Goal: Task Accomplishment & Management: Complete application form

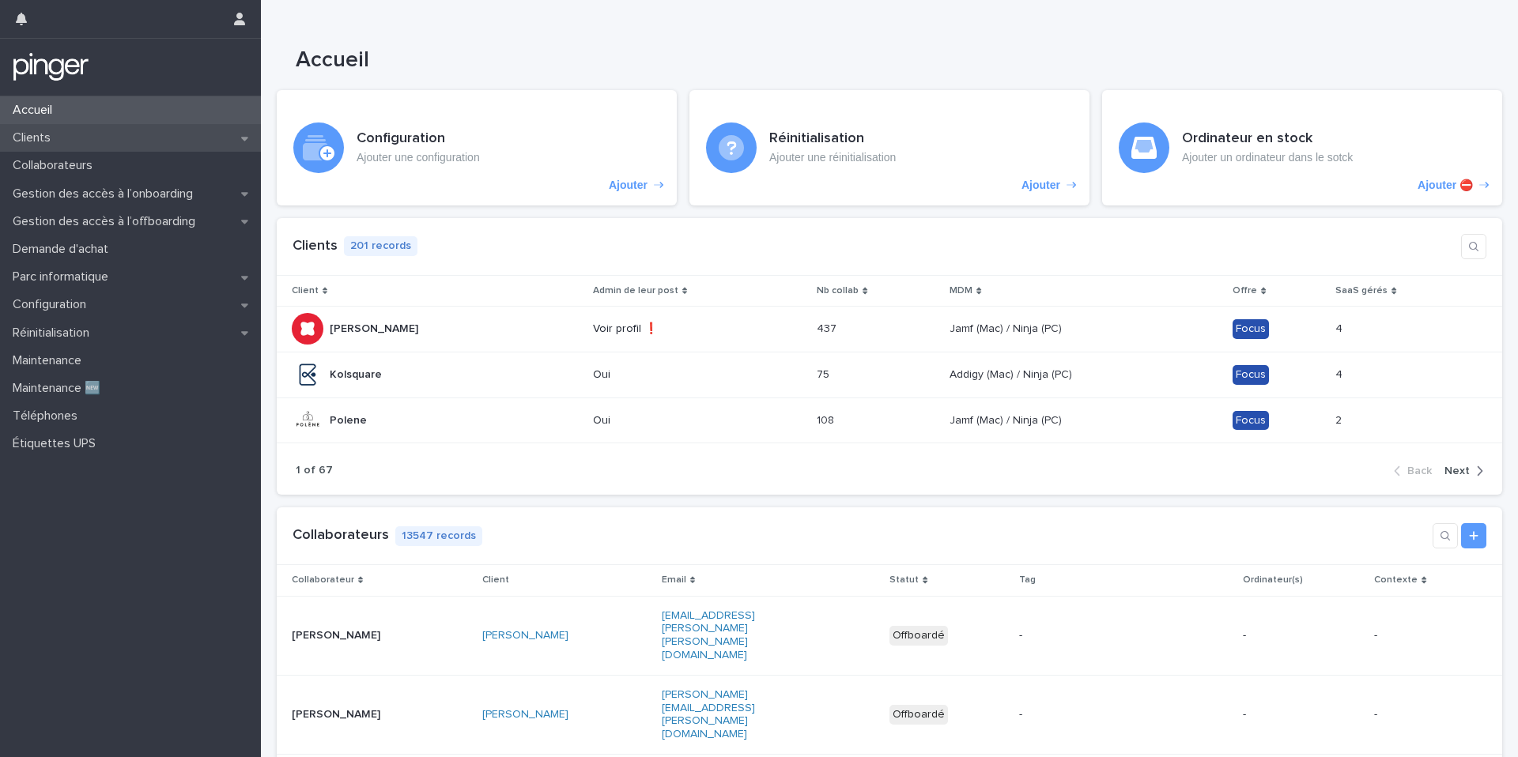
click at [159, 136] on div "Clients" at bounding box center [130, 138] width 261 height 28
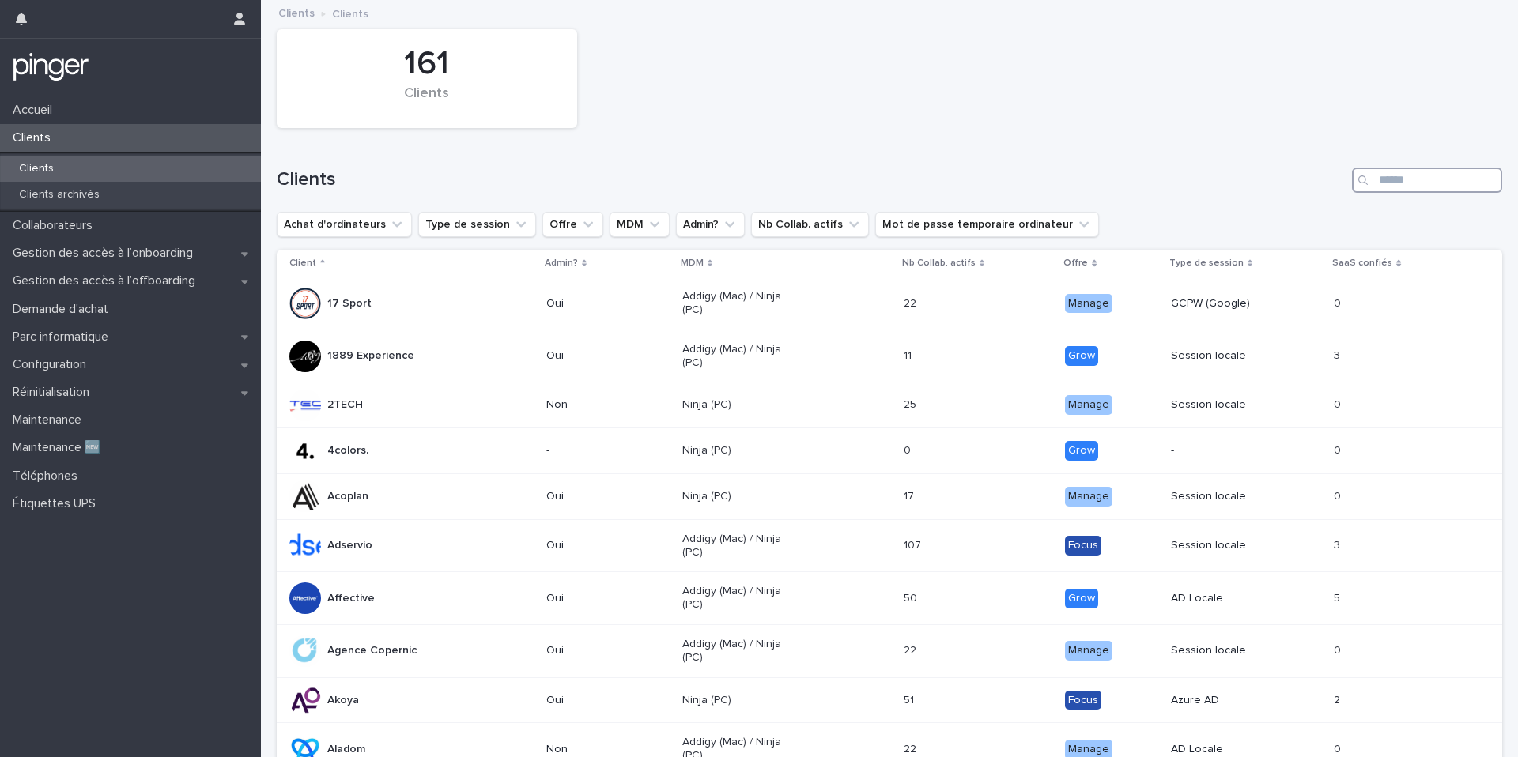
click at [1395, 179] on input "Search" at bounding box center [1427, 180] width 150 height 25
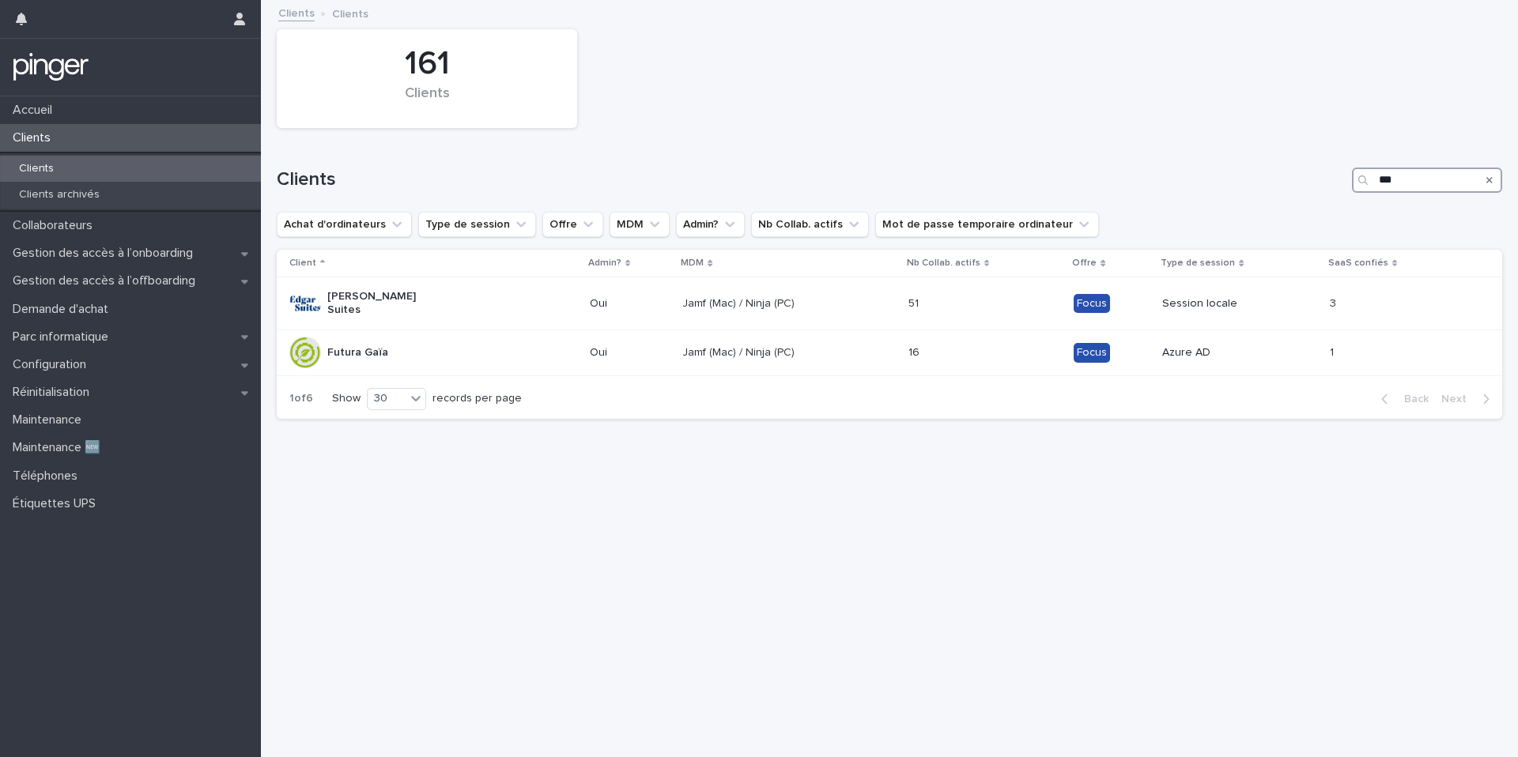
type input "****"
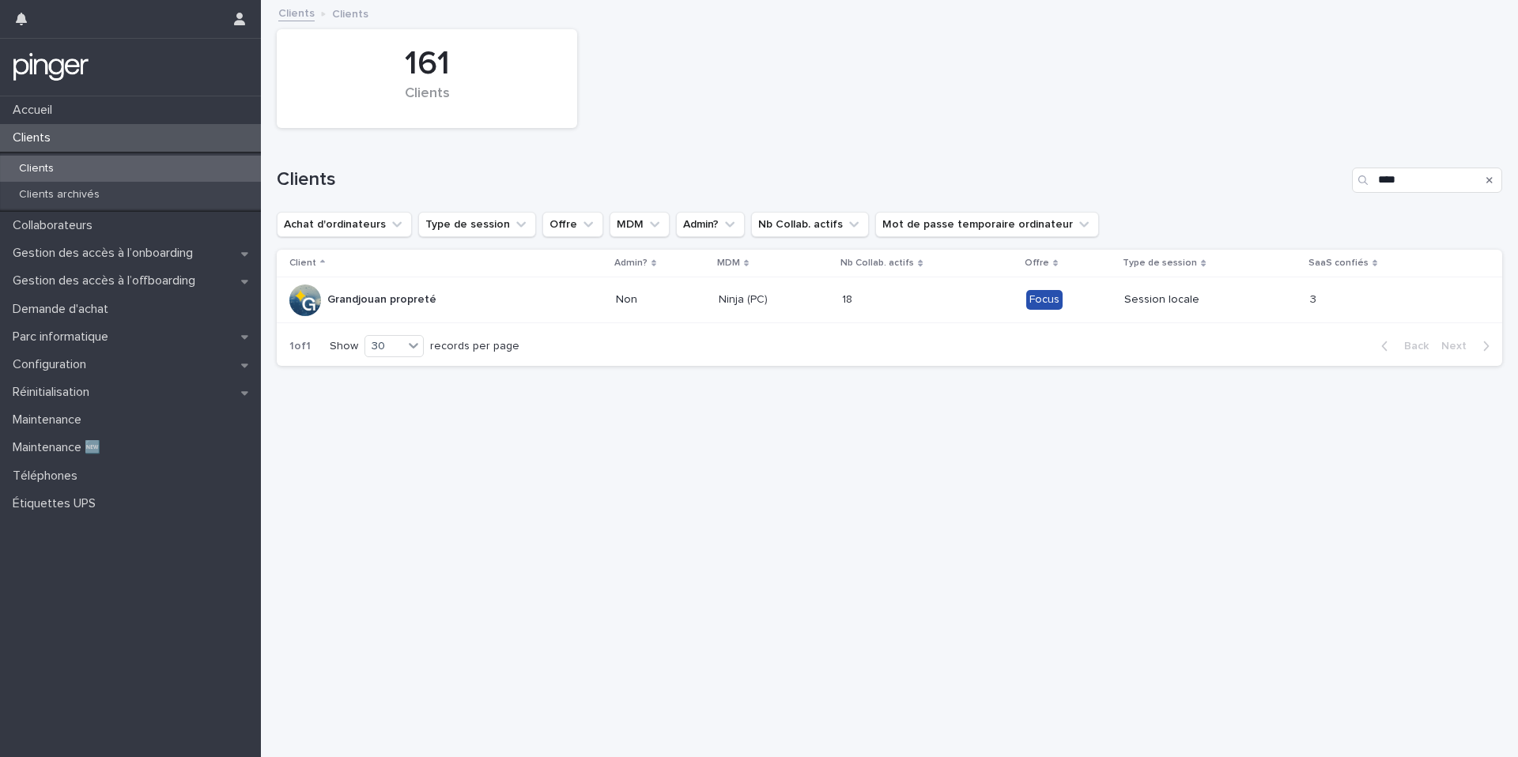
click at [464, 317] on td "Grandjouan propreté" at bounding box center [443, 300] width 333 height 46
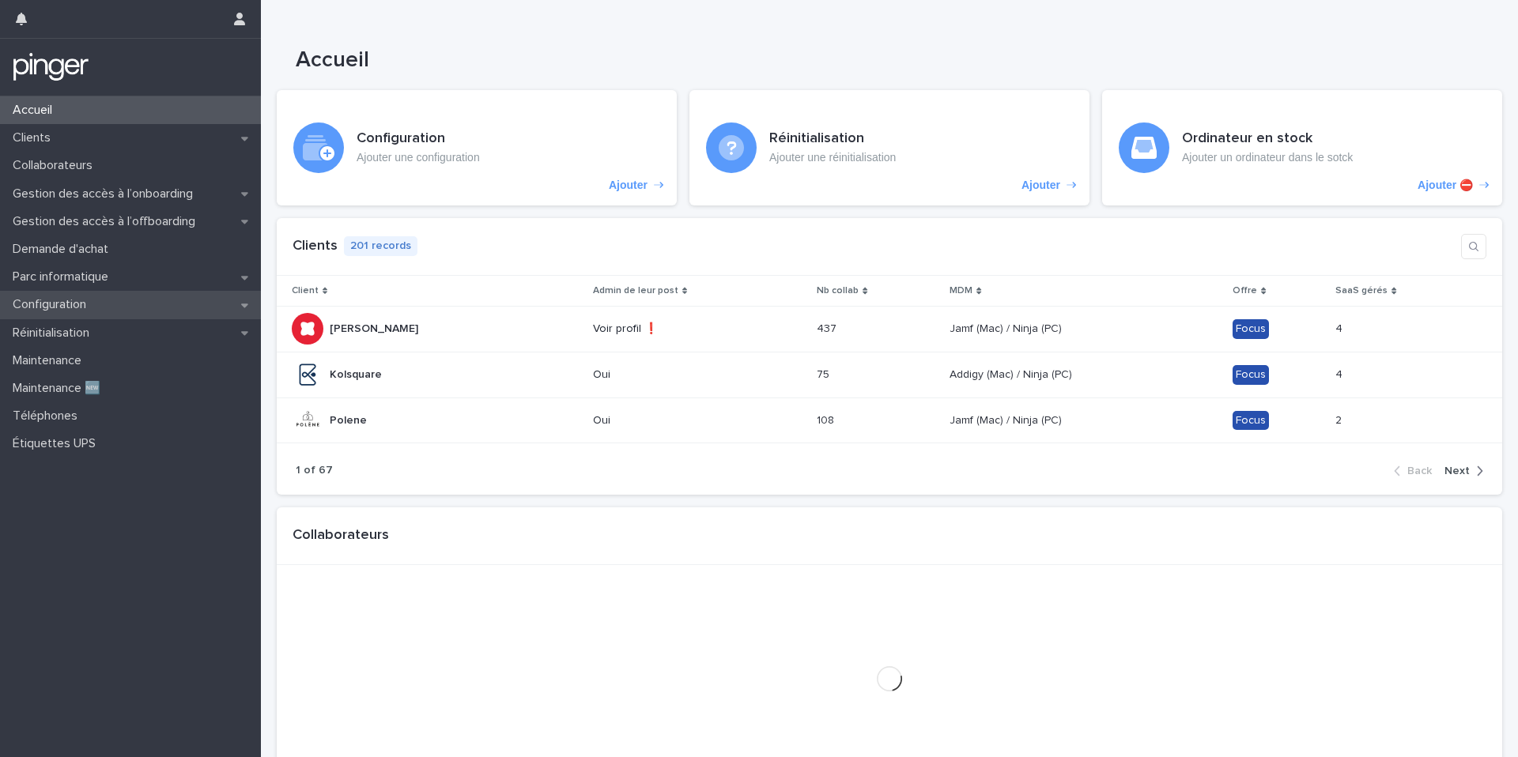
click at [184, 304] on div "Configuration" at bounding box center [130, 305] width 261 height 28
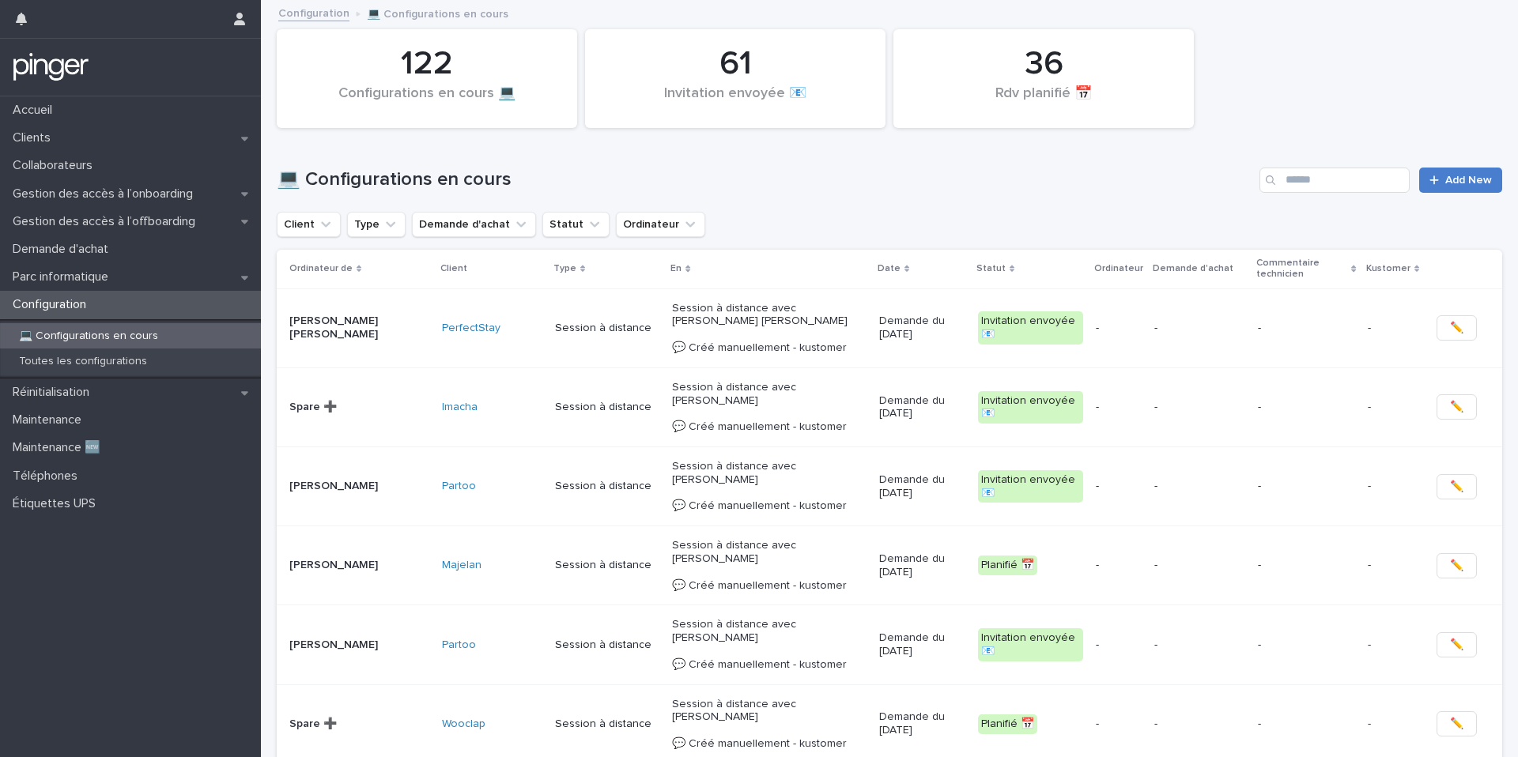
click at [1495, 179] on link "Add New" at bounding box center [1460, 180] width 83 height 25
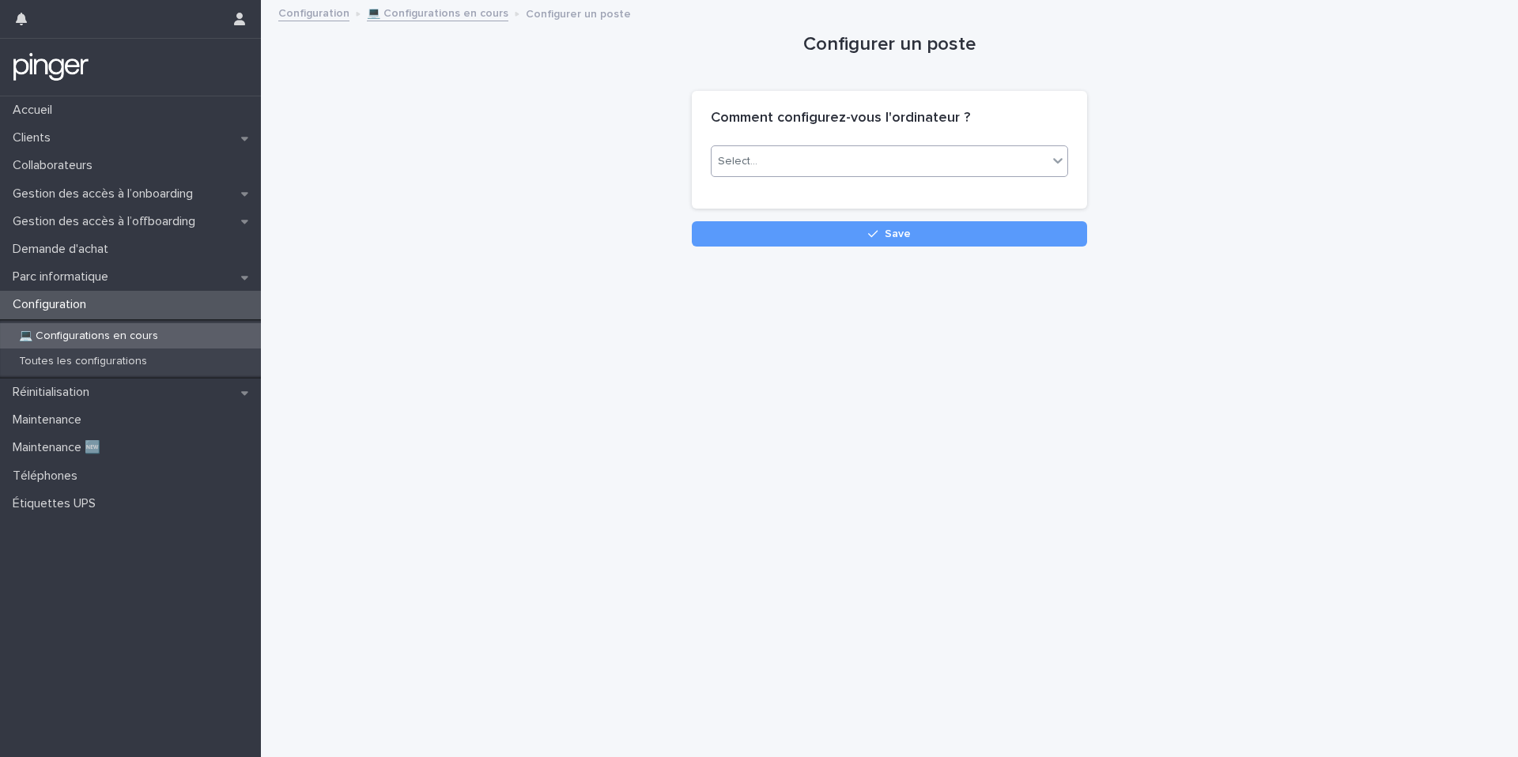
click at [1015, 153] on div "Select..." at bounding box center [880, 162] width 336 height 26
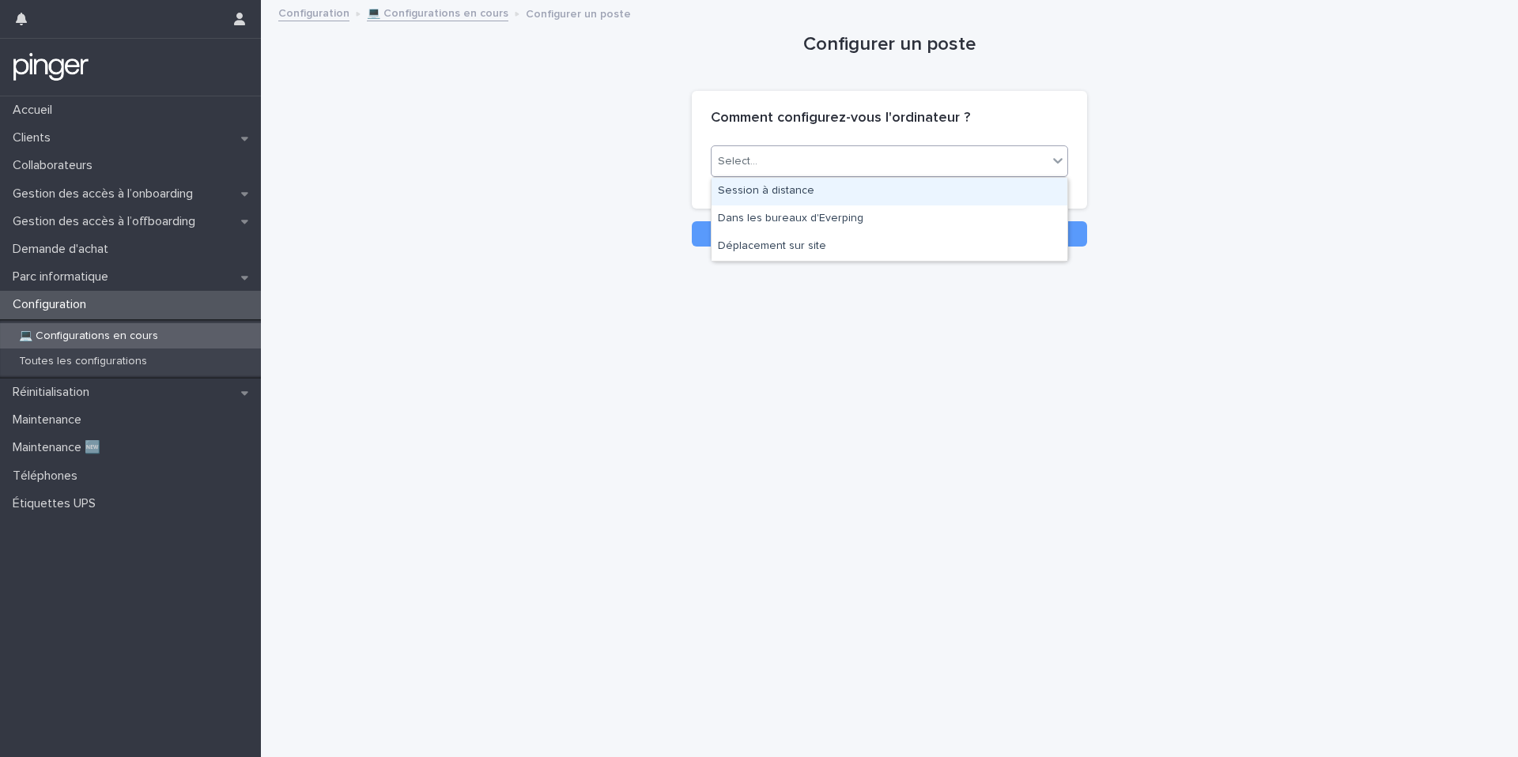
click at [975, 193] on div "Session à distance" at bounding box center [890, 192] width 356 height 28
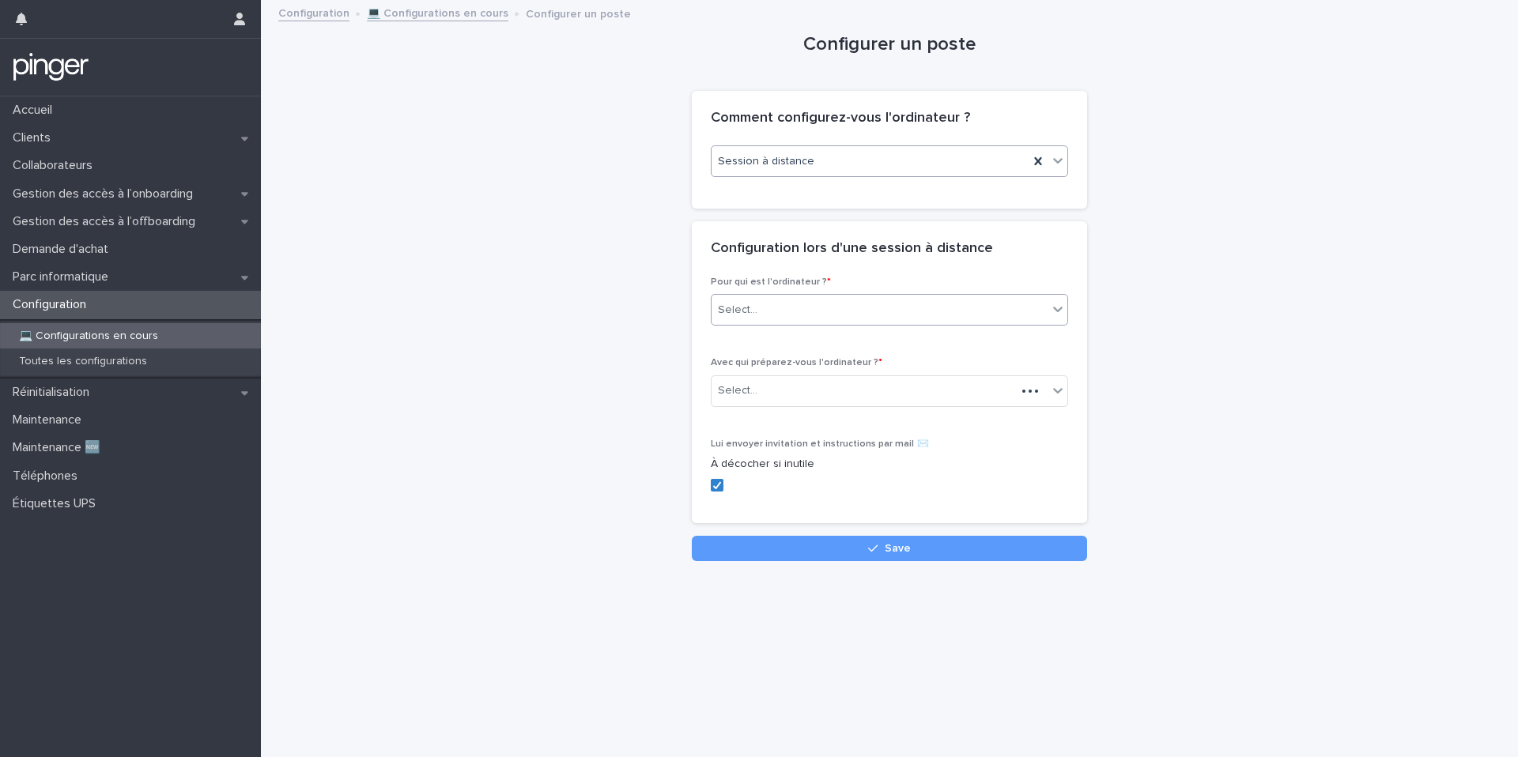
click at [897, 304] on div "Select..." at bounding box center [880, 310] width 336 height 26
click at [870, 342] on div "Collaborateur" at bounding box center [890, 341] width 356 height 28
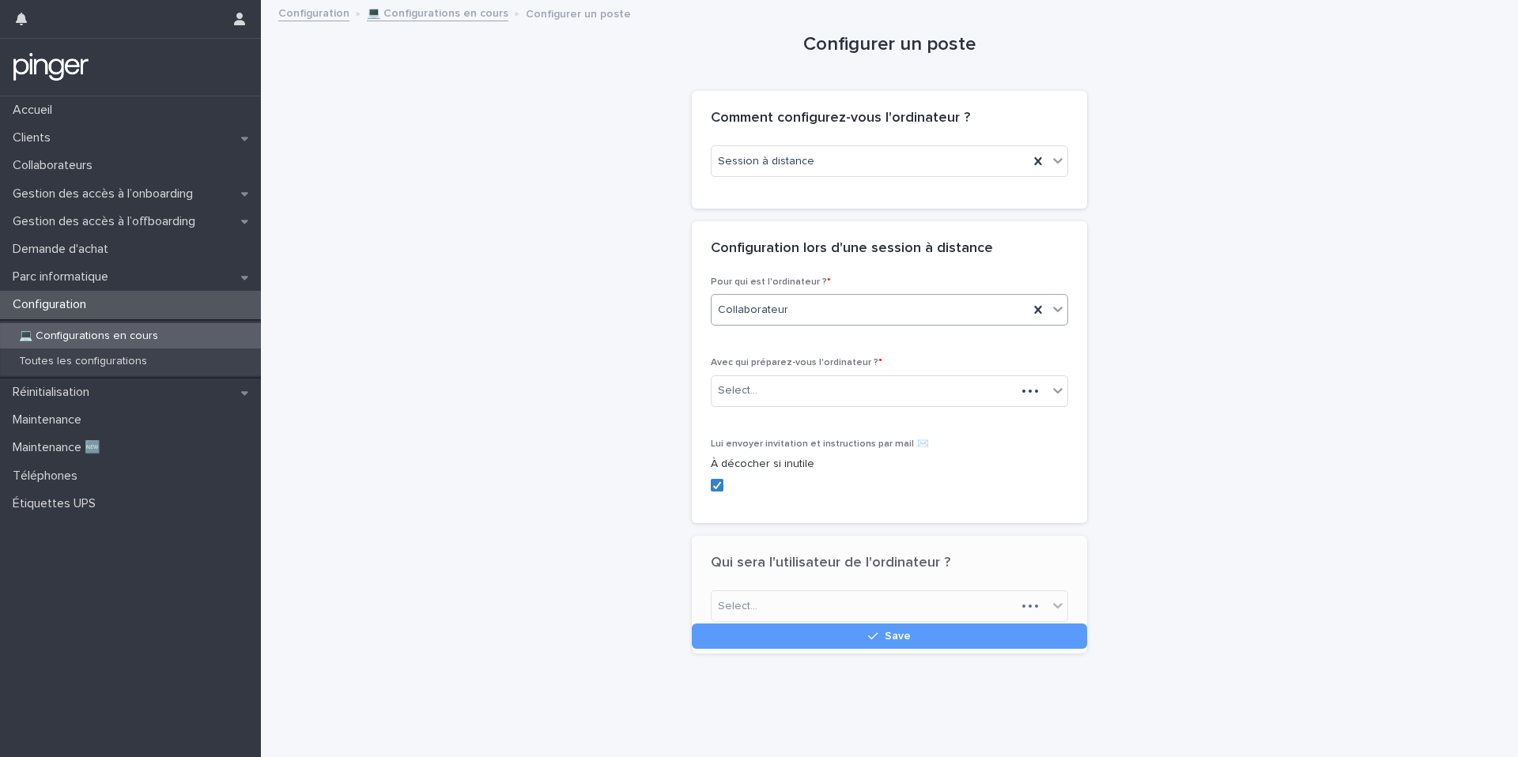
click at [802, 409] on div "Avec qui préparez-vous l'ordinateur ? * Select..." at bounding box center [889, 388] width 357 height 62
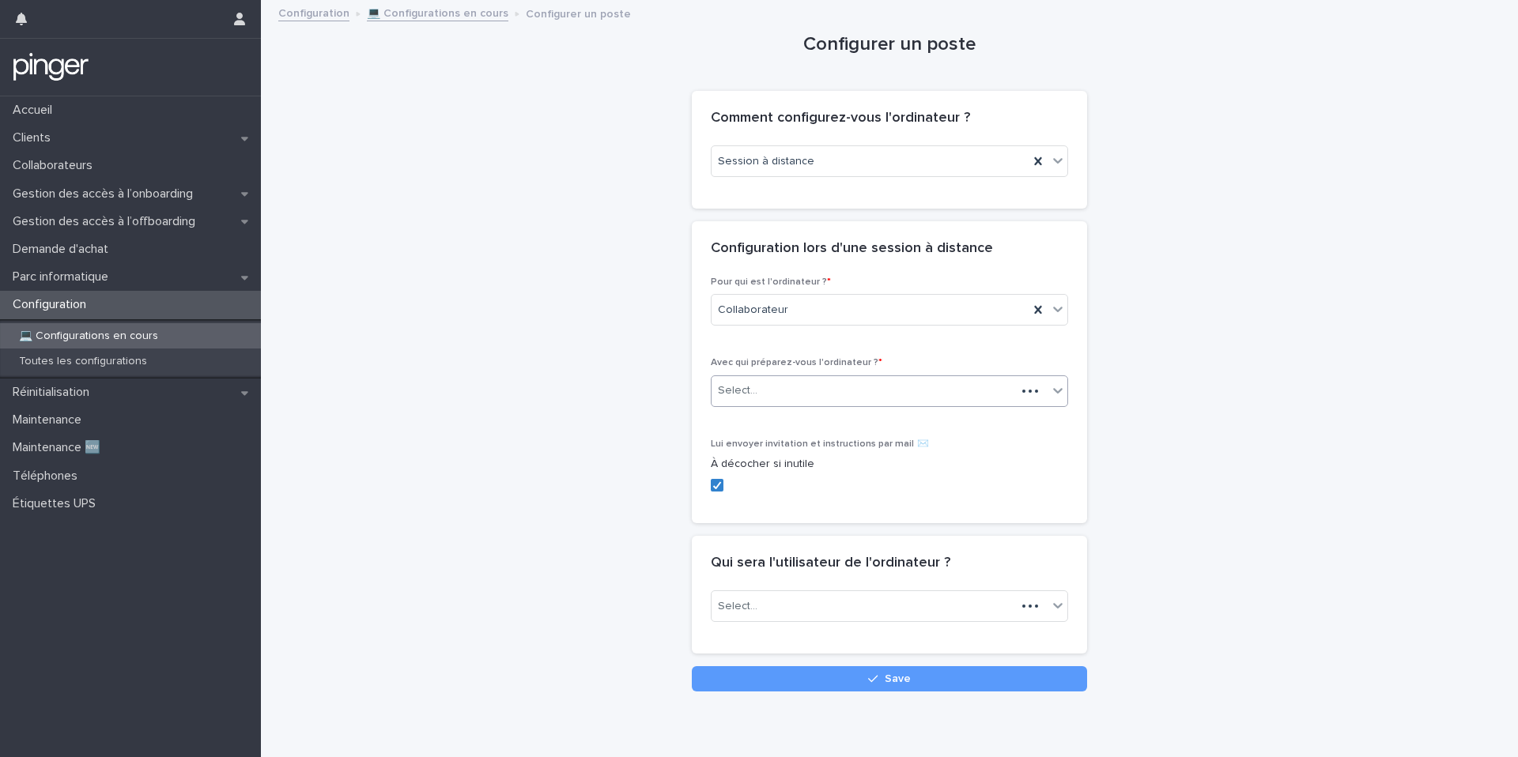
click at [809, 403] on div "Select..." at bounding box center [864, 391] width 304 height 26
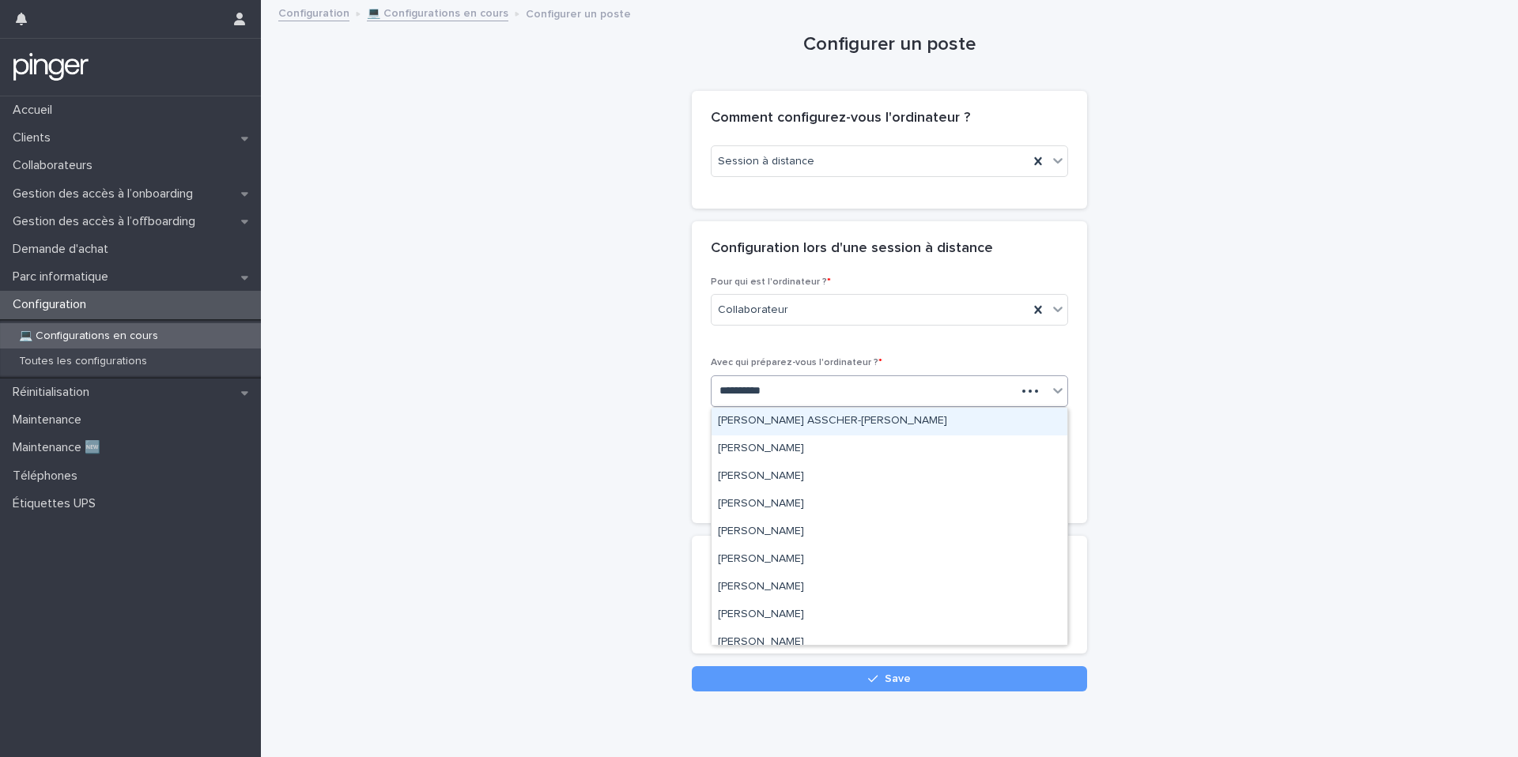
type input "**********"
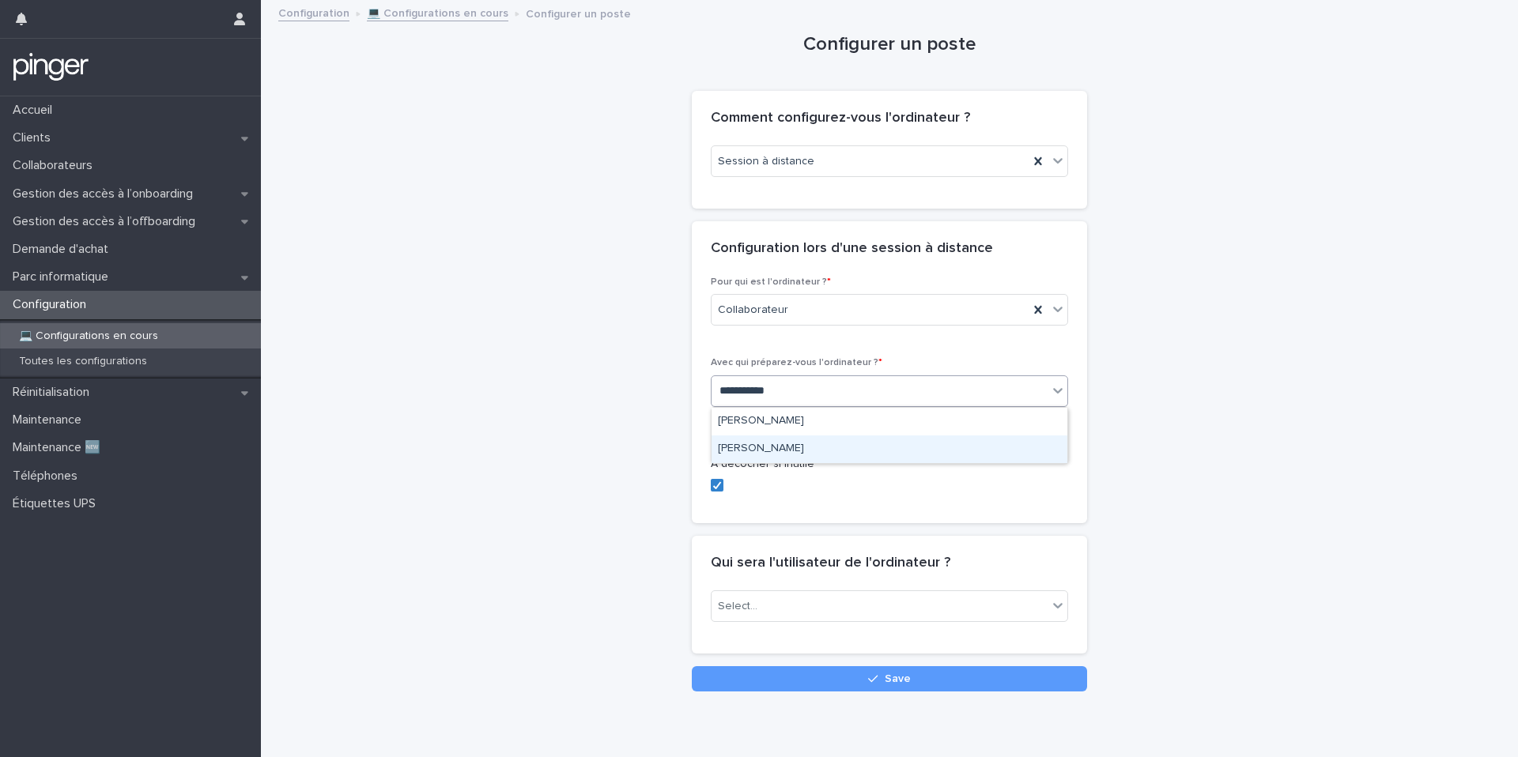
click at [780, 444] on div "Stéphanie Ly" at bounding box center [890, 450] width 356 height 28
click at [738, 601] on div "Select..." at bounding box center [738, 606] width 40 height 17
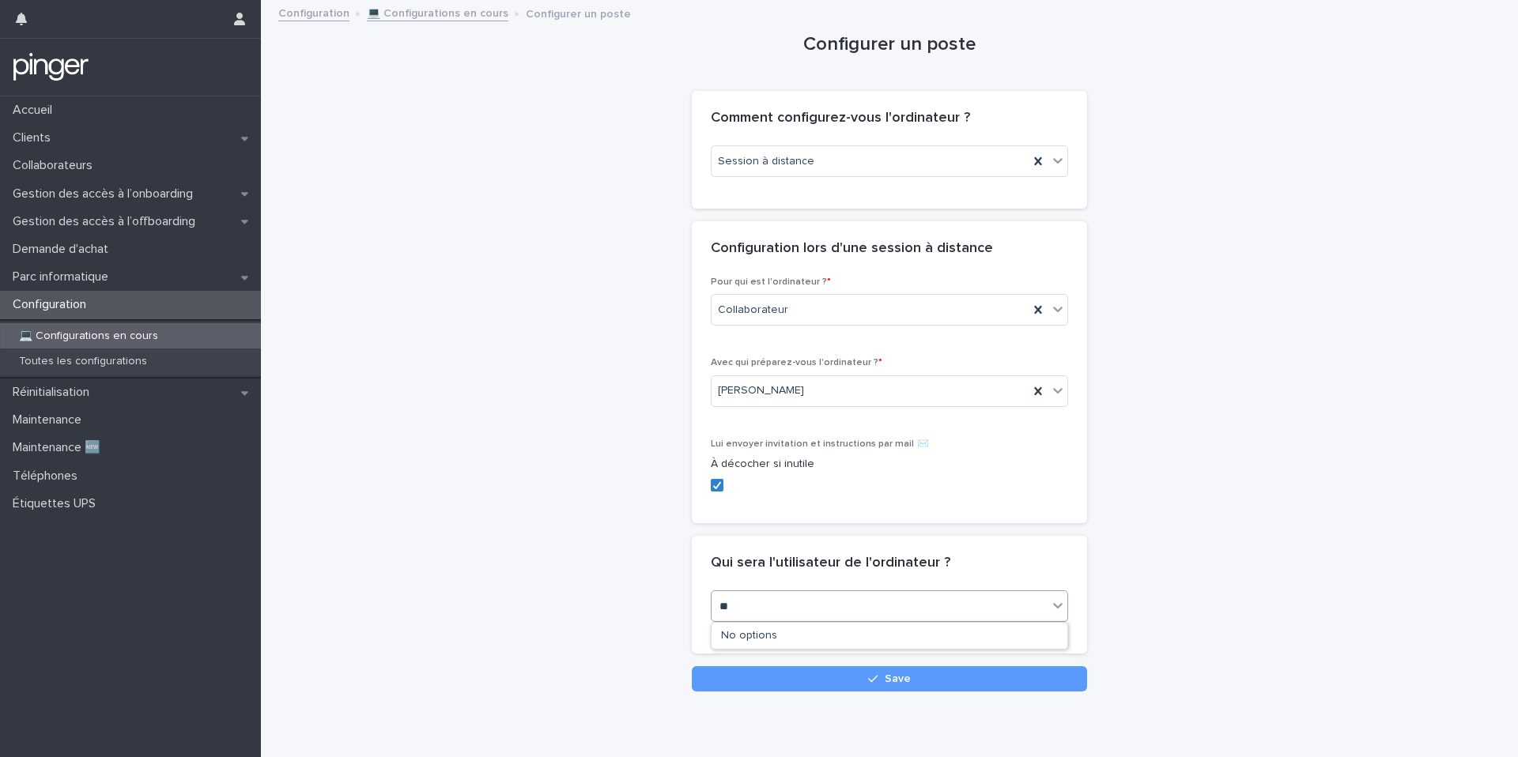
type input "*"
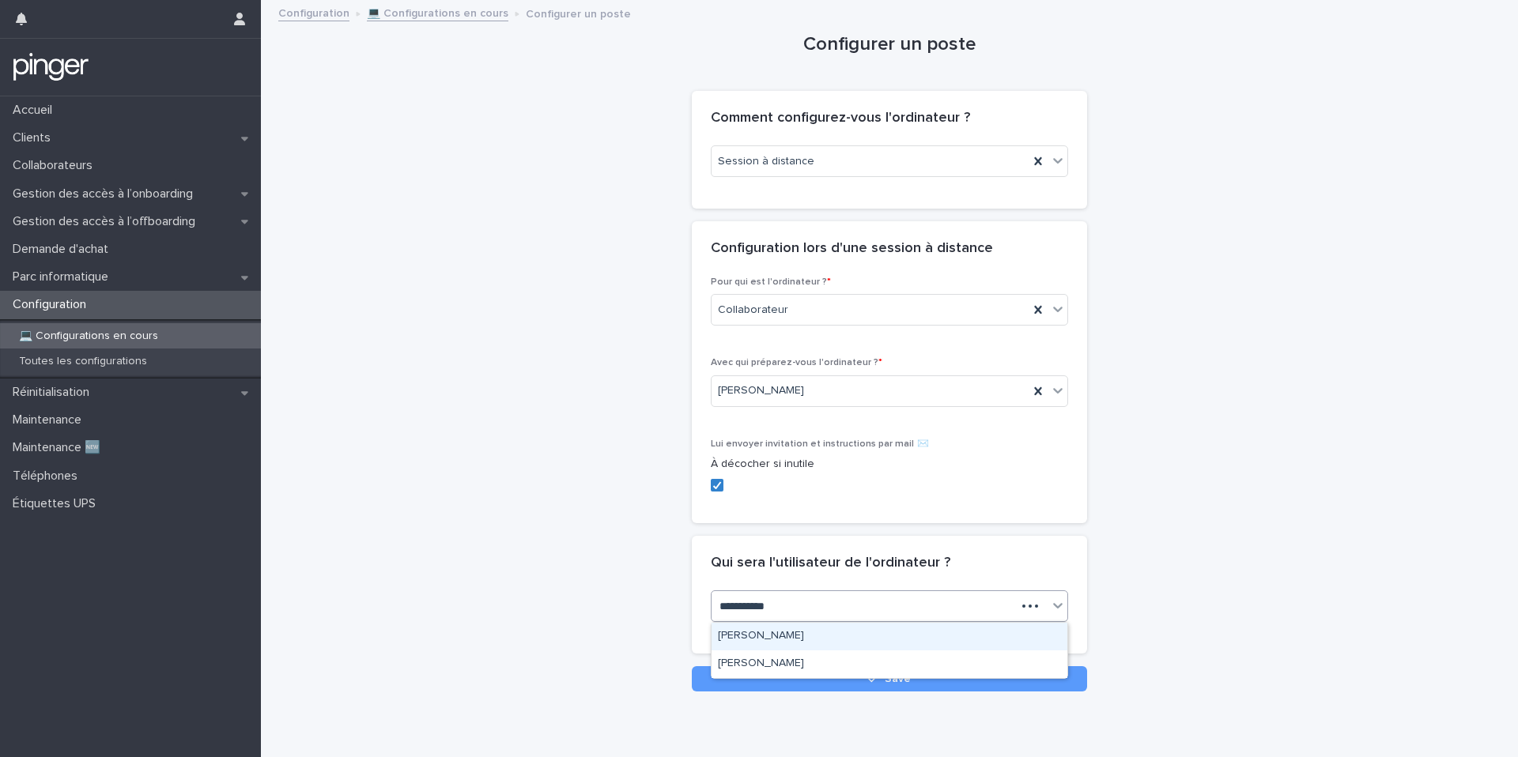
type input "**********"
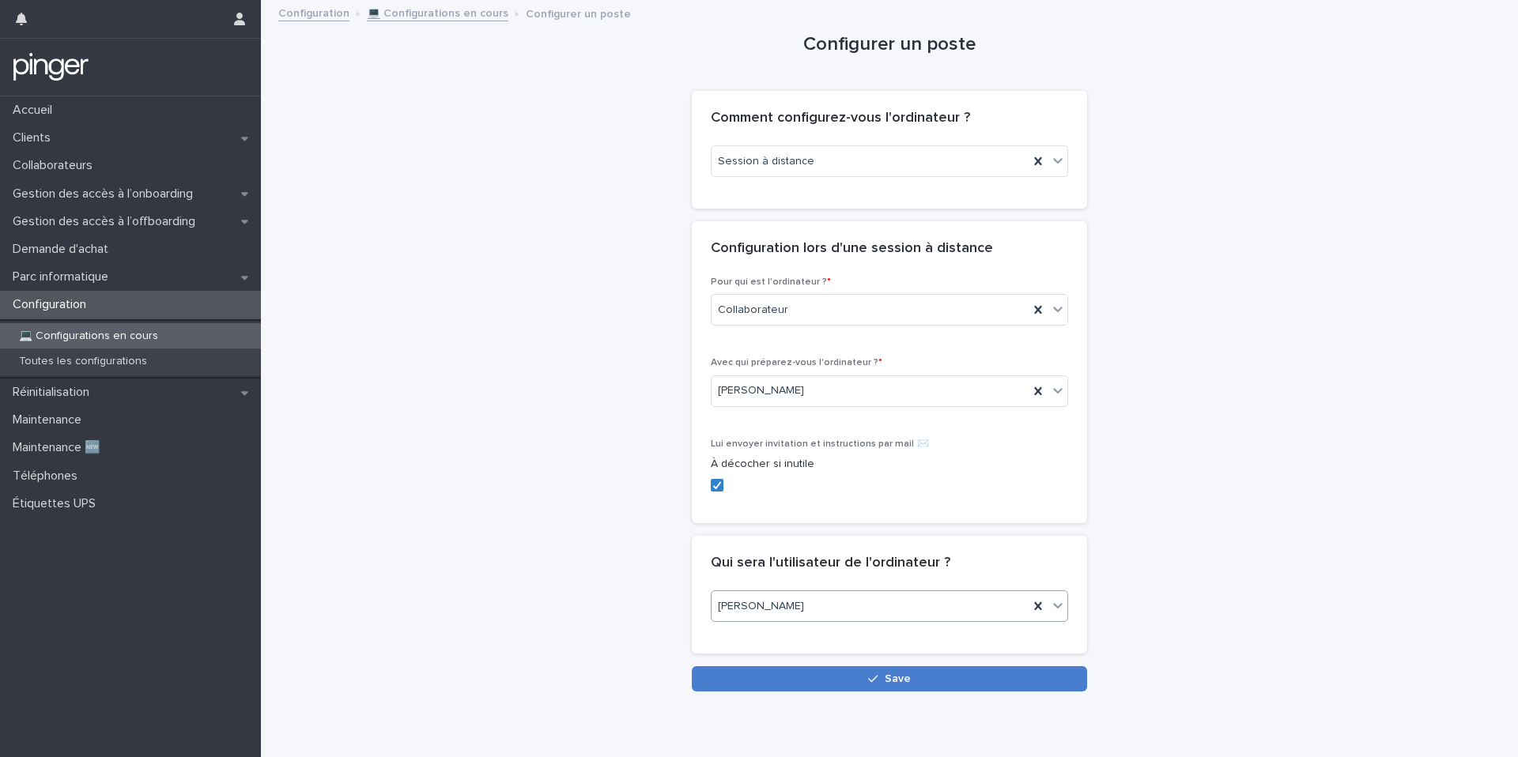
click at [773, 679] on button "Save" at bounding box center [889, 678] width 395 height 25
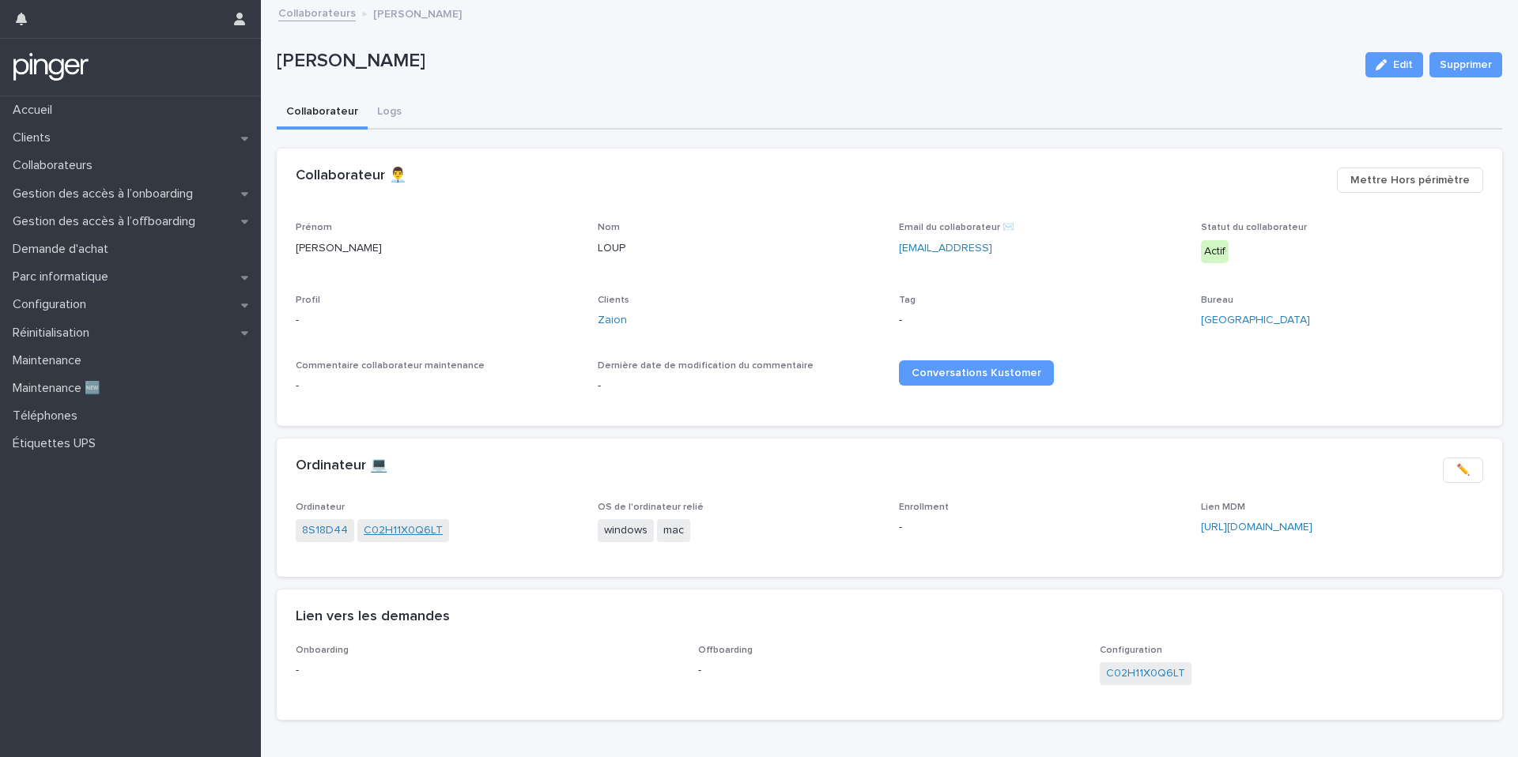
click at [377, 523] on link "C02H11X0Q6LT" at bounding box center [403, 531] width 79 height 17
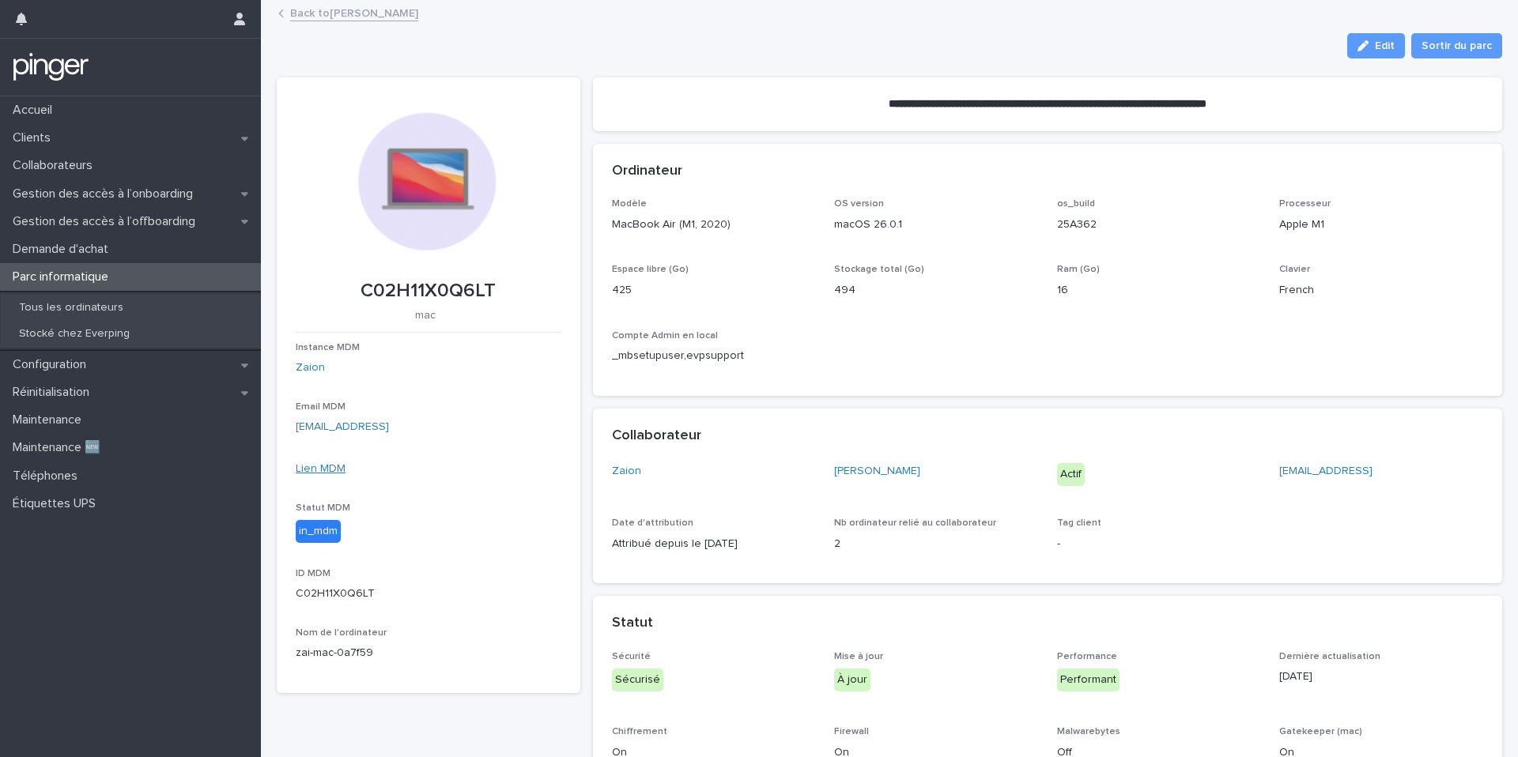
click at [326, 468] on link "Lien MDM" at bounding box center [321, 468] width 50 height 11
click at [161, 198] on p "Gestion des accès à l’onboarding" at bounding box center [105, 194] width 199 height 15
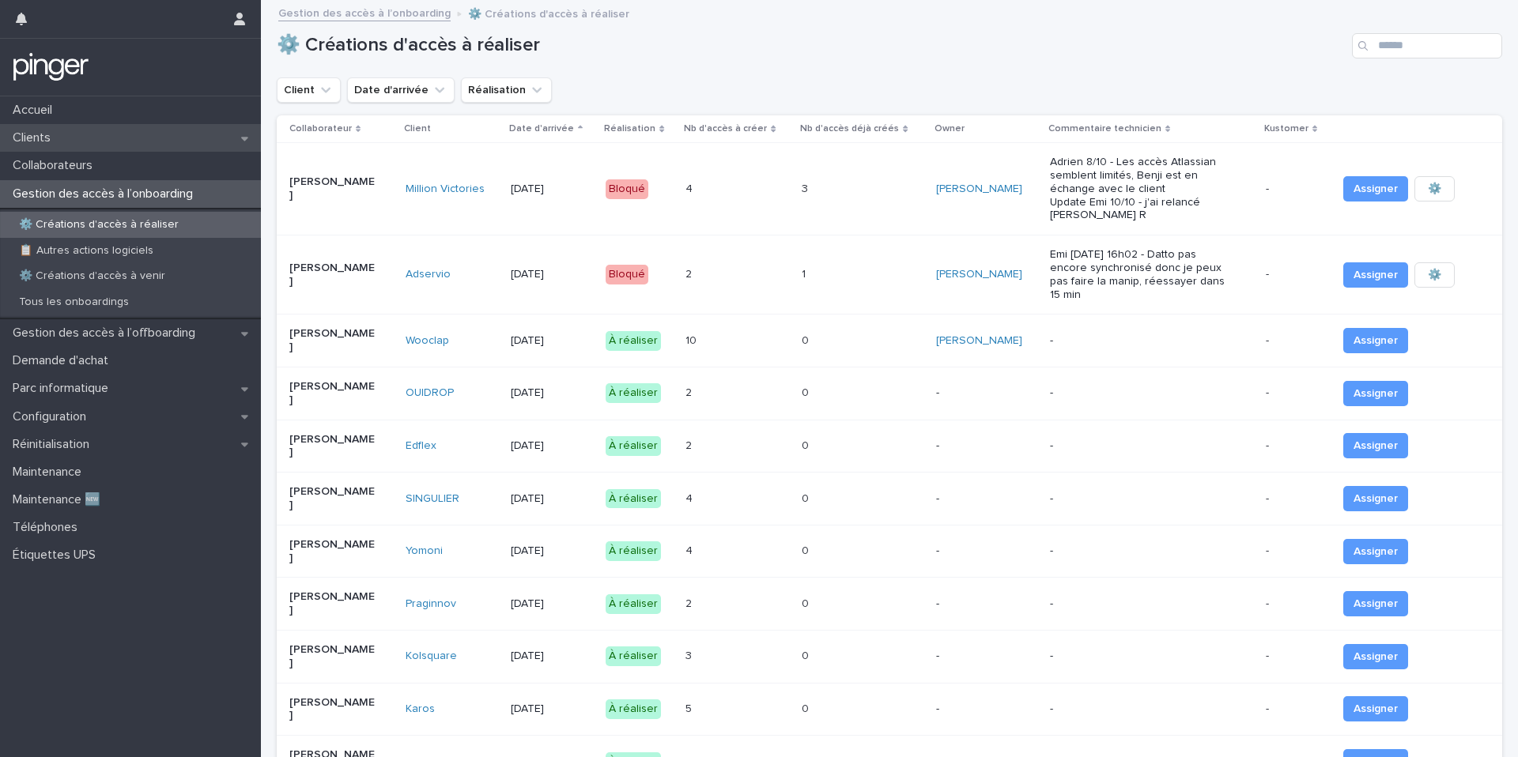
click at [164, 147] on div "Clients" at bounding box center [130, 138] width 261 height 28
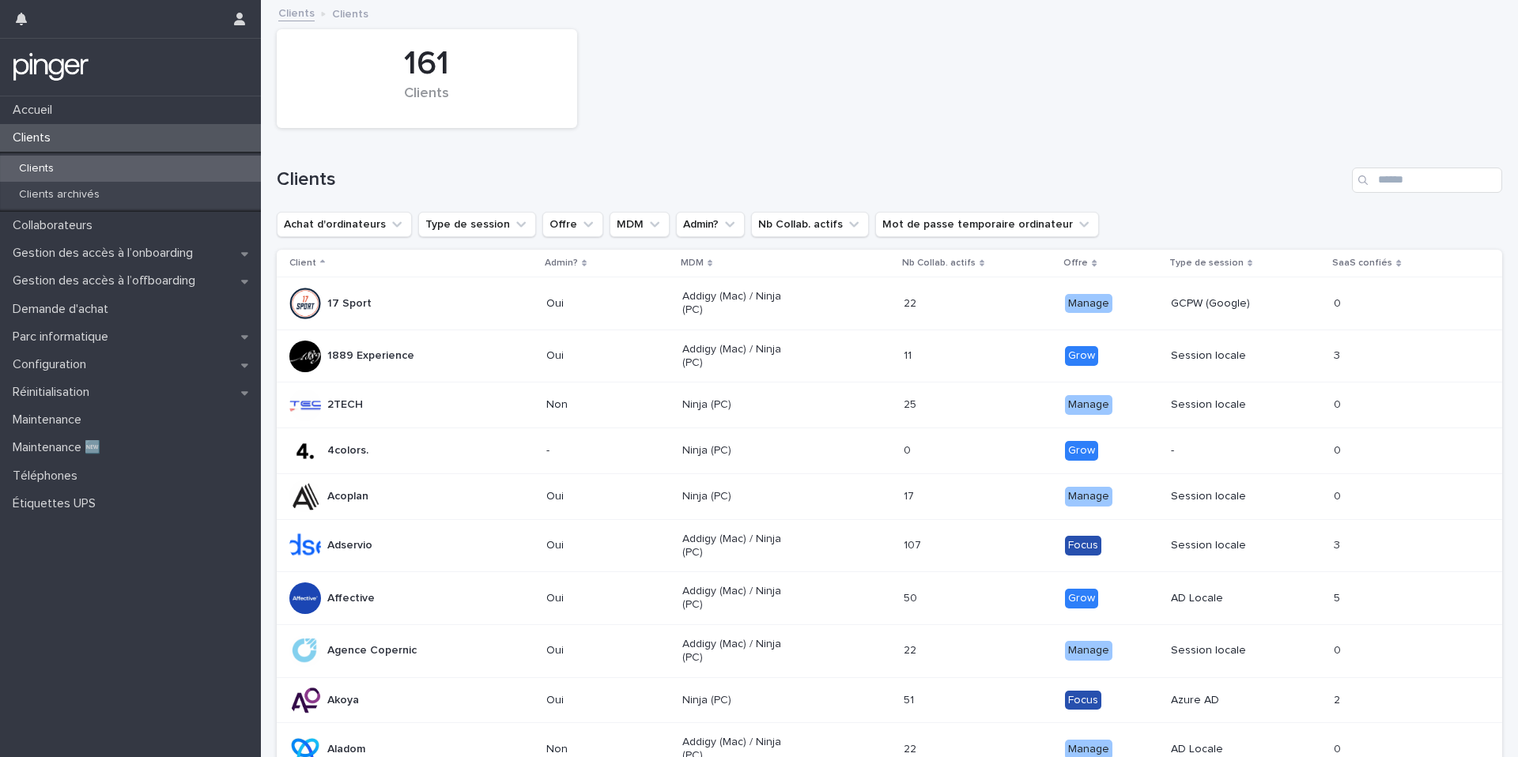
click at [850, 95] on div "161 Clients" at bounding box center [889, 78] width 1241 height 115
click at [1384, 185] on input "Search" at bounding box center [1427, 180] width 150 height 25
type input "*****"
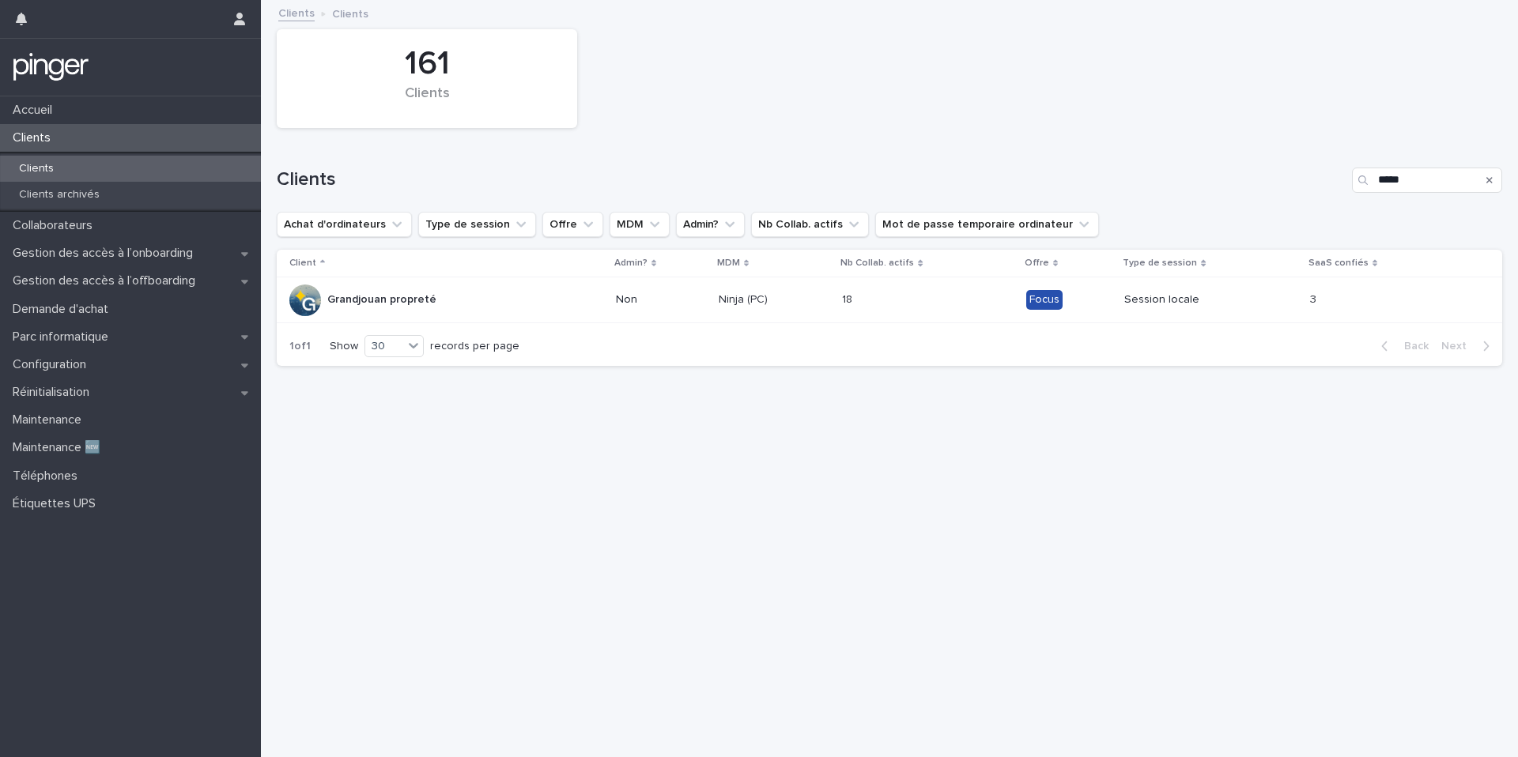
click at [1213, 283] on td "Session locale" at bounding box center [1211, 300] width 186 height 46
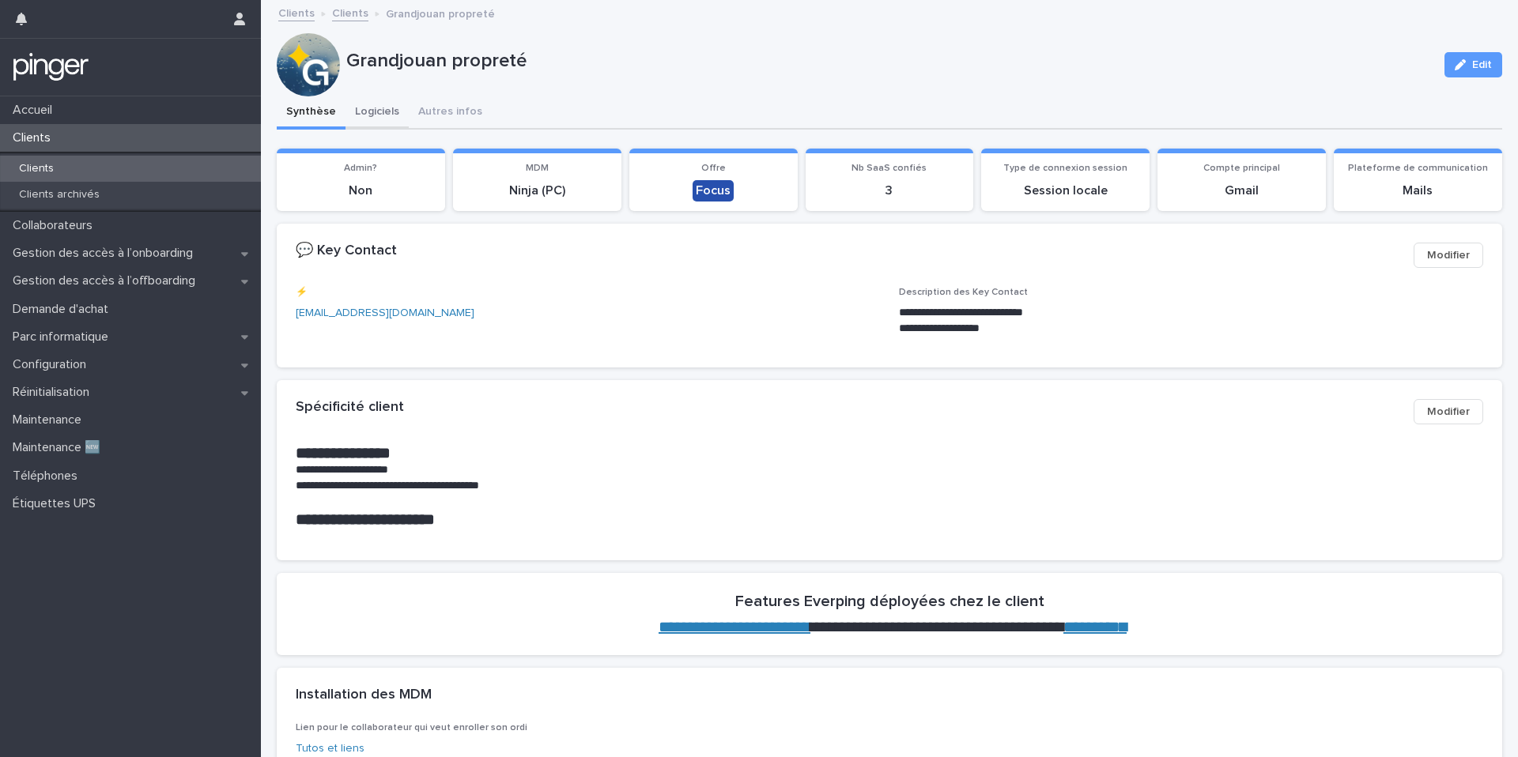
click at [395, 115] on button "Logiciels" at bounding box center [376, 112] width 63 height 33
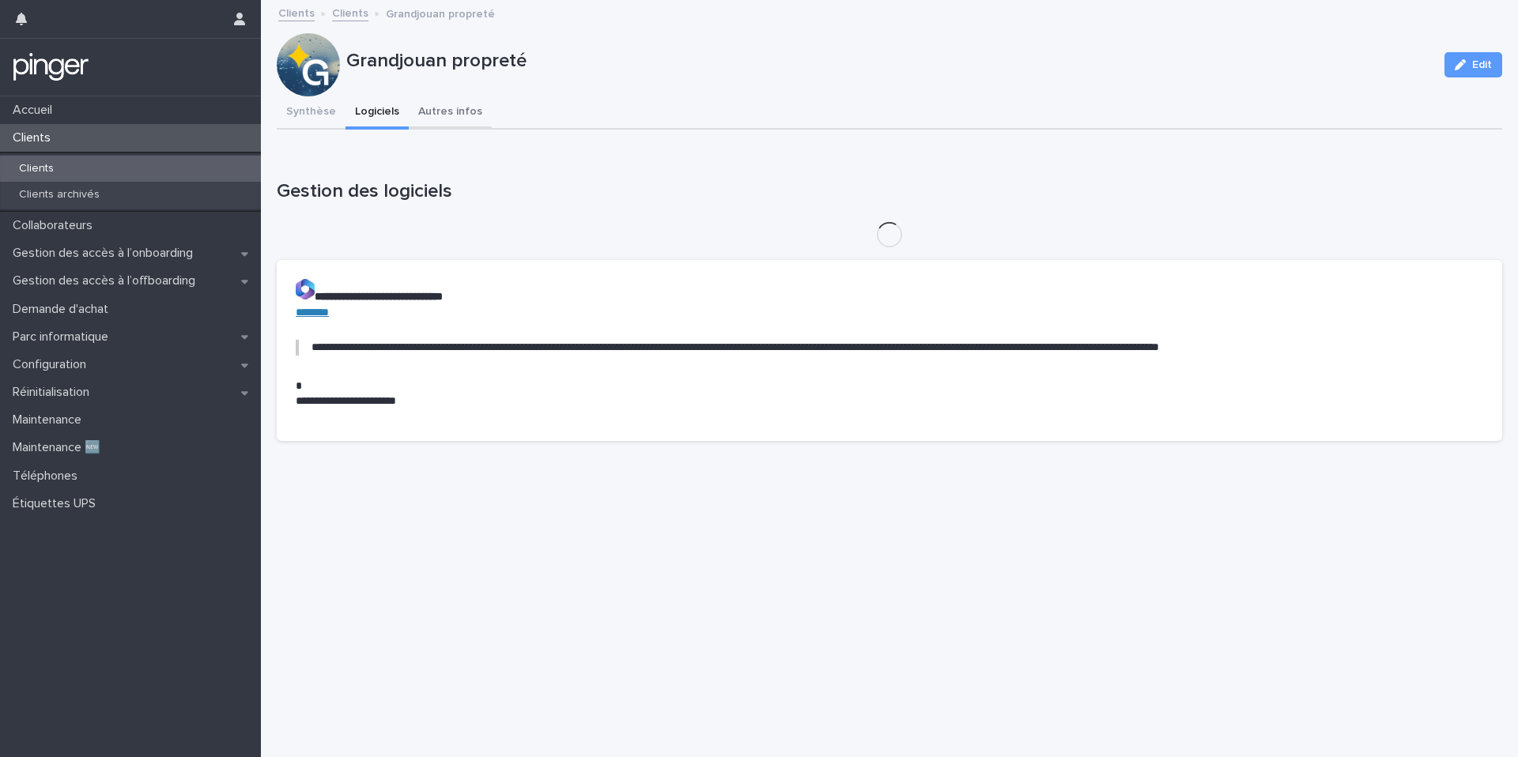
click at [410, 111] on button "Autres infos" at bounding box center [450, 112] width 83 height 33
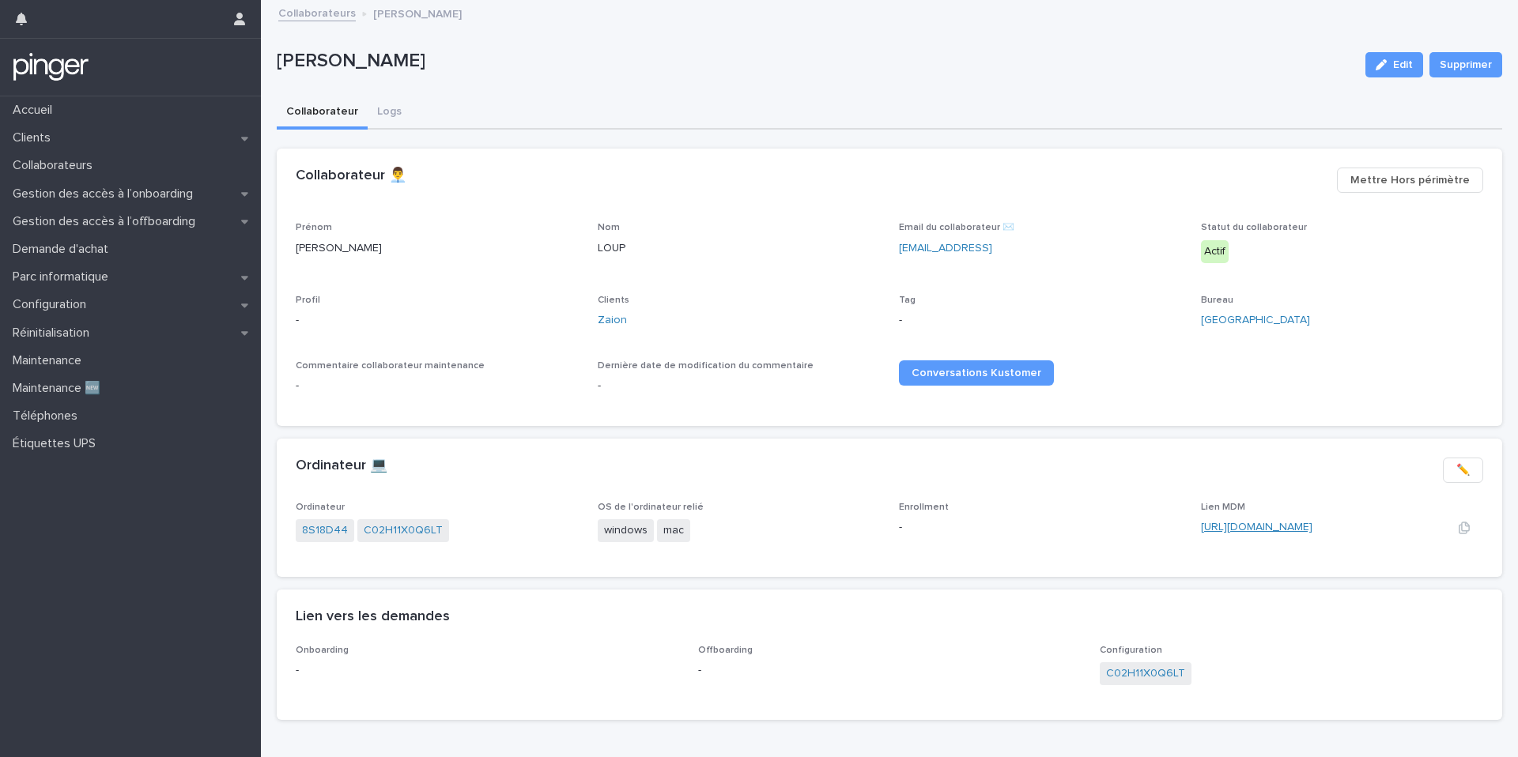
click at [1229, 523] on link "[URL][DOMAIN_NAME]" at bounding box center [1256, 527] width 111 height 11
click at [375, 527] on link "C02H11X0Q6LT" at bounding box center [403, 531] width 79 height 17
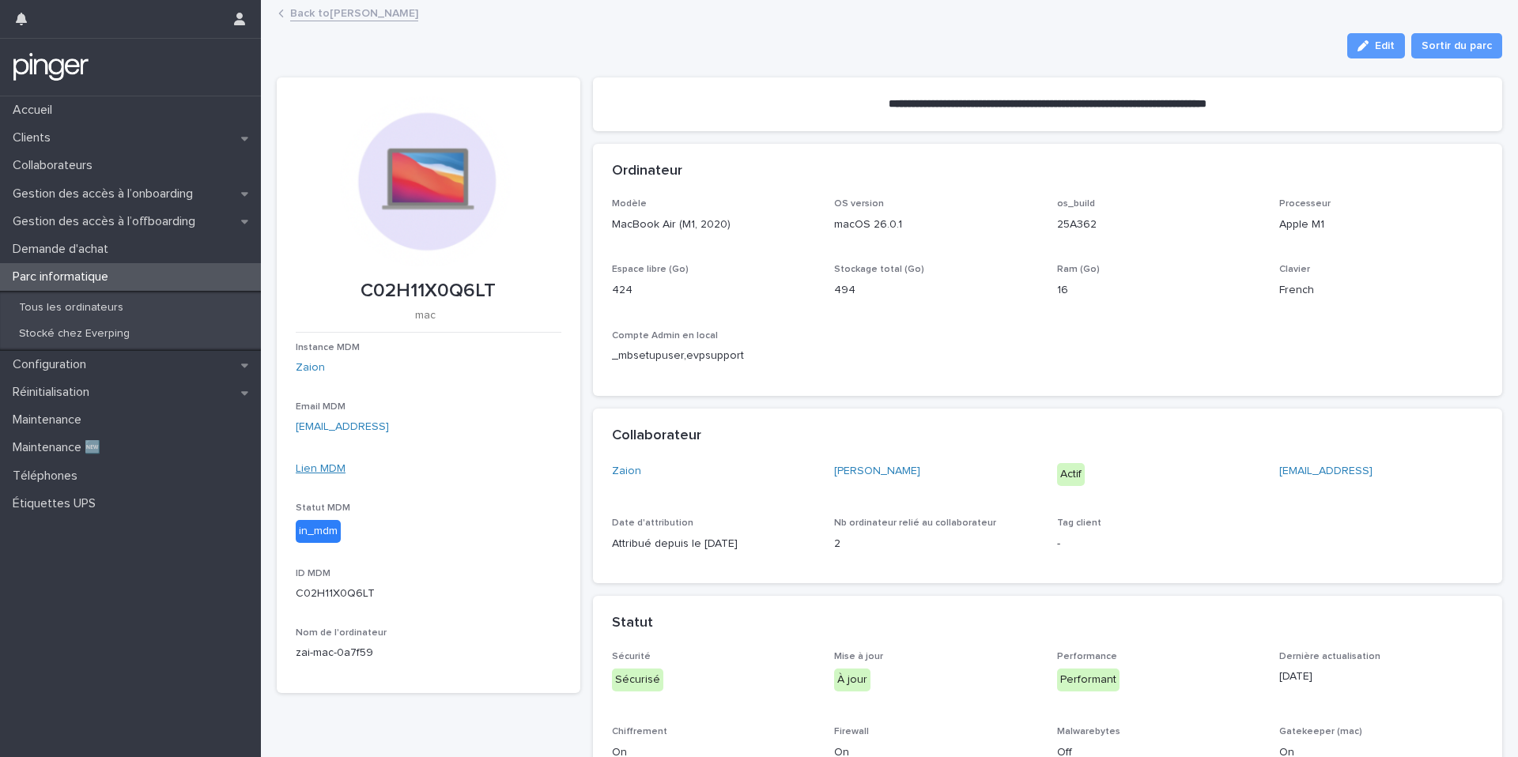
click at [334, 469] on link "Lien MDM" at bounding box center [321, 468] width 50 height 11
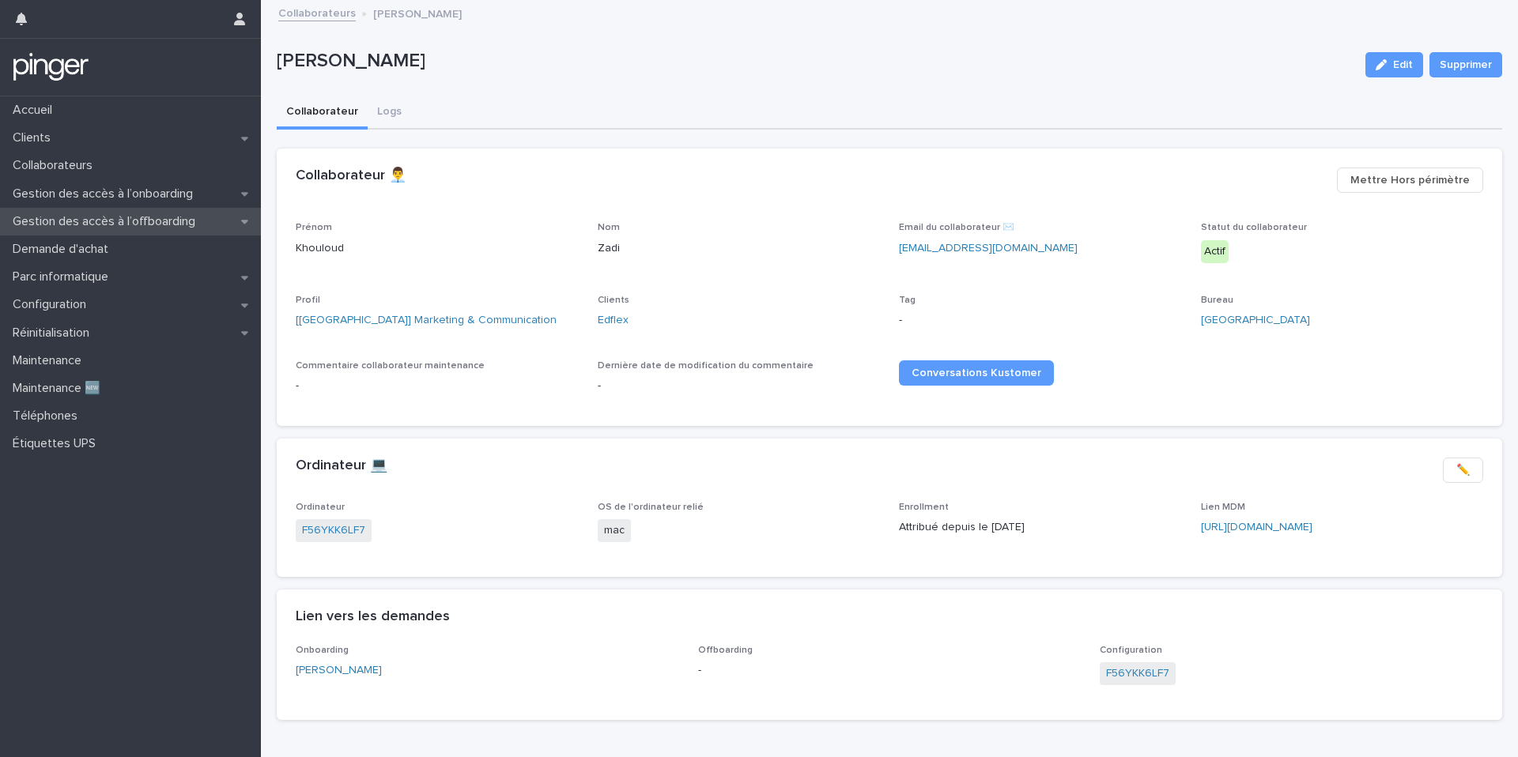
click at [166, 220] on p "Gestion des accès à l’offboarding" at bounding box center [107, 221] width 202 height 15
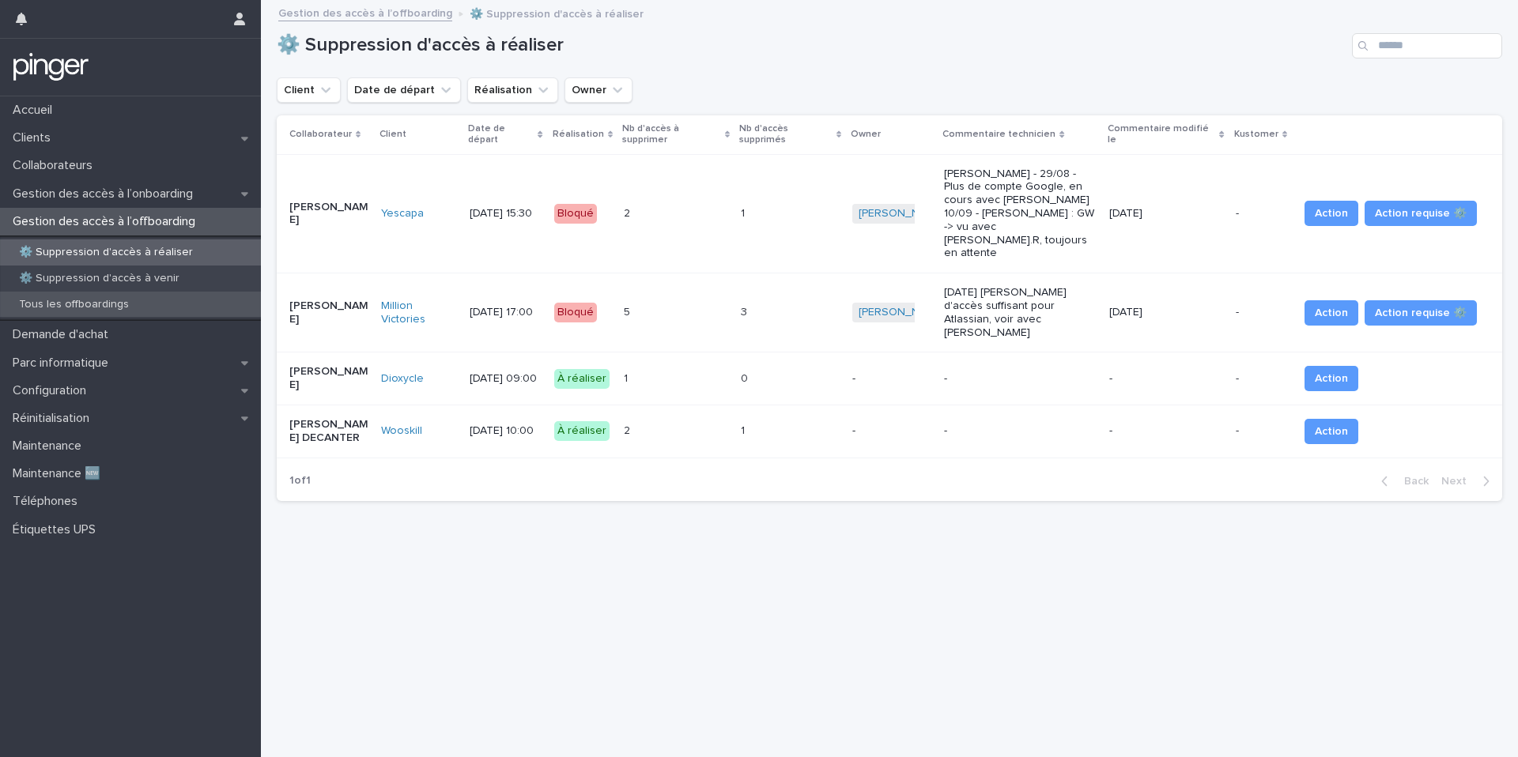
click at [158, 305] on div "Tous les offboardings" at bounding box center [130, 305] width 261 height 26
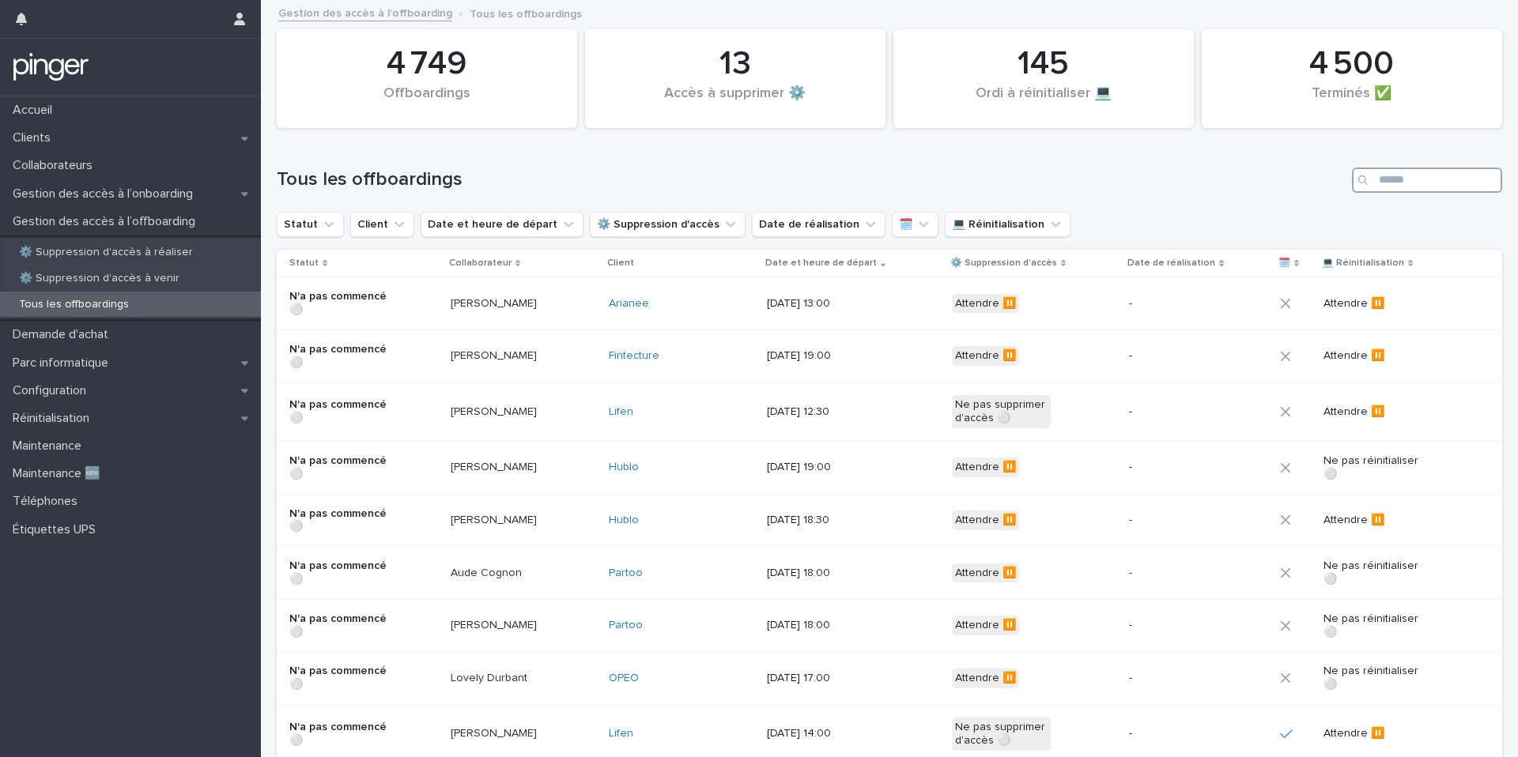
click at [1419, 177] on input "Search" at bounding box center [1427, 180] width 150 height 25
type input "*"
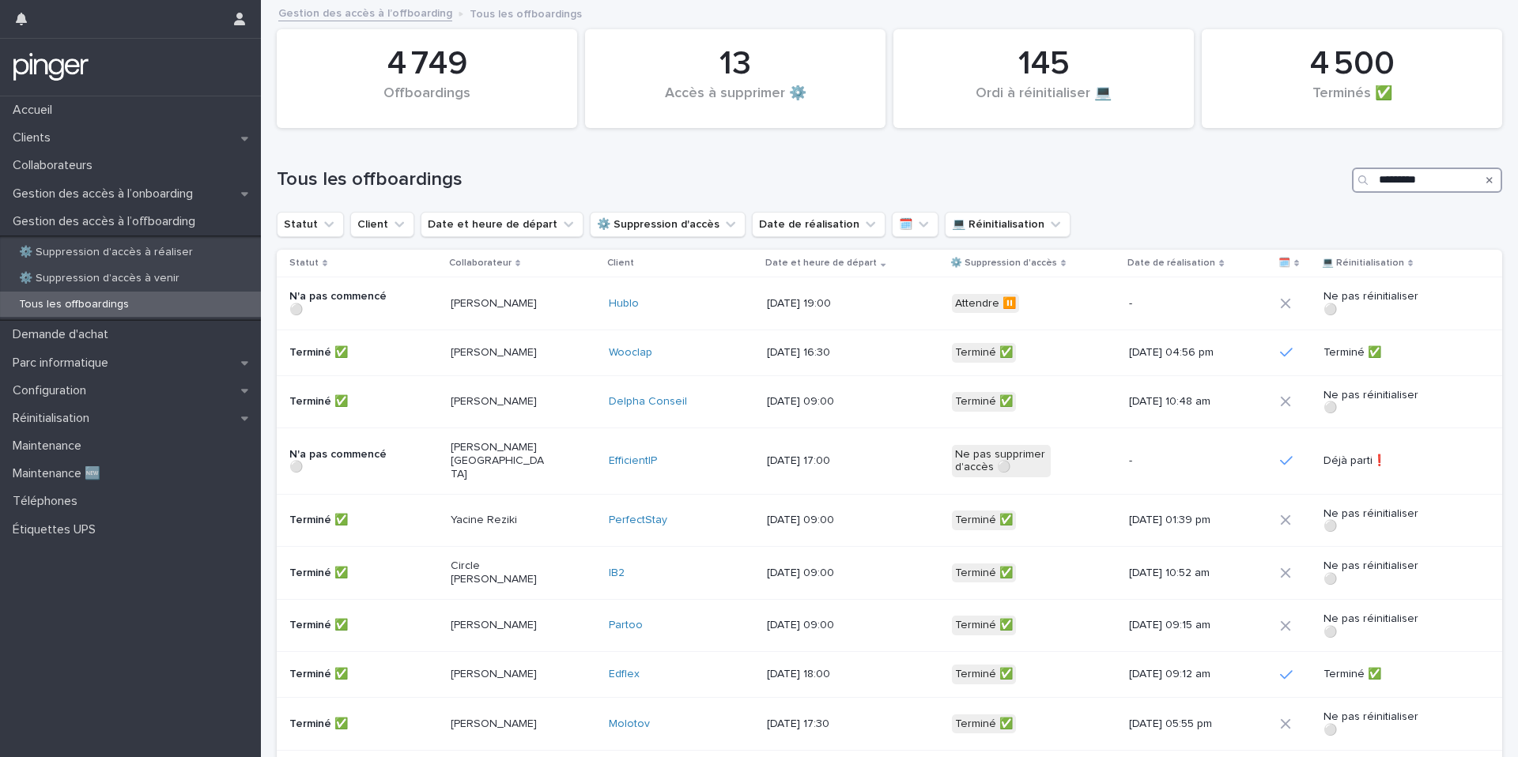
type input "**********"
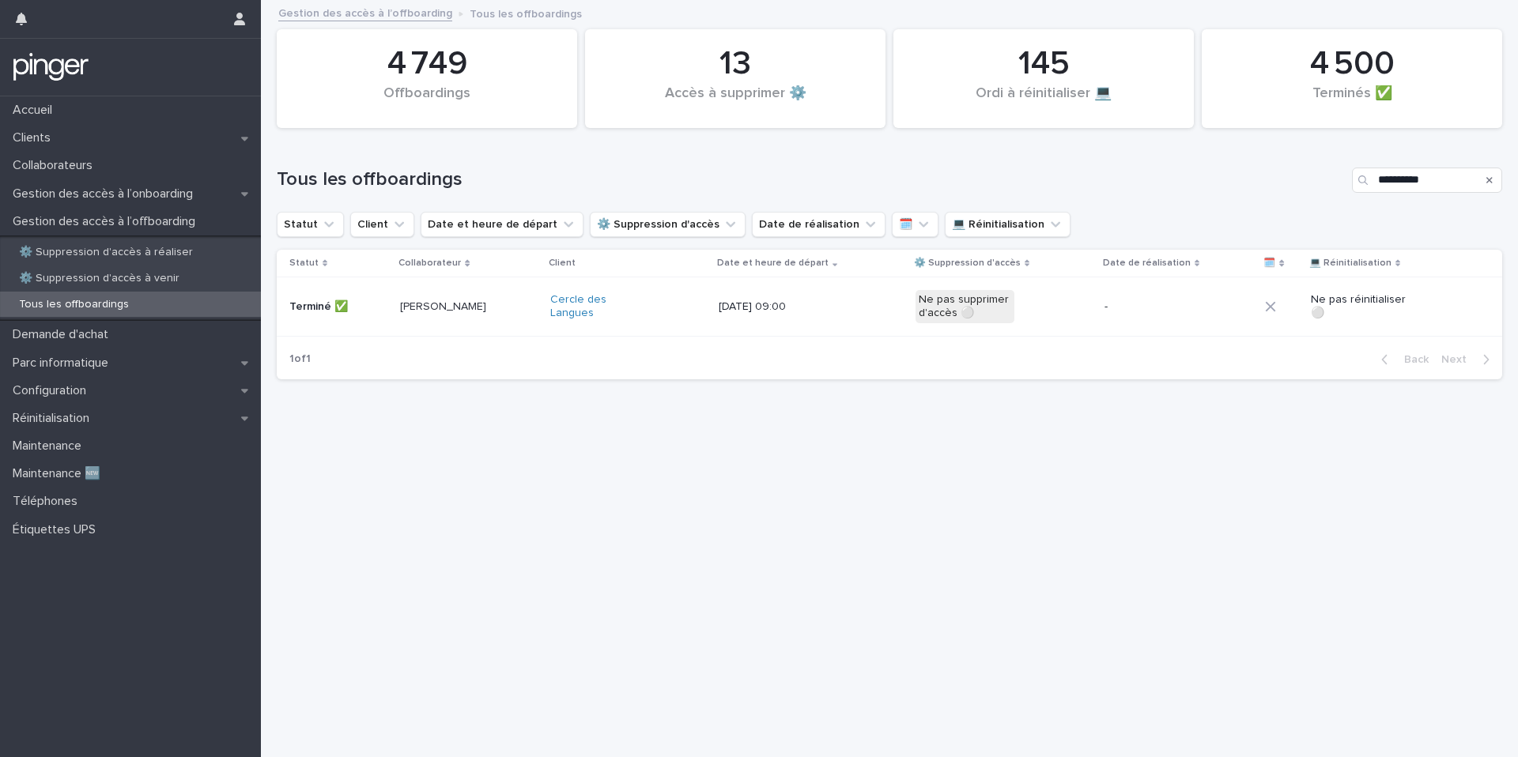
click at [1157, 304] on p "-" at bounding box center [1153, 306] width 99 height 13
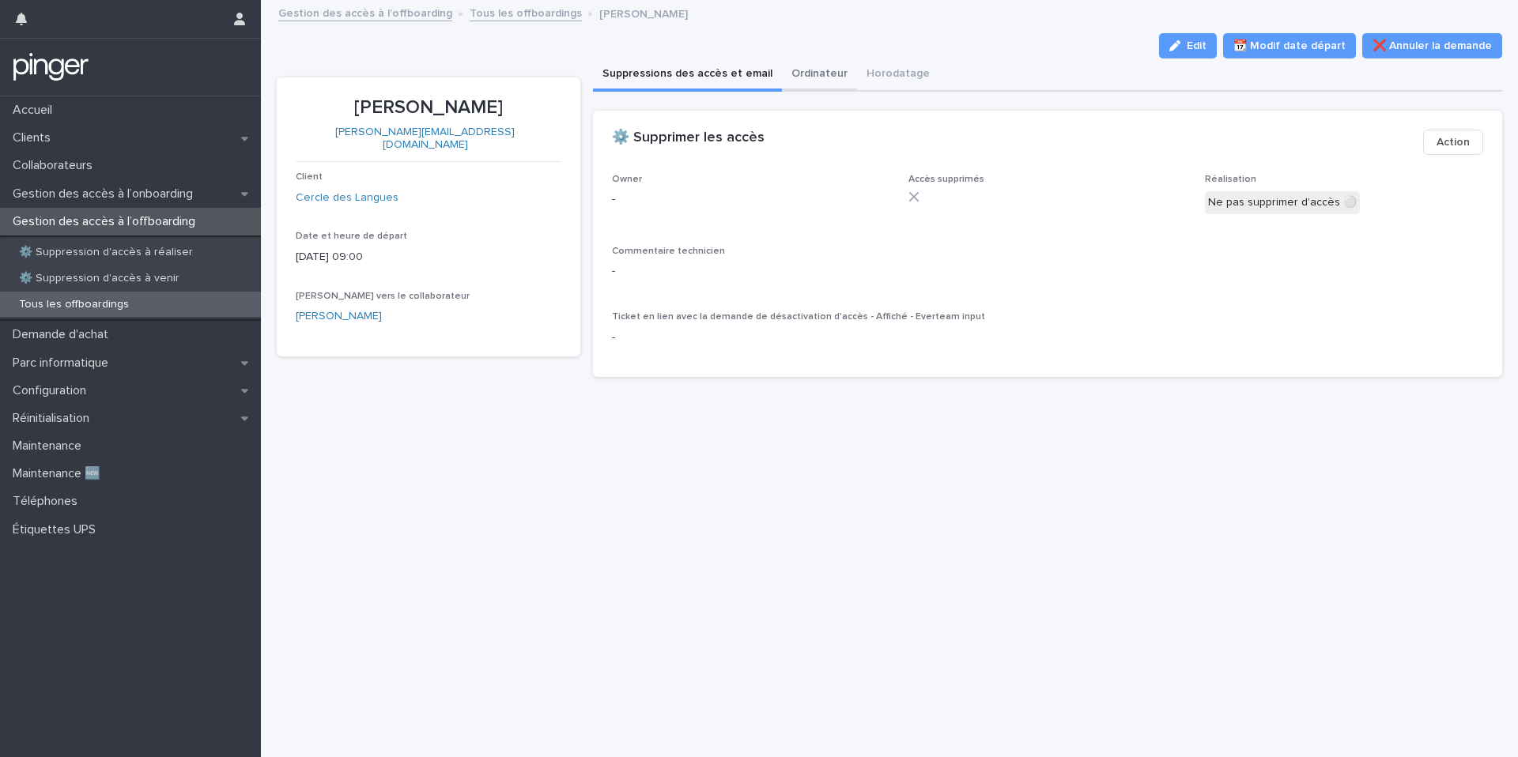
click at [794, 86] on button "Ordinateur" at bounding box center [819, 75] width 75 height 33
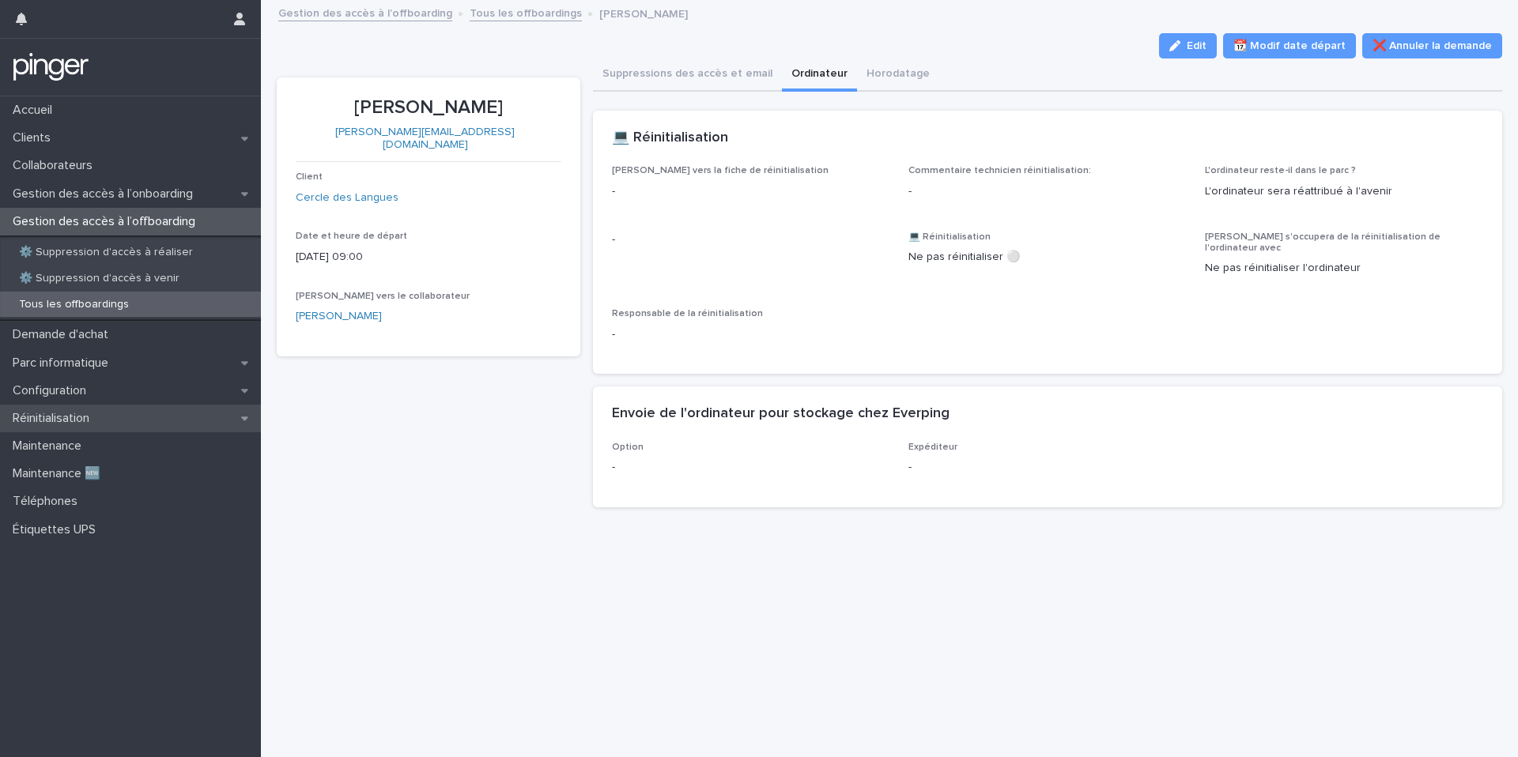
click at [127, 409] on div "Réinitialisation" at bounding box center [130, 419] width 261 height 28
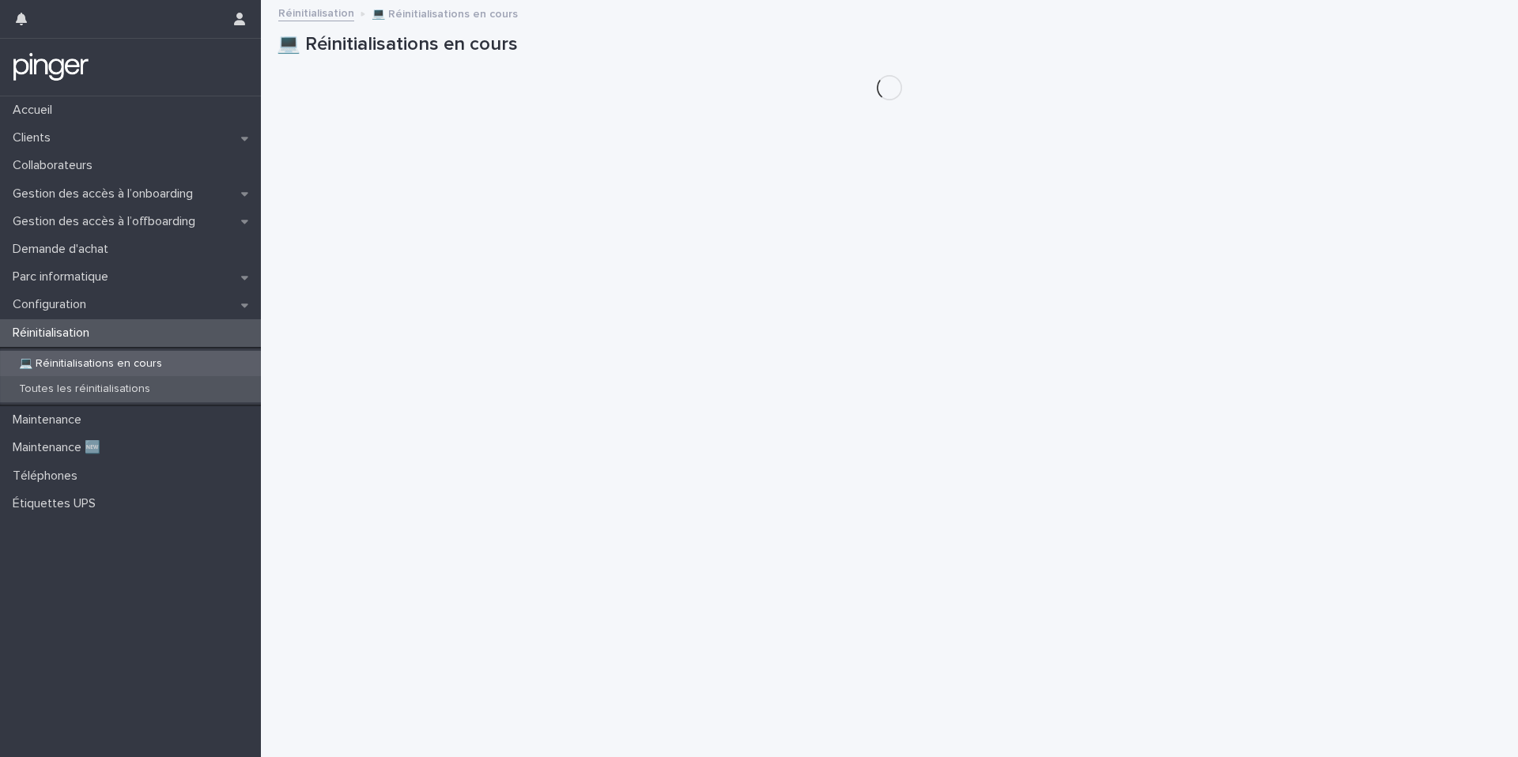
click at [140, 390] on p "Toutes les réinitialisations" at bounding box center [84, 389] width 157 height 13
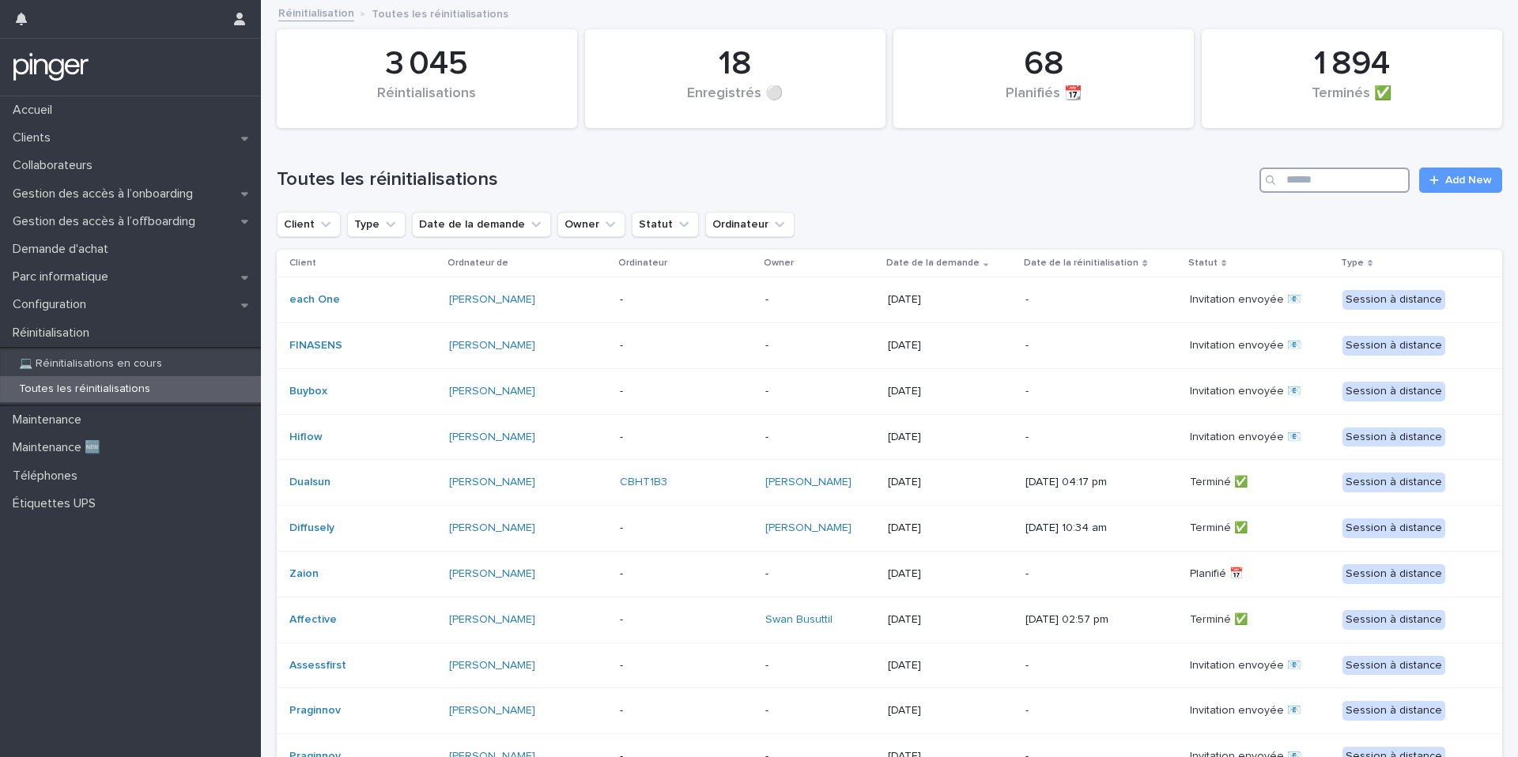
click at [1354, 169] on input "Search" at bounding box center [1334, 180] width 150 height 25
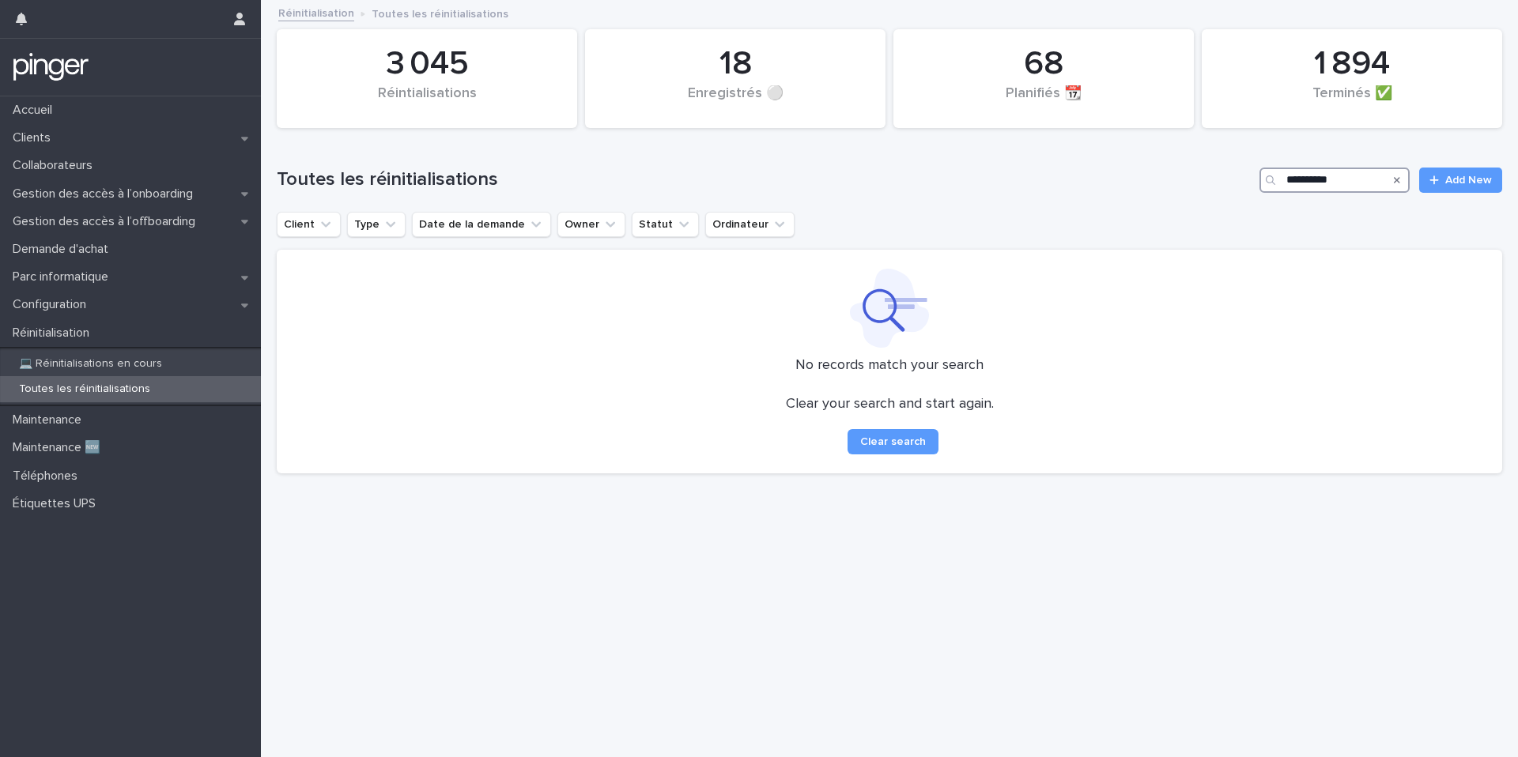
type input "**********"
click at [499, 156] on div "**********" at bounding box center [889, 174] width 1225 height 76
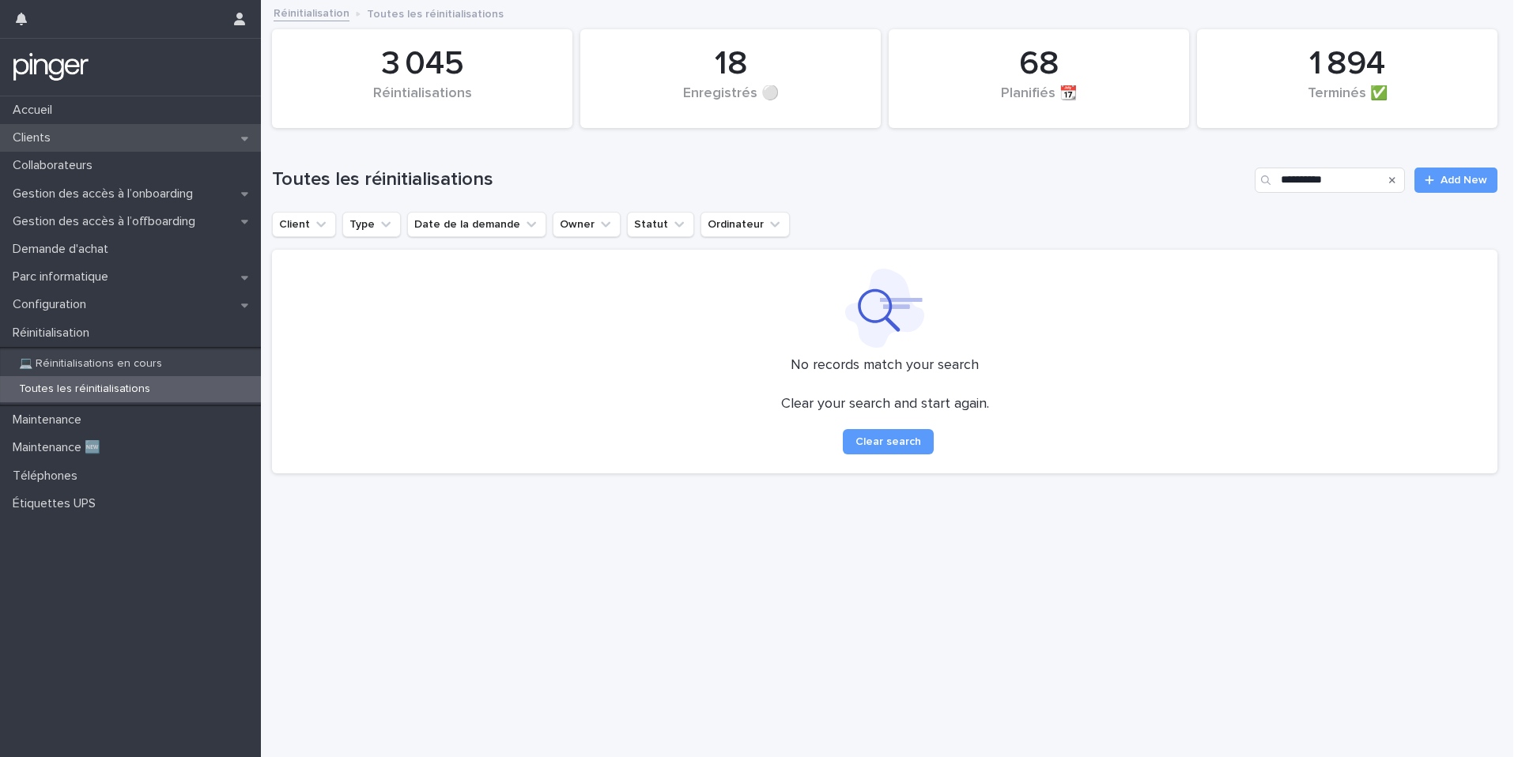
click at [204, 149] on div "Clients" at bounding box center [130, 138] width 261 height 28
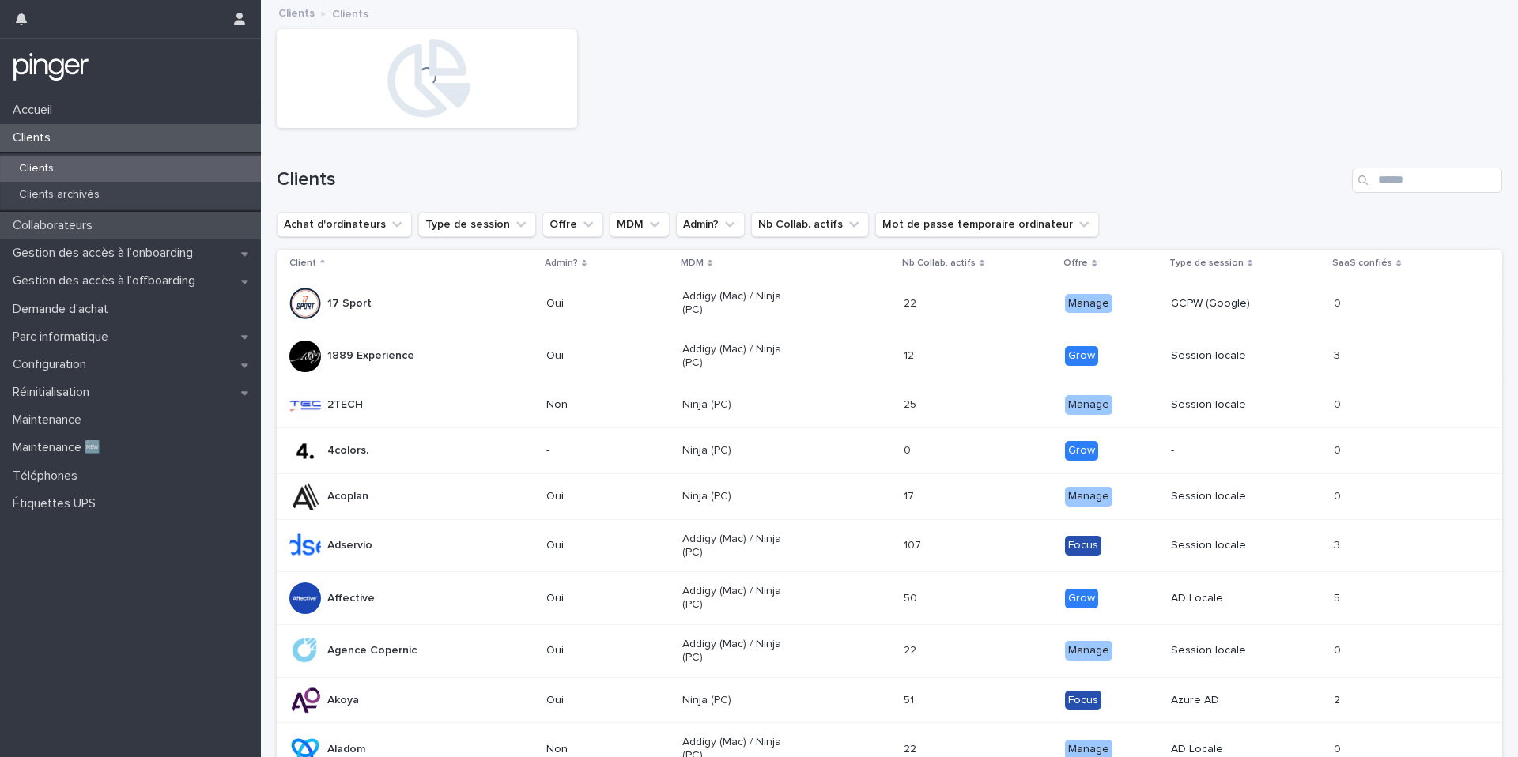
click at [217, 212] on div "Collaborateurs" at bounding box center [130, 226] width 261 height 28
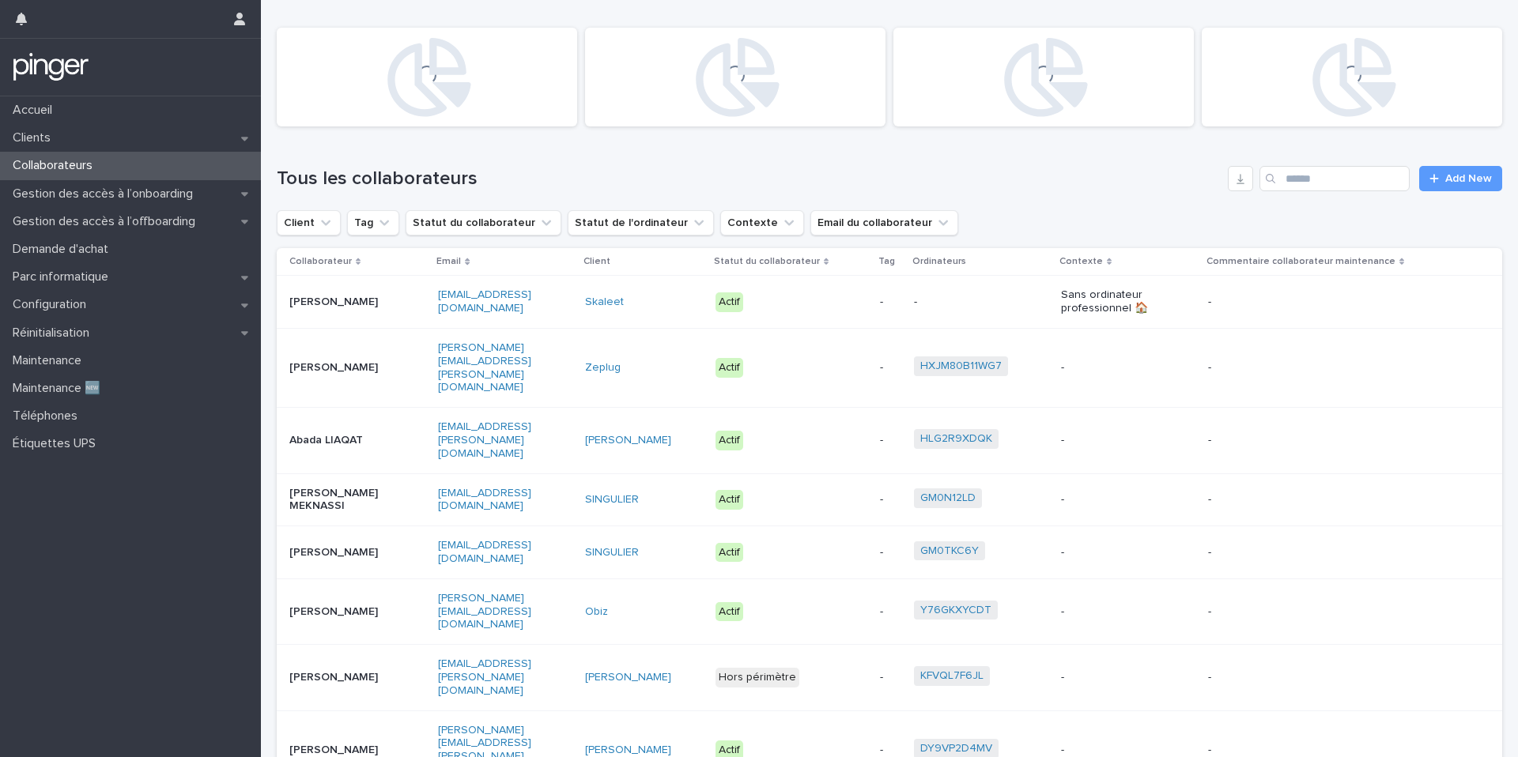
click at [1356, 196] on div "Tous les collaborateurs Add New" at bounding box center [889, 172] width 1225 height 76
click at [1356, 189] on input "Search" at bounding box center [1334, 178] width 150 height 25
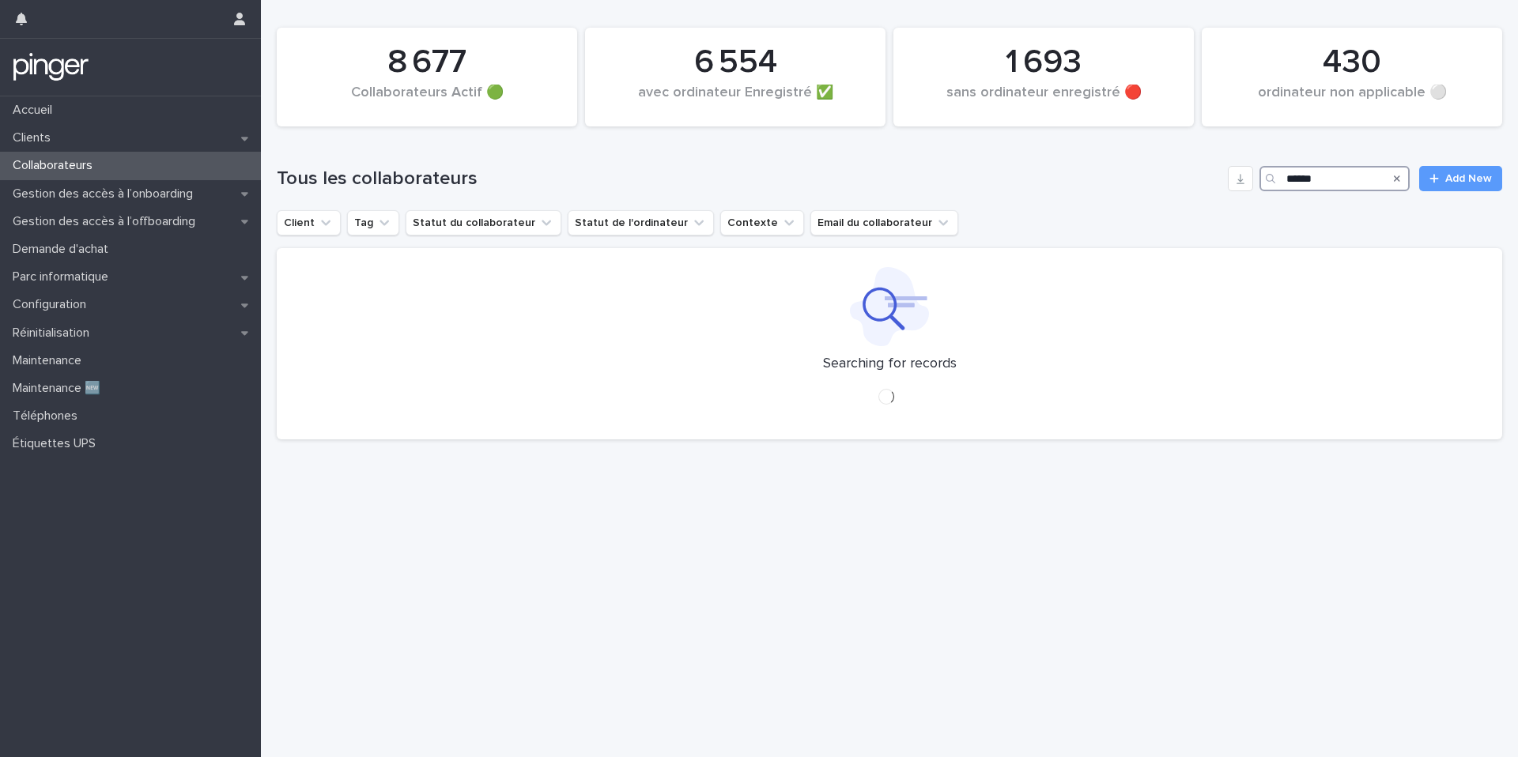
type input "*****"
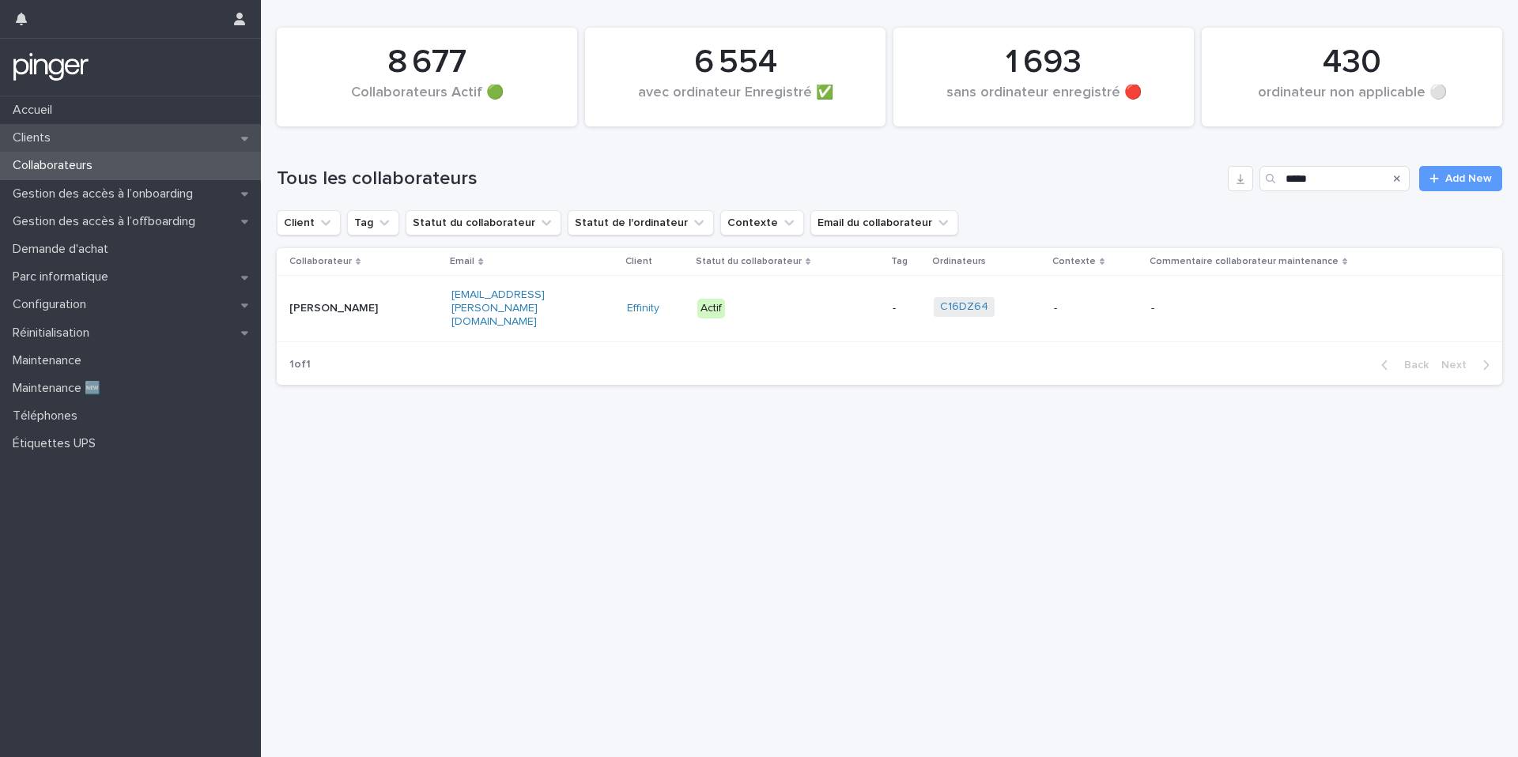
click at [206, 130] on div "Clients" at bounding box center [130, 138] width 261 height 28
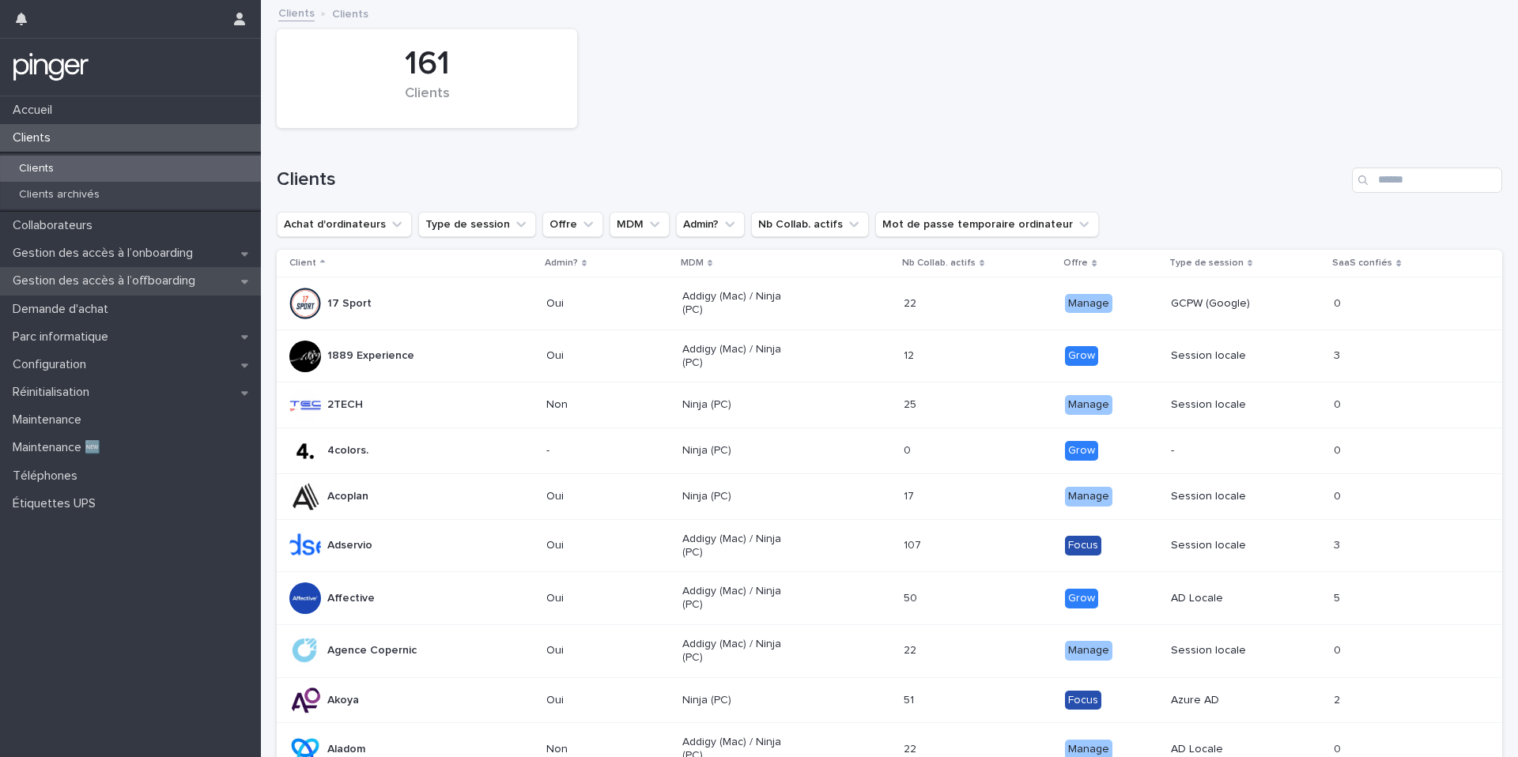
click at [206, 278] on p "Gestion des accès à l’offboarding" at bounding box center [107, 281] width 202 height 15
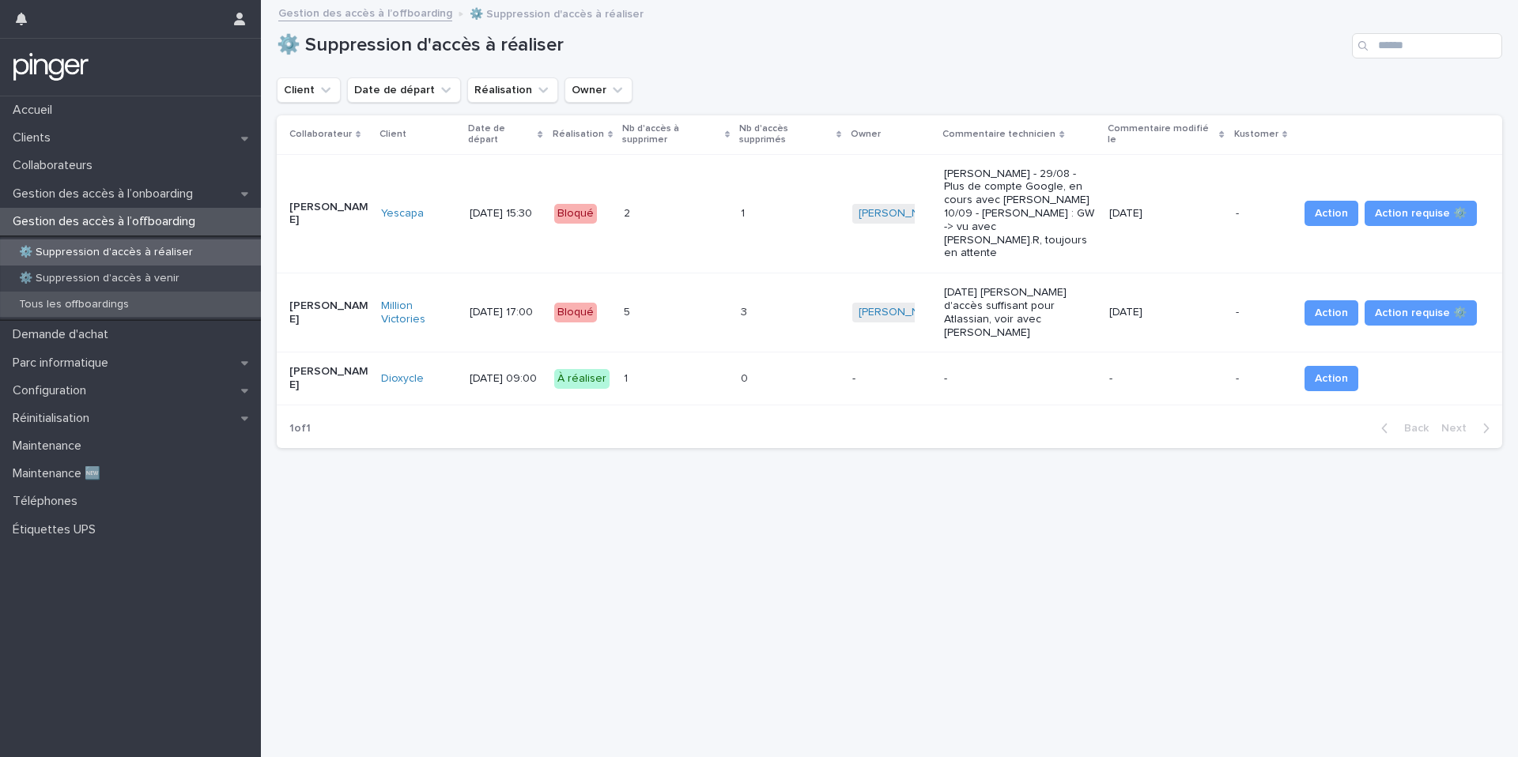
click at [210, 300] on div "Tous les offboardings" at bounding box center [130, 305] width 261 height 26
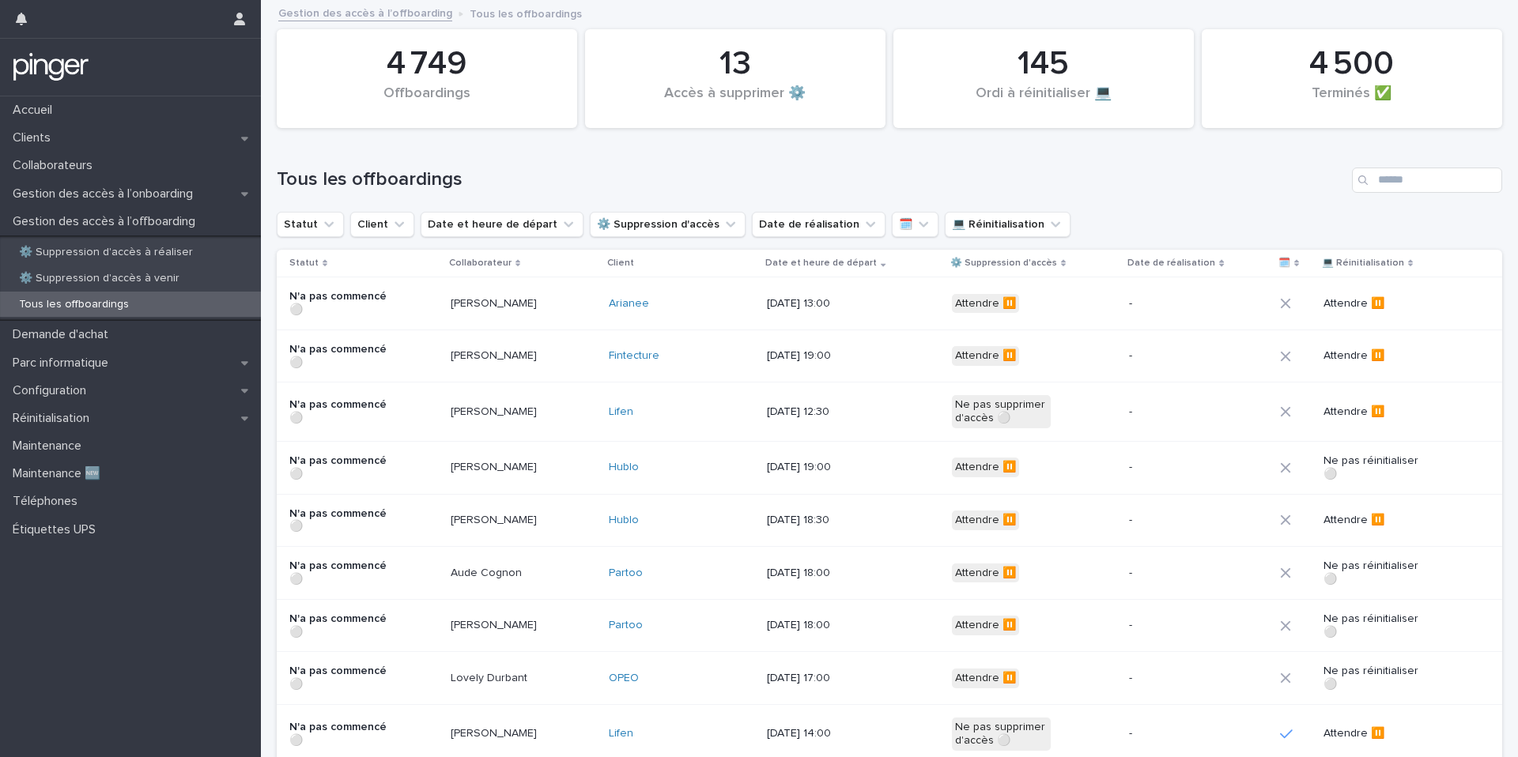
click at [1370, 174] on div "Search" at bounding box center [1364, 180] width 25 height 25
click at [1387, 185] on input "Search" at bounding box center [1427, 180] width 150 height 25
type input "**********"
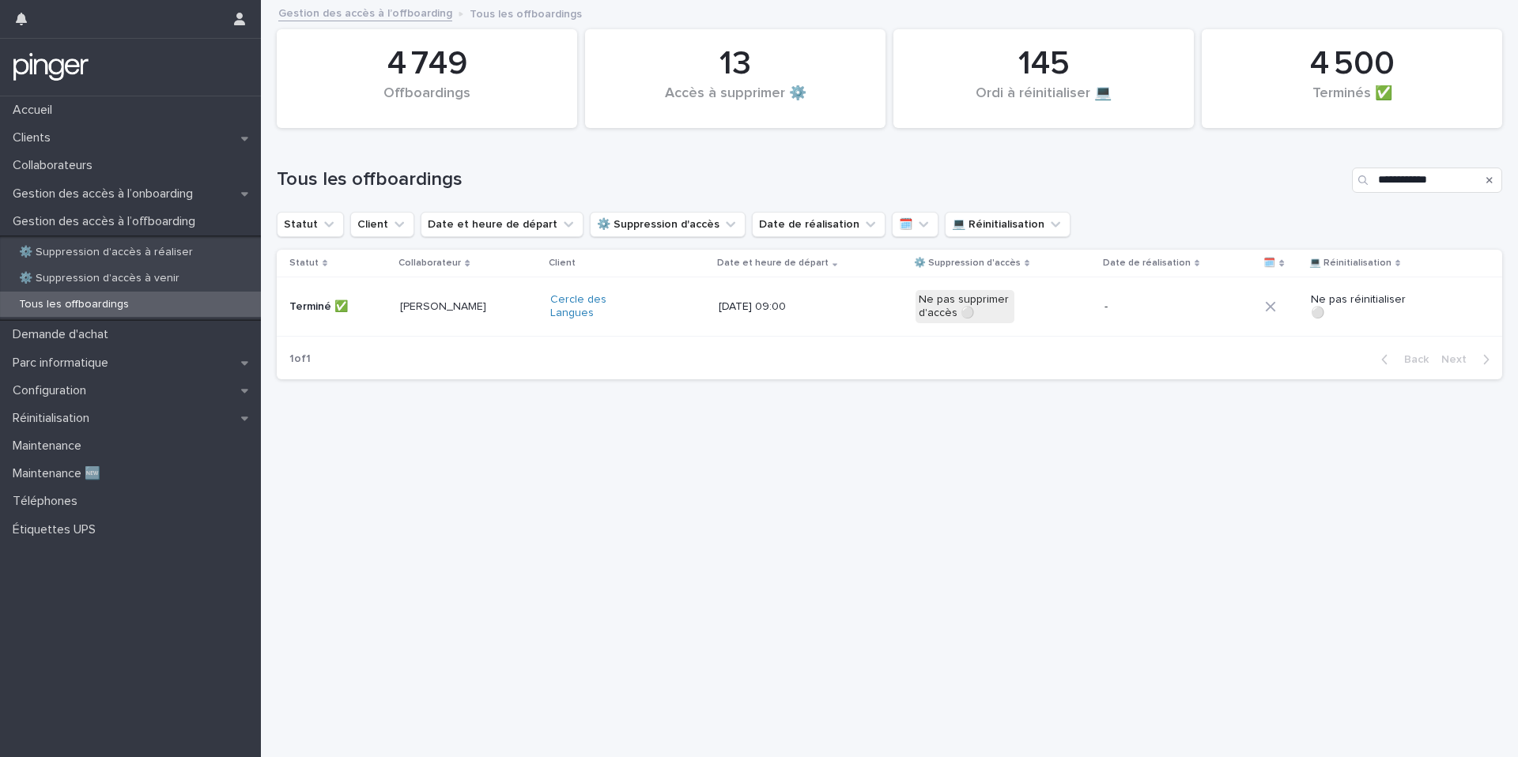
click at [441, 303] on p "Vincent Dorigo" at bounding box center [449, 306] width 99 height 13
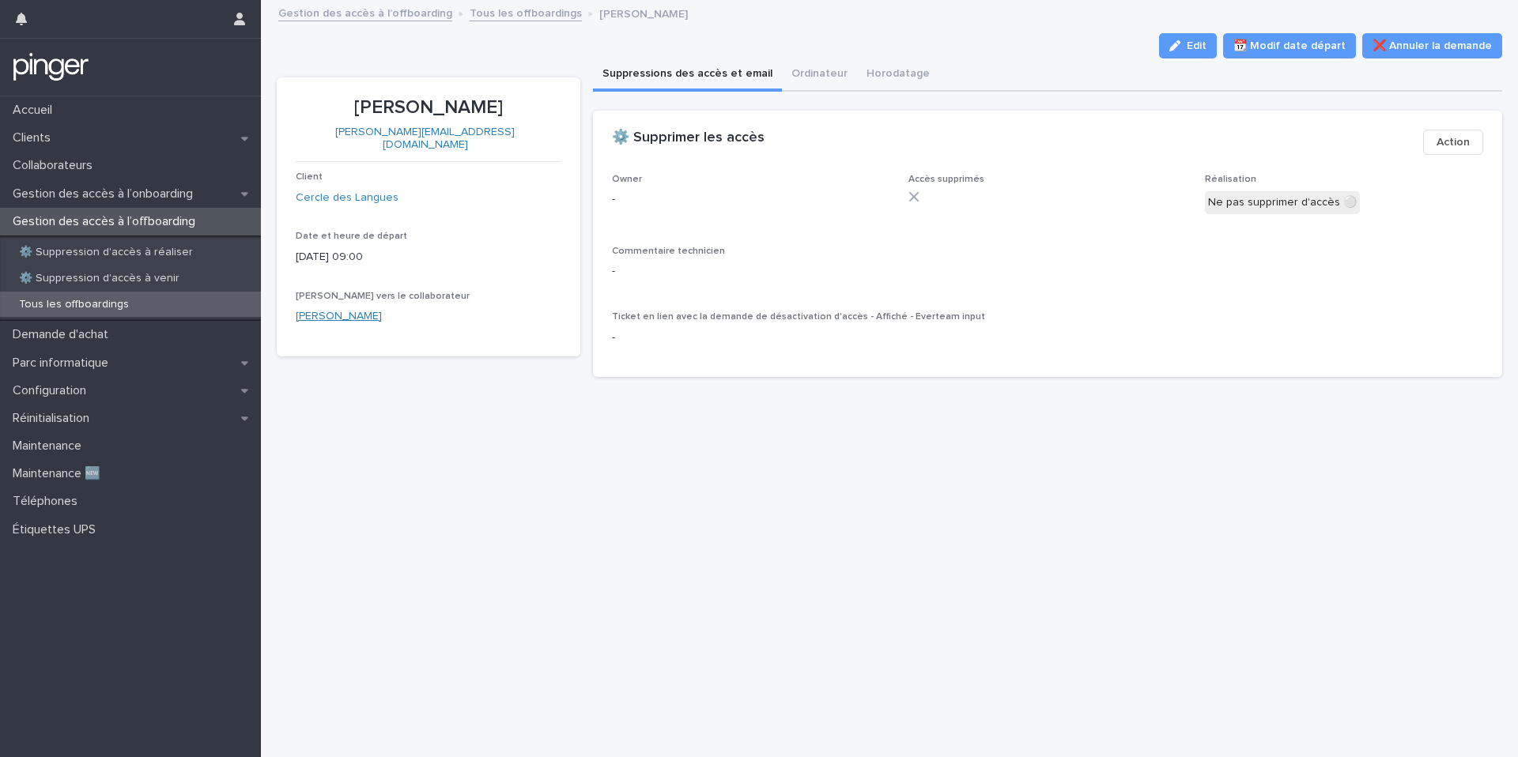
click at [345, 308] on link "Vincent Dorigo" at bounding box center [339, 316] width 86 height 17
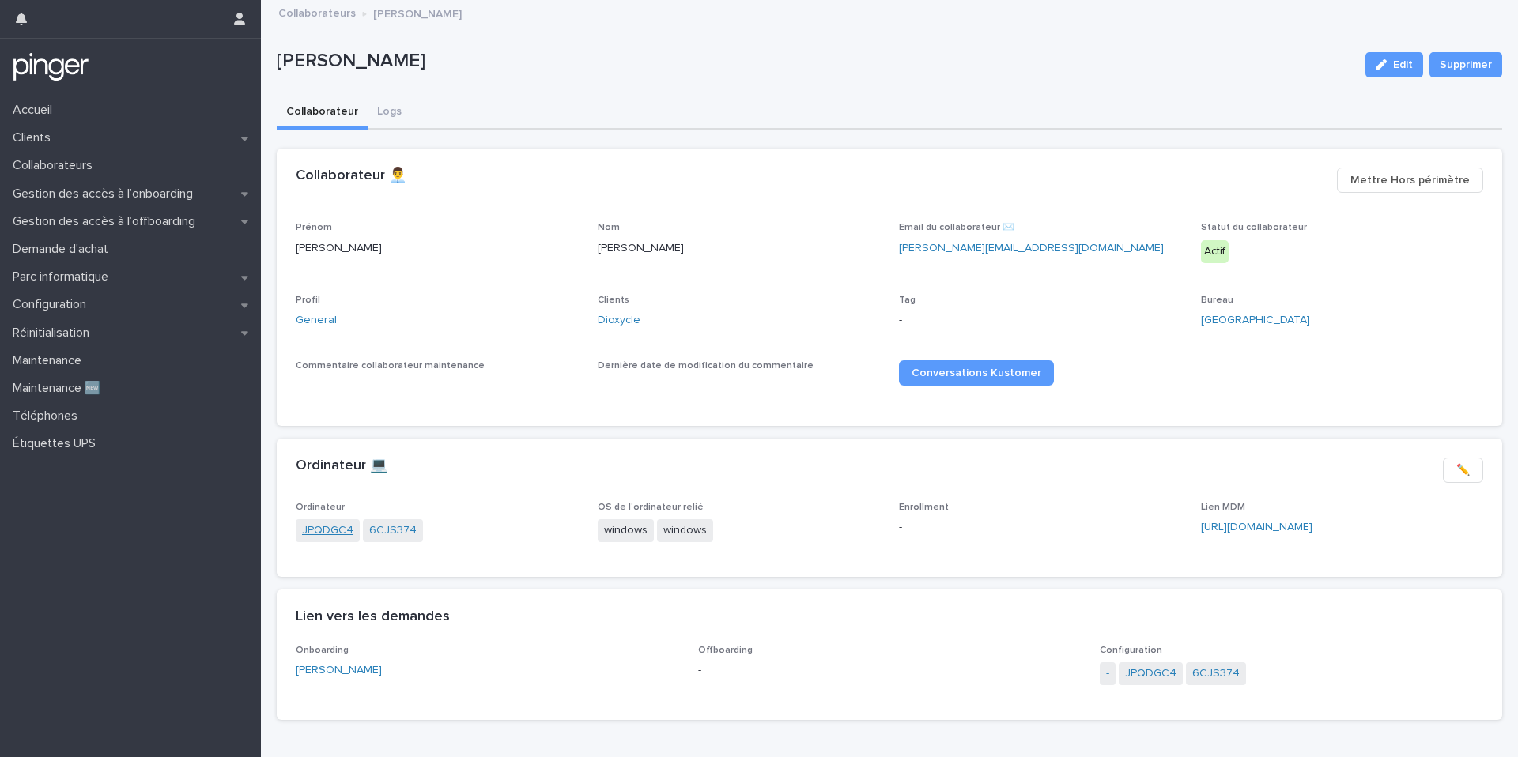
click at [325, 537] on link "JPQDGC4" at bounding box center [327, 531] width 51 height 17
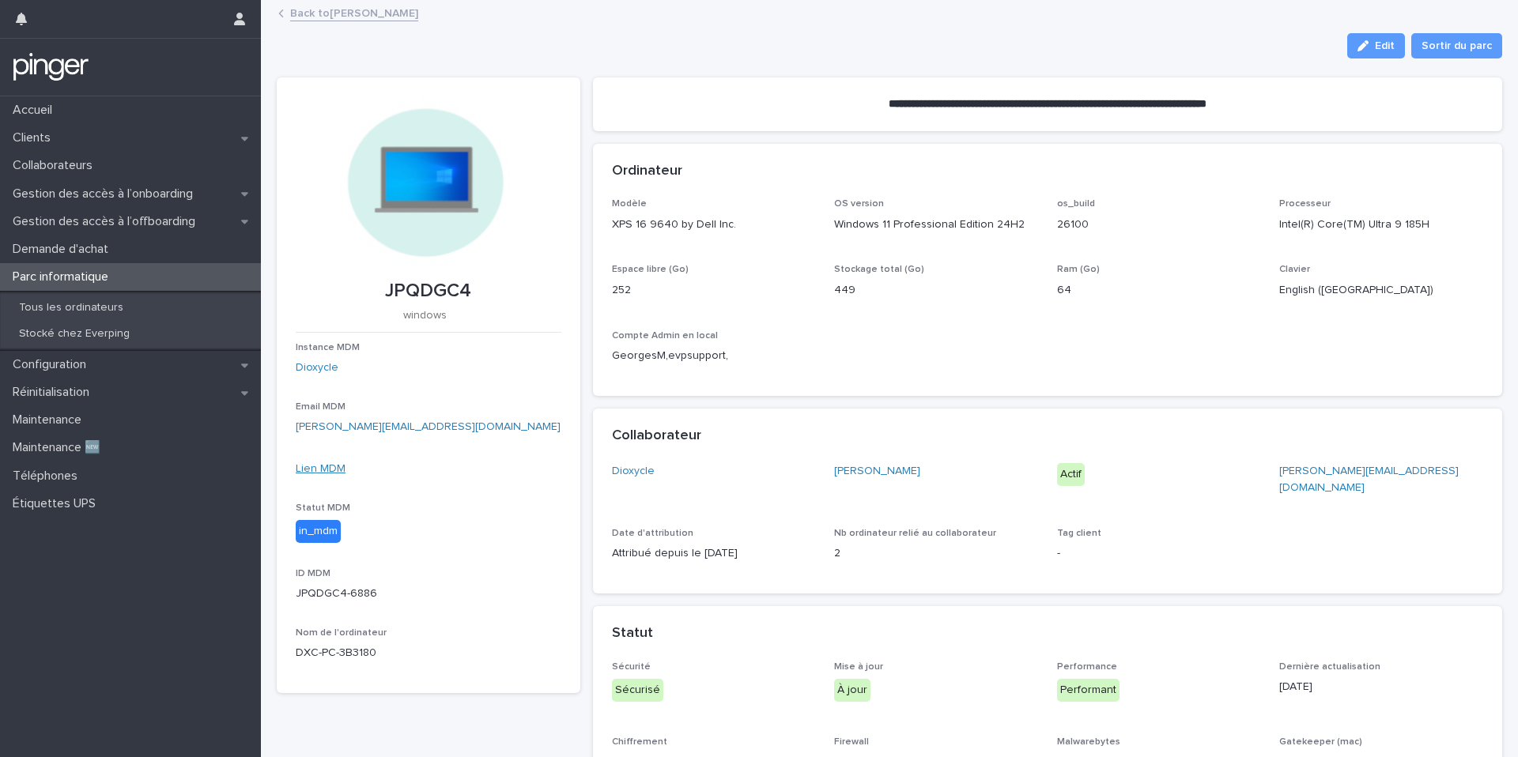
click at [334, 464] on link "Lien MDM" at bounding box center [321, 468] width 50 height 11
click at [213, 304] on div "Tous les ordinateurs" at bounding box center [130, 308] width 261 height 26
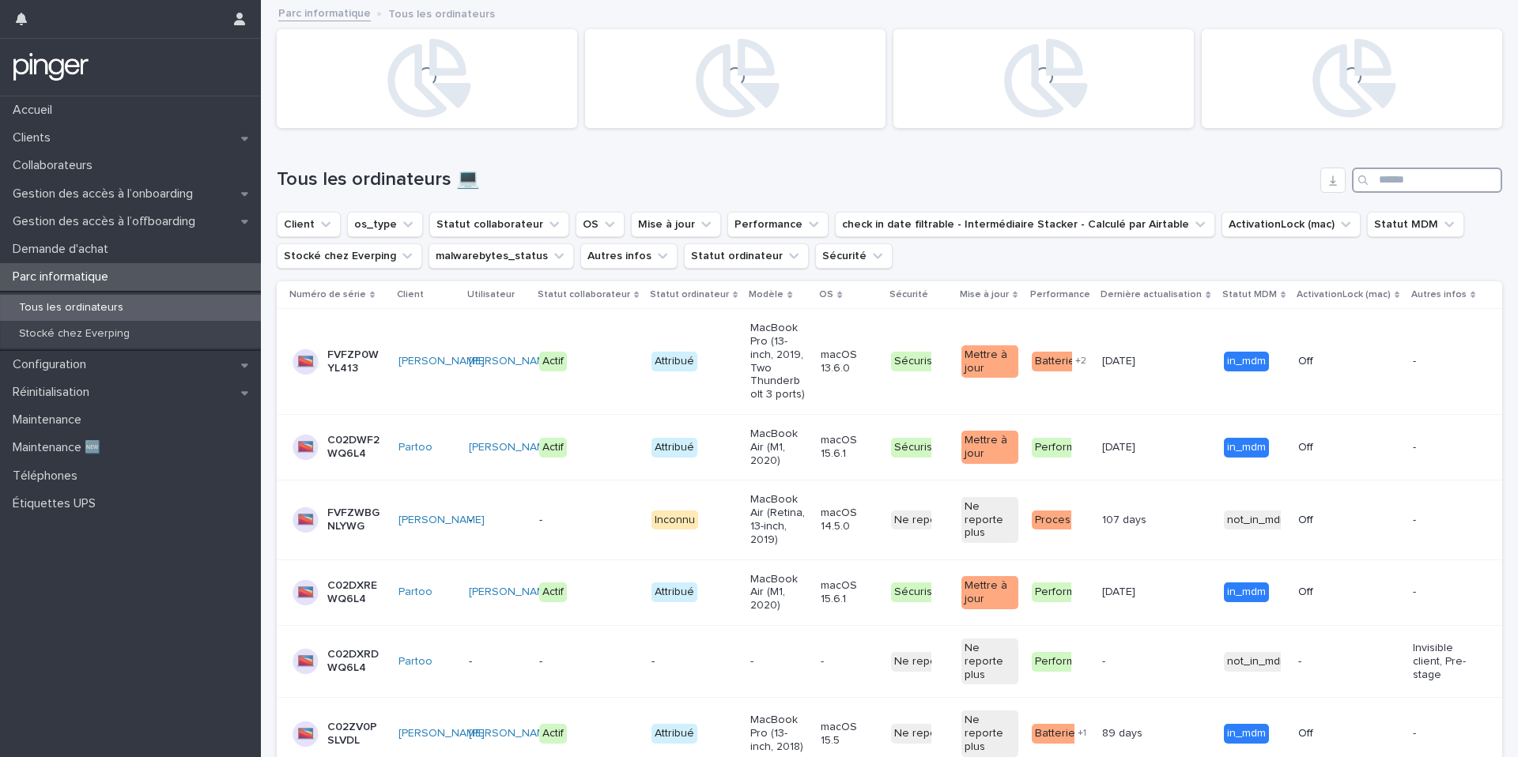
click at [1390, 179] on input "Search" at bounding box center [1427, 180] width 150 height 25
paste input "**********"
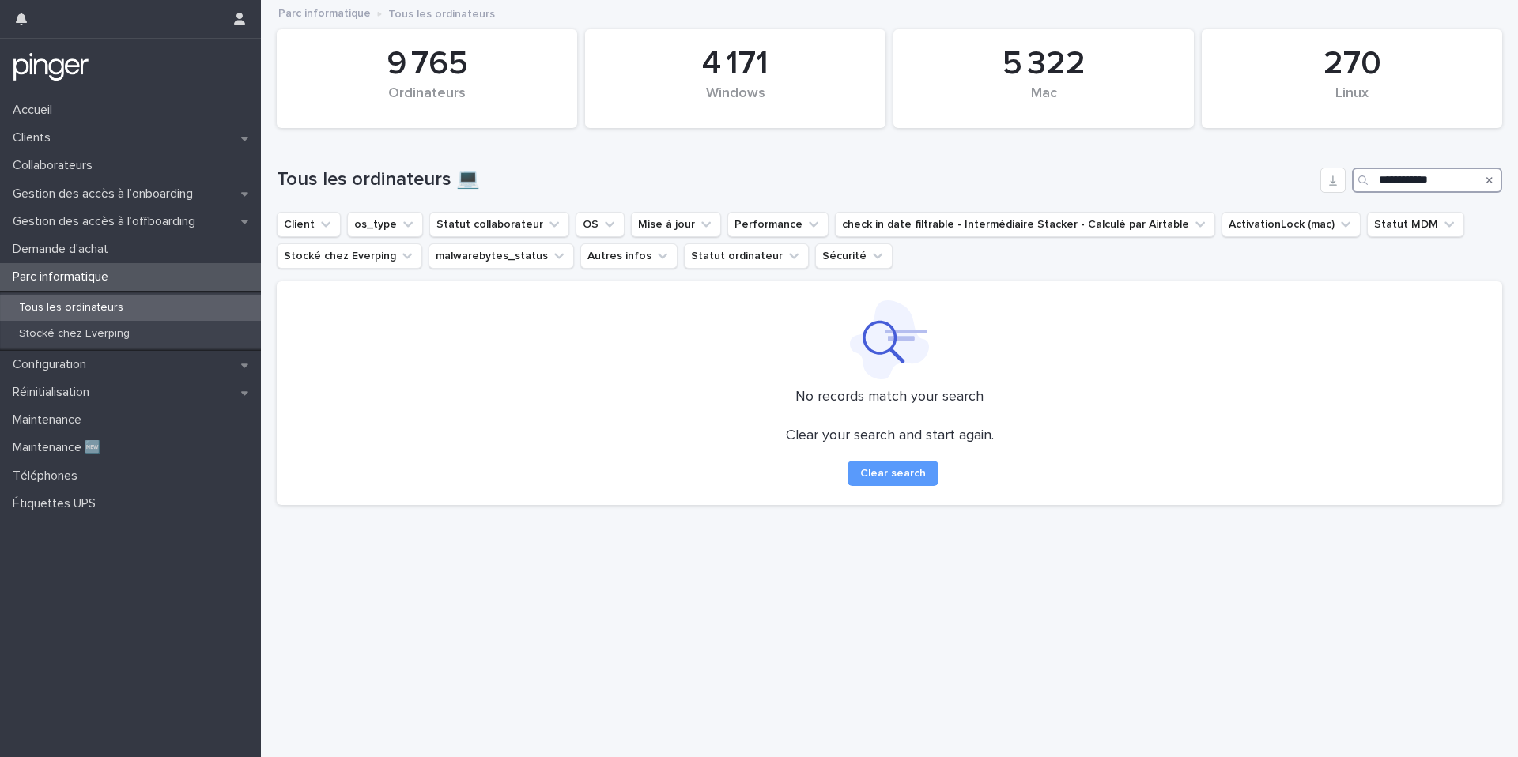
type input "**********"
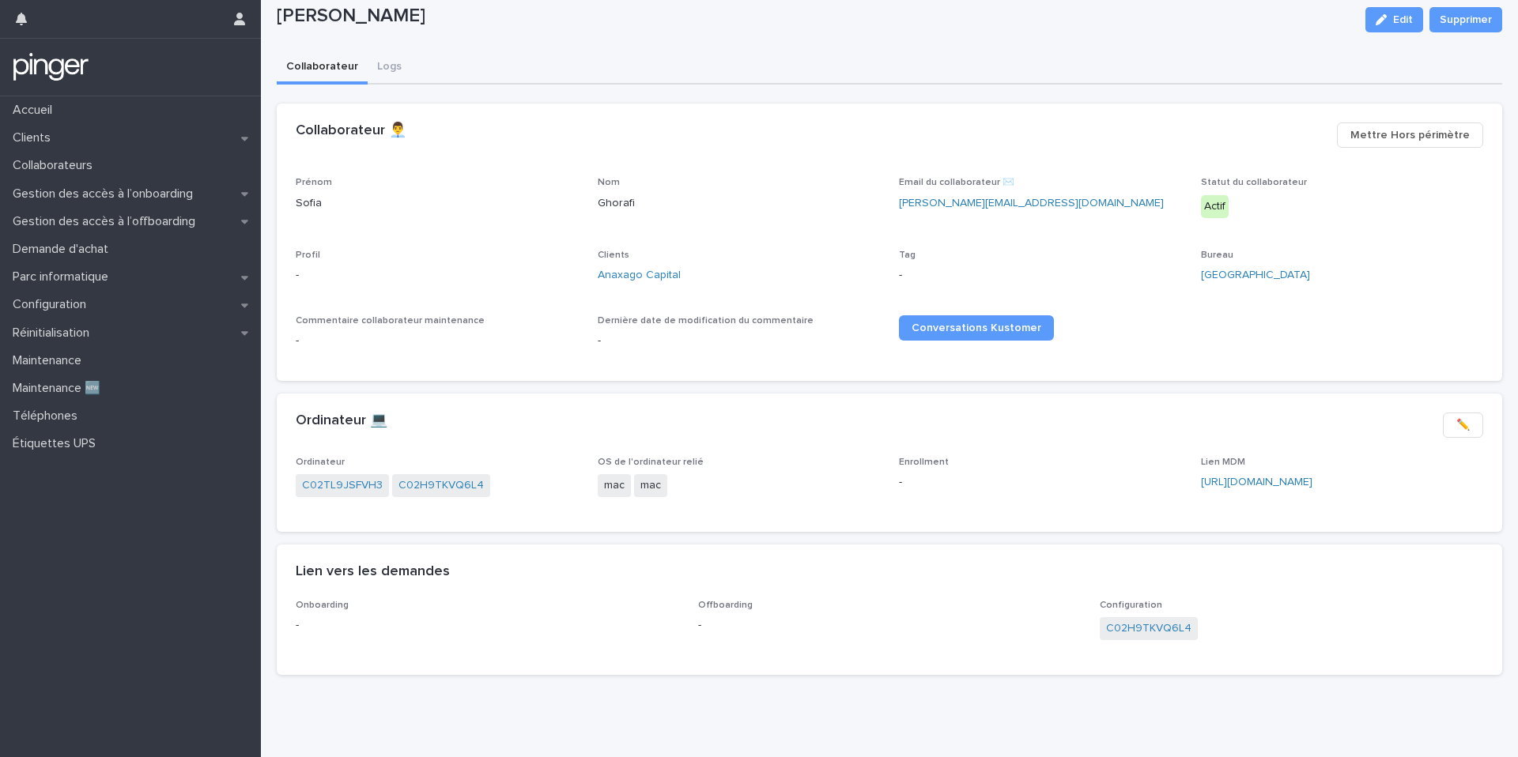
scroll to position [55, 0]
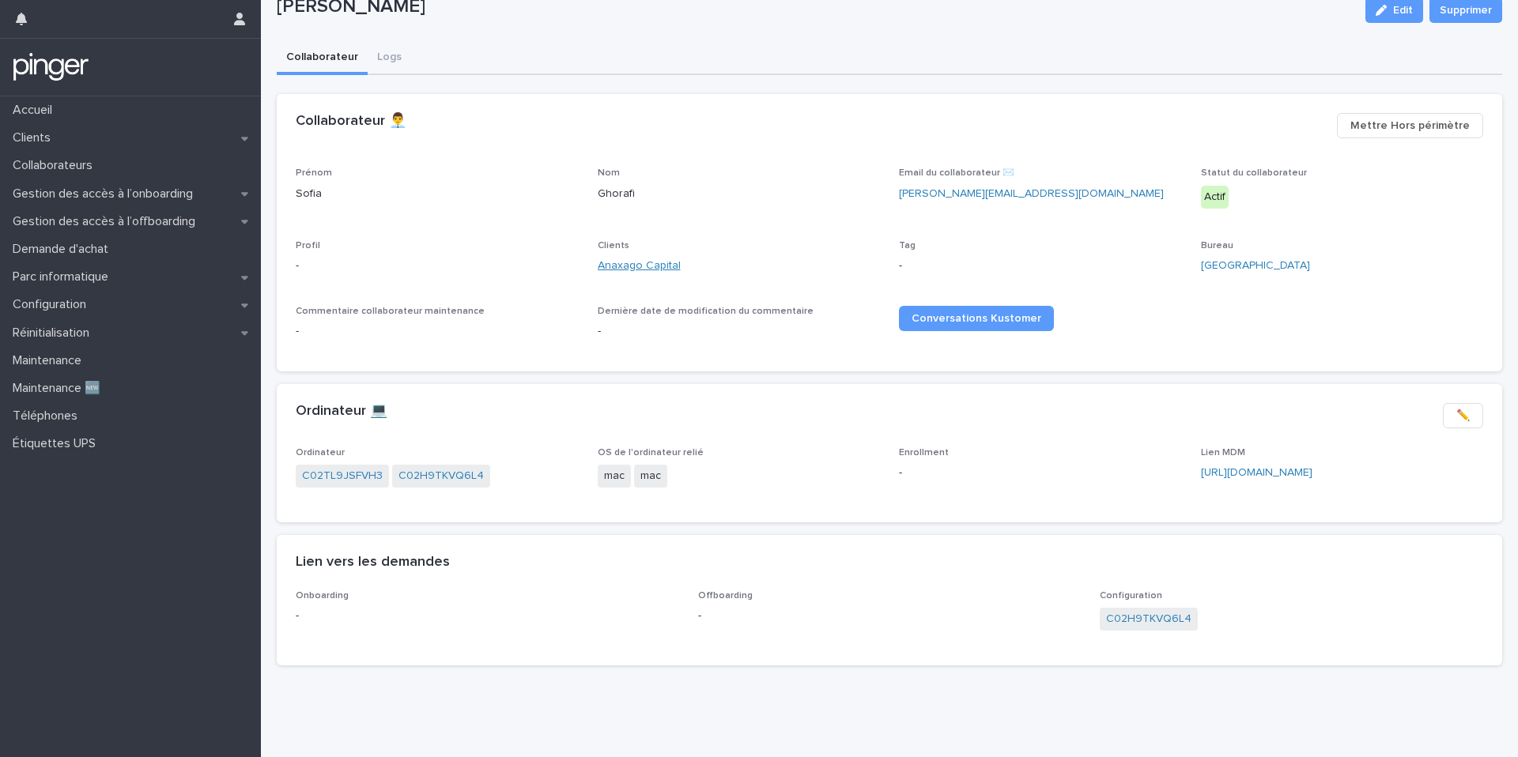
click at [661, 266] on link "Anaxago Capital" at bounding box center [639, 266] width 83 height 17
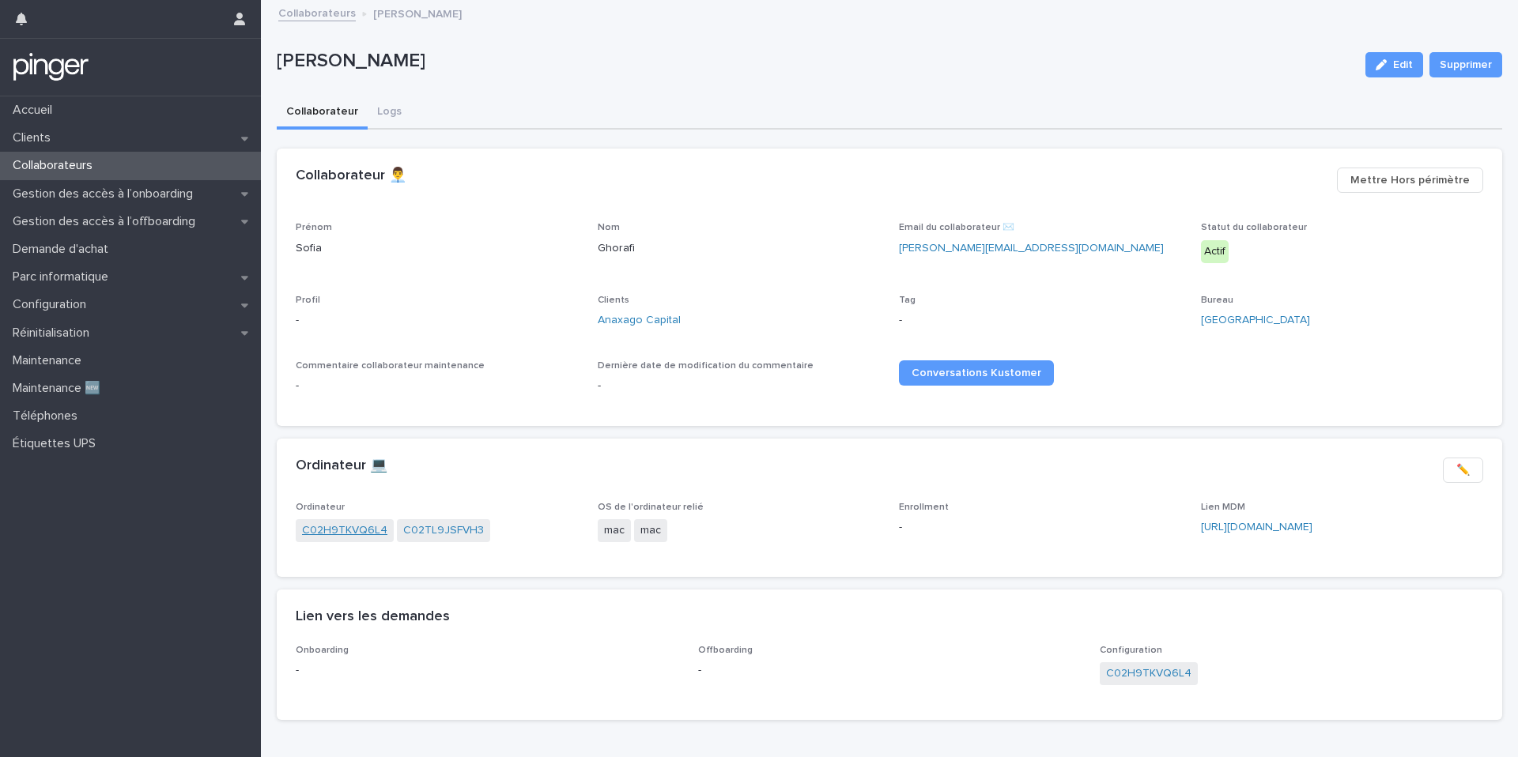
click at [342, 530] on link "C02H9TKVQ6L4" at bounding box center [344, 531] width 85 height 17
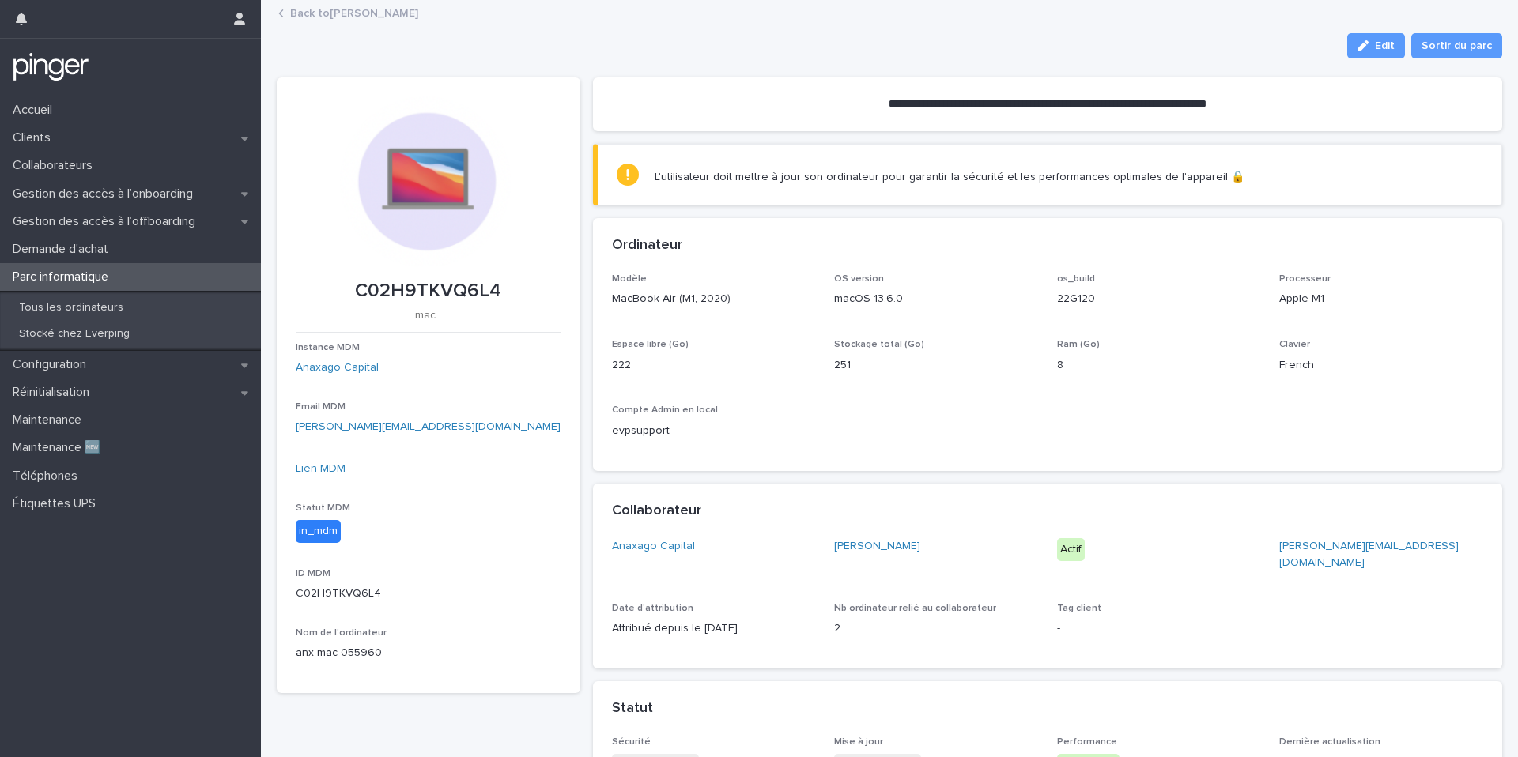
click at [334, 464] on link "Lien MDM" at bounding box center [321, 468] width 50 height 11
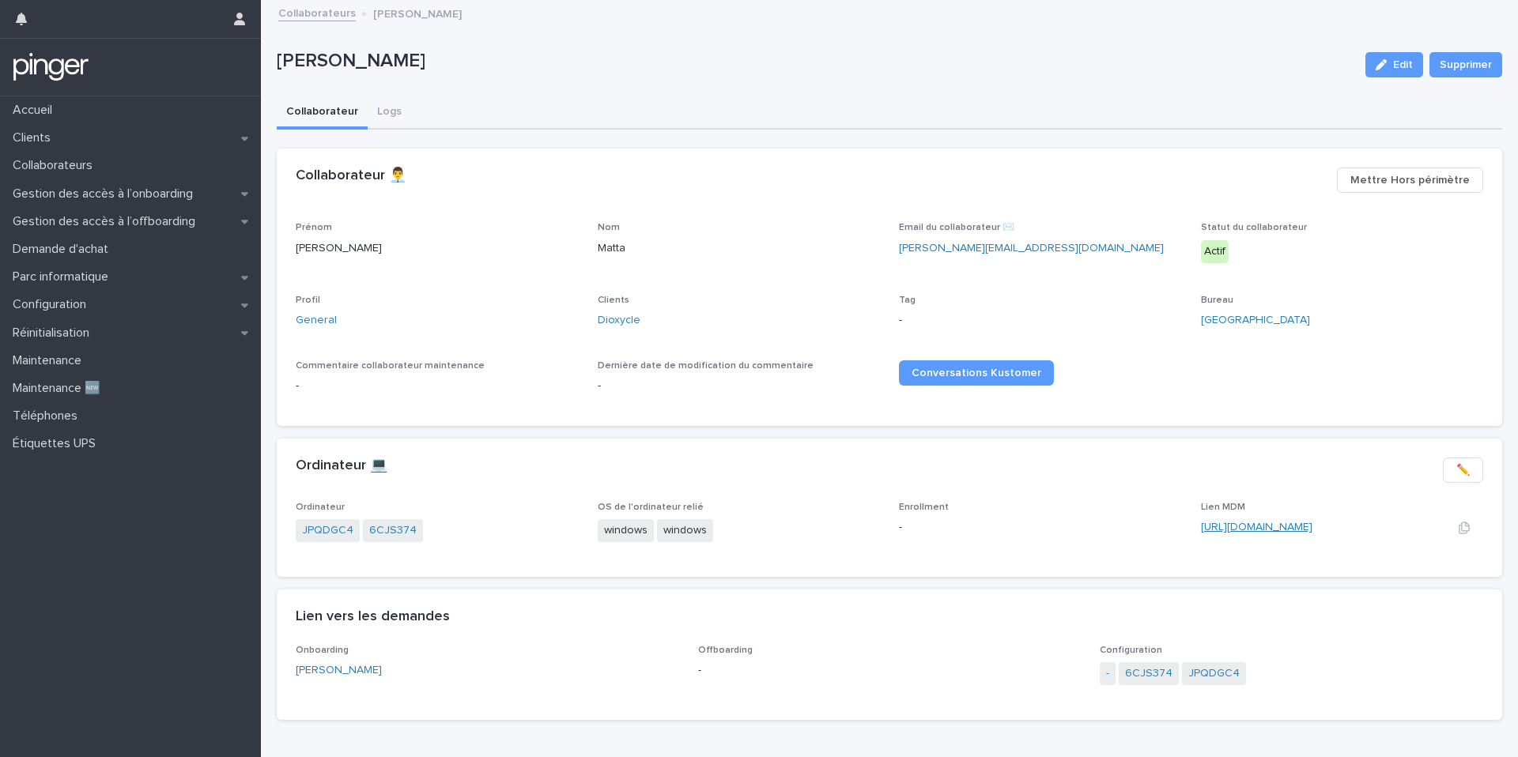
click at [1231, 525] on link "https://eu.ninjarmm.com/#/deviceDashboard/5964/overview" at bounding box center [1256, 527] width 111 height 11
click at [393, 521] on span "6CJS374" at bounding box center [393, 530] width 60 height 23
click at [396, 544] on div "JPQDGC4 6CJS374" at bounding box center [437, 532] width 283 height 26
click at [403, 524] on link "6CJS374" at bounding box center [392, 531] width 47 height 17
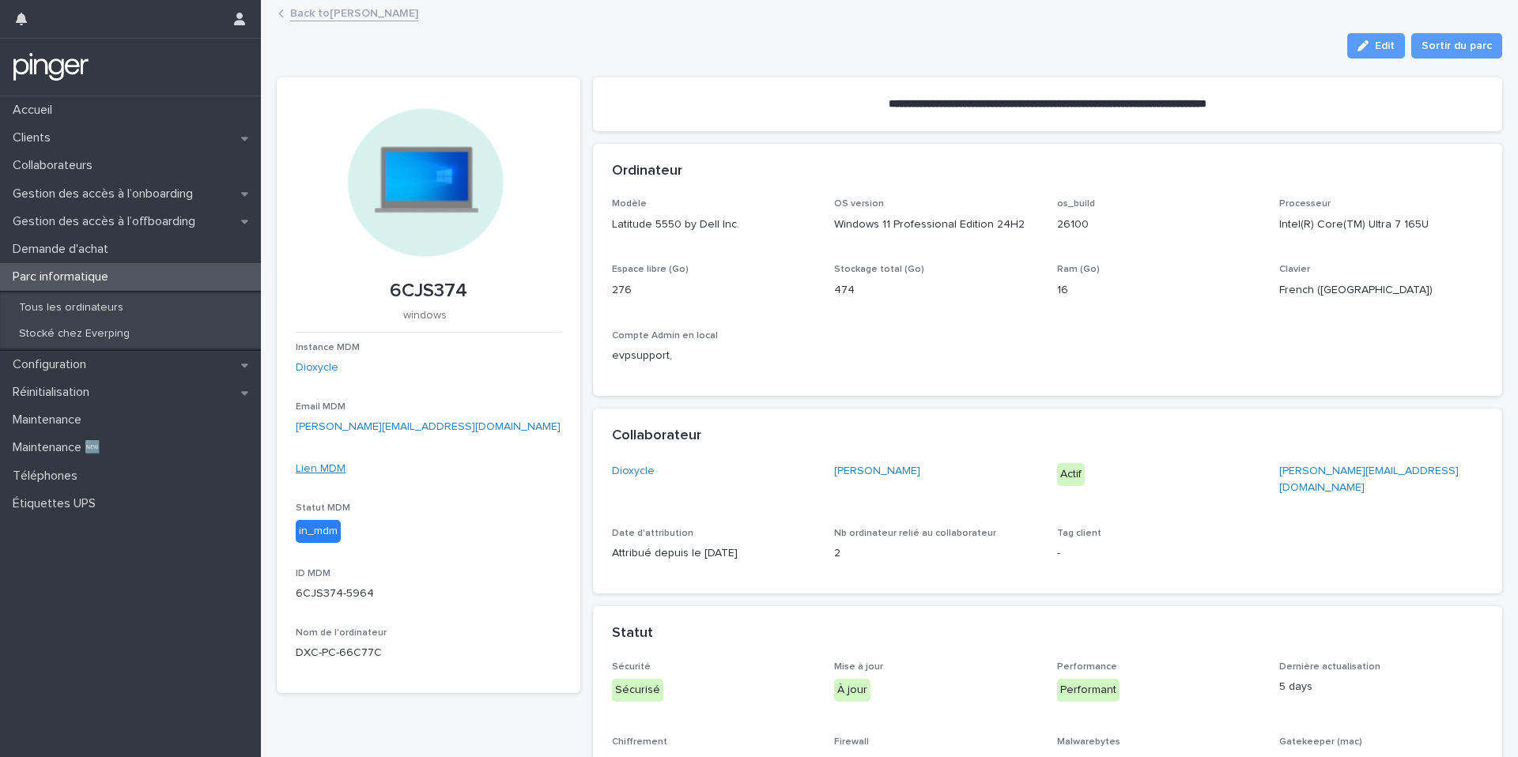
click at [326, 468] on link "Lien MDM" at bounding box center [321, 468] width 50 height 11
click at [285, 17] on div "Back to Georges Matta" at bounding box center [896, 14] width 1252 height 22
click at [281, 10] on icon at bounding box center [281, 13] width 6 height 8
click at [305, 15] on link "Back to Georges Matta" at bounding box center [354, 12] width 128 height 18
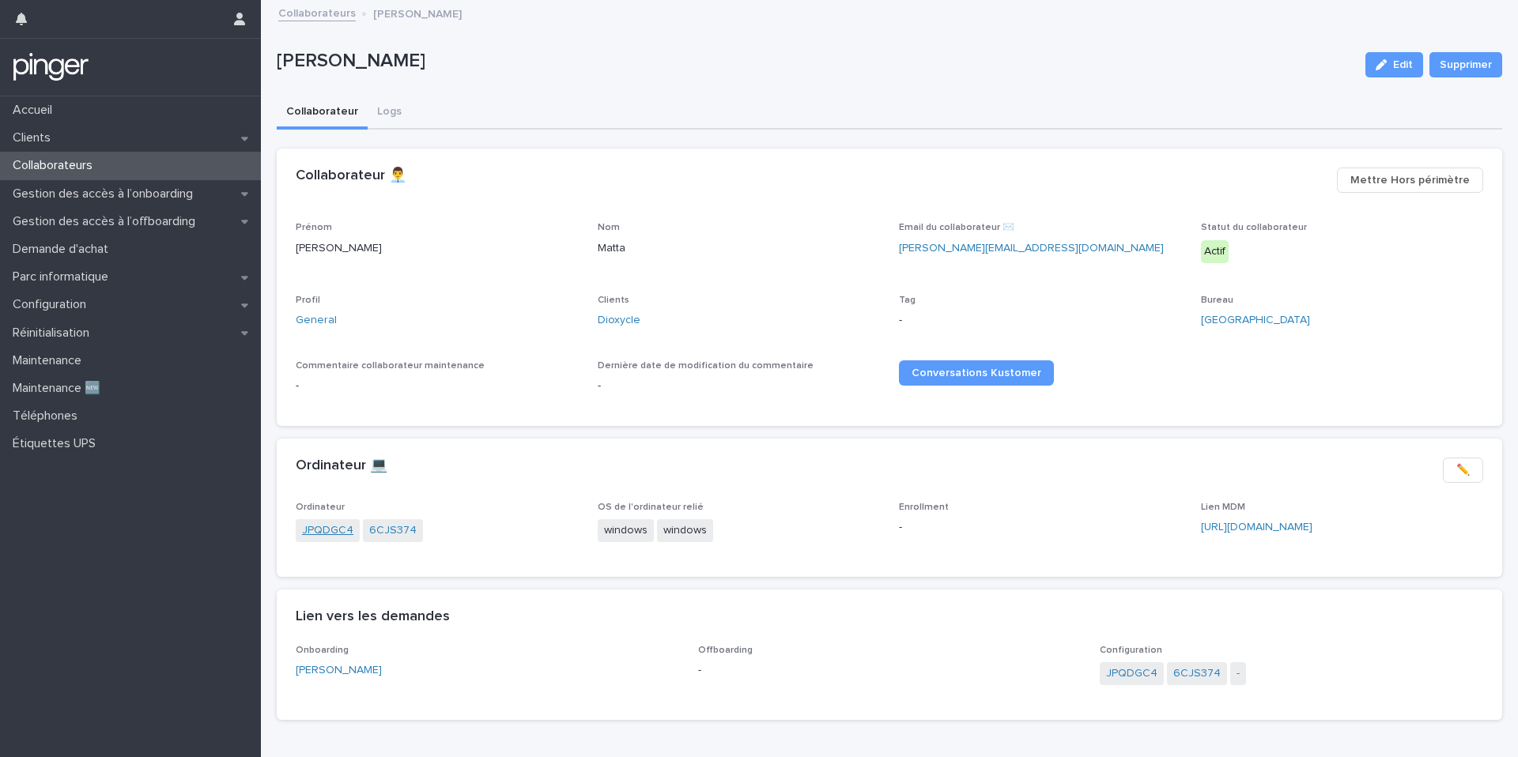
click at [336, 534] on link "JPQDGC4" at bounding box center [327, 531] width 51 height 17
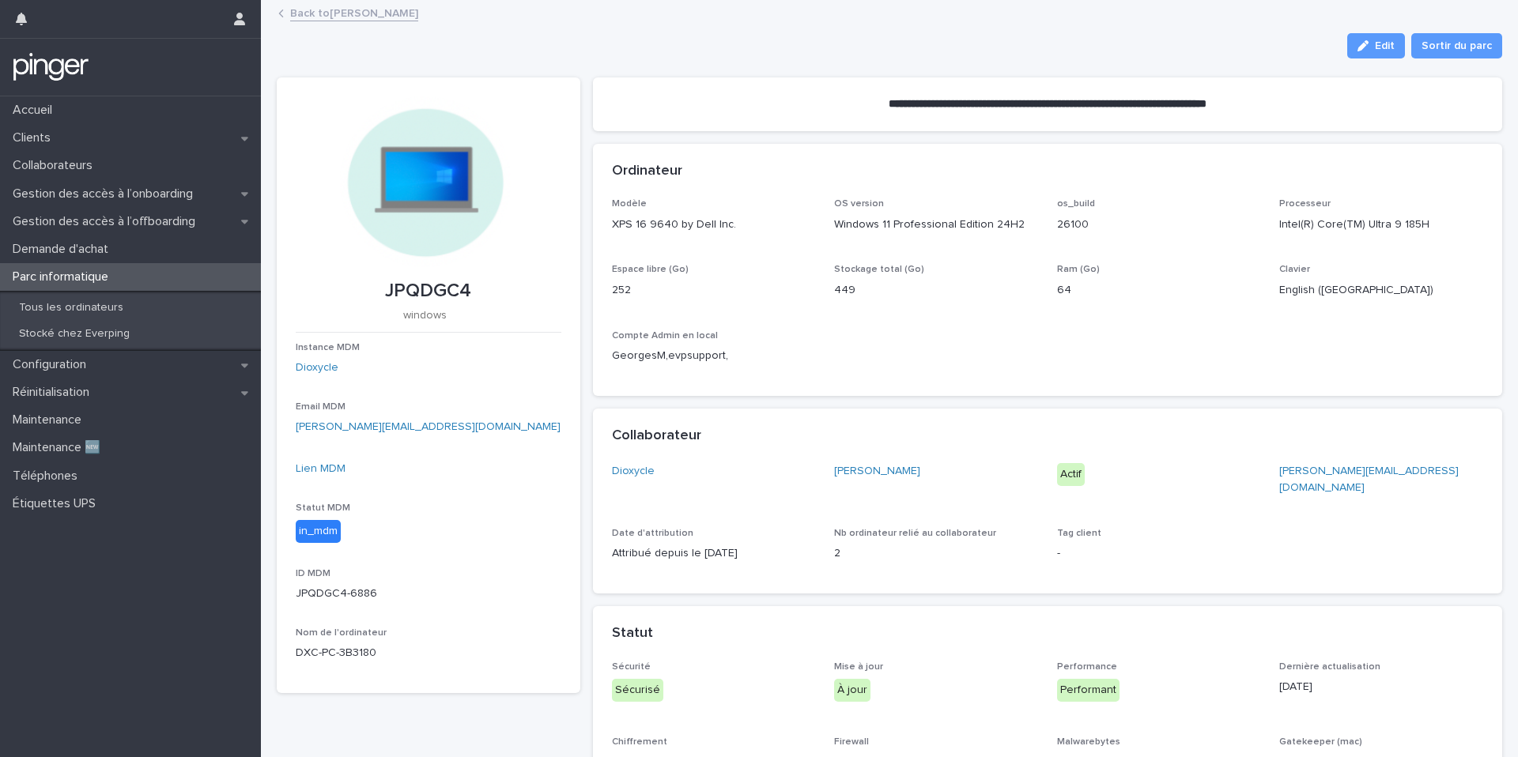
click at [332, 475] on div "Lien MDM" at bounding box center [429, 469] width 266 height 17
click at [334, 466] on link "Lien MDM" at bounding box center [321, 468] width 50 height 11
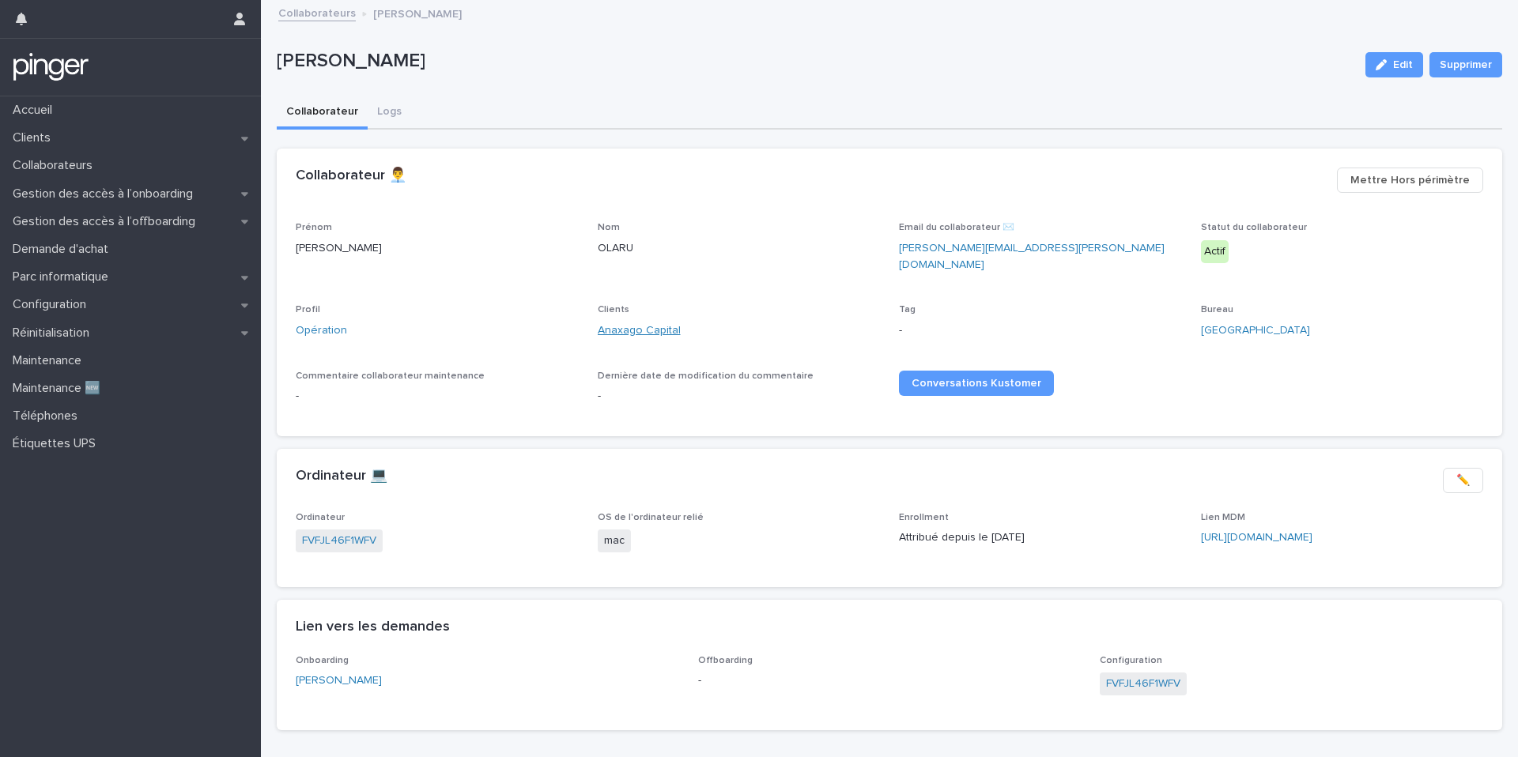
click at [659, 323] on link "Anaxago Capital" at bounding box center [639, 331] width 83 height 17
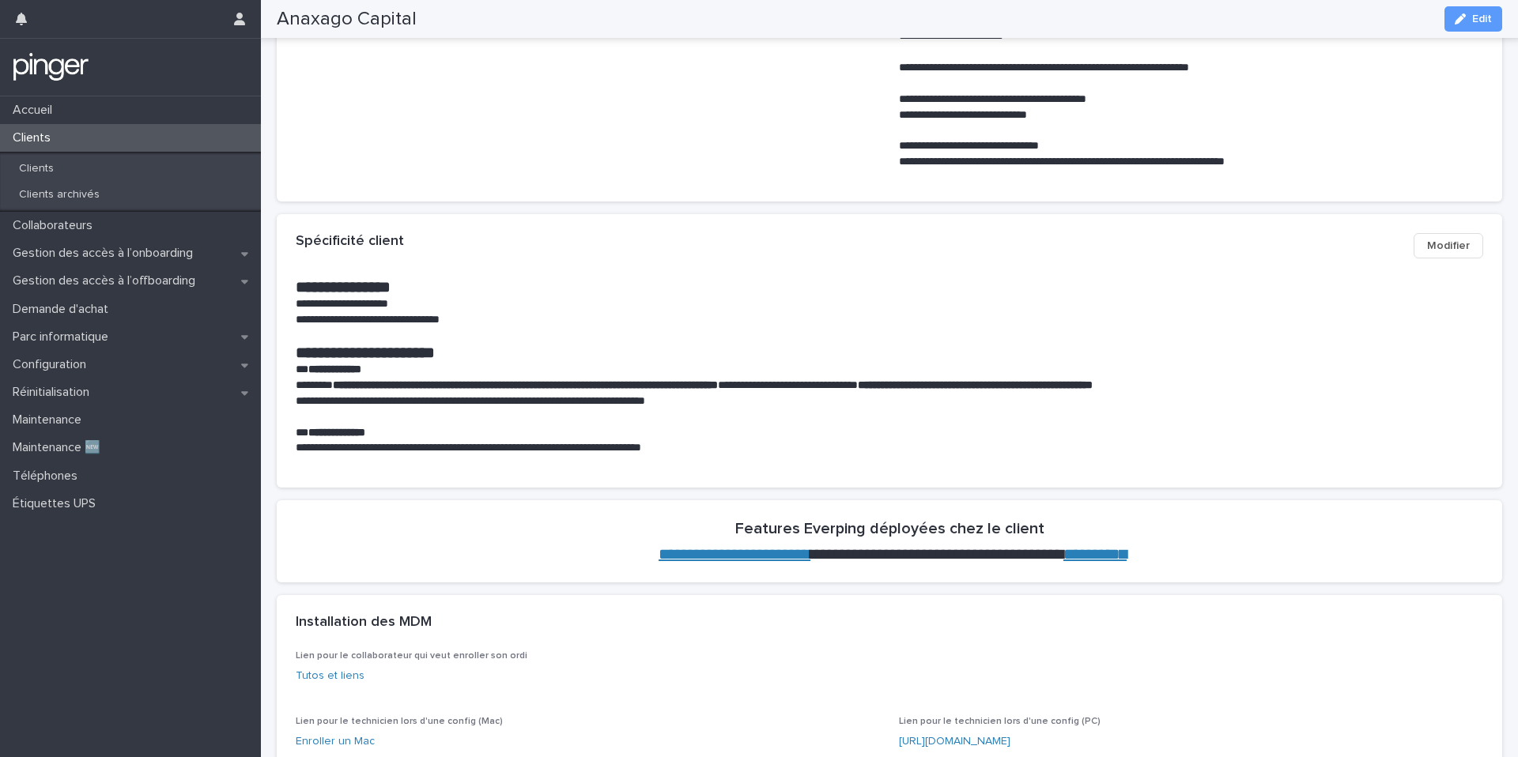
scroll to position [309, 0]
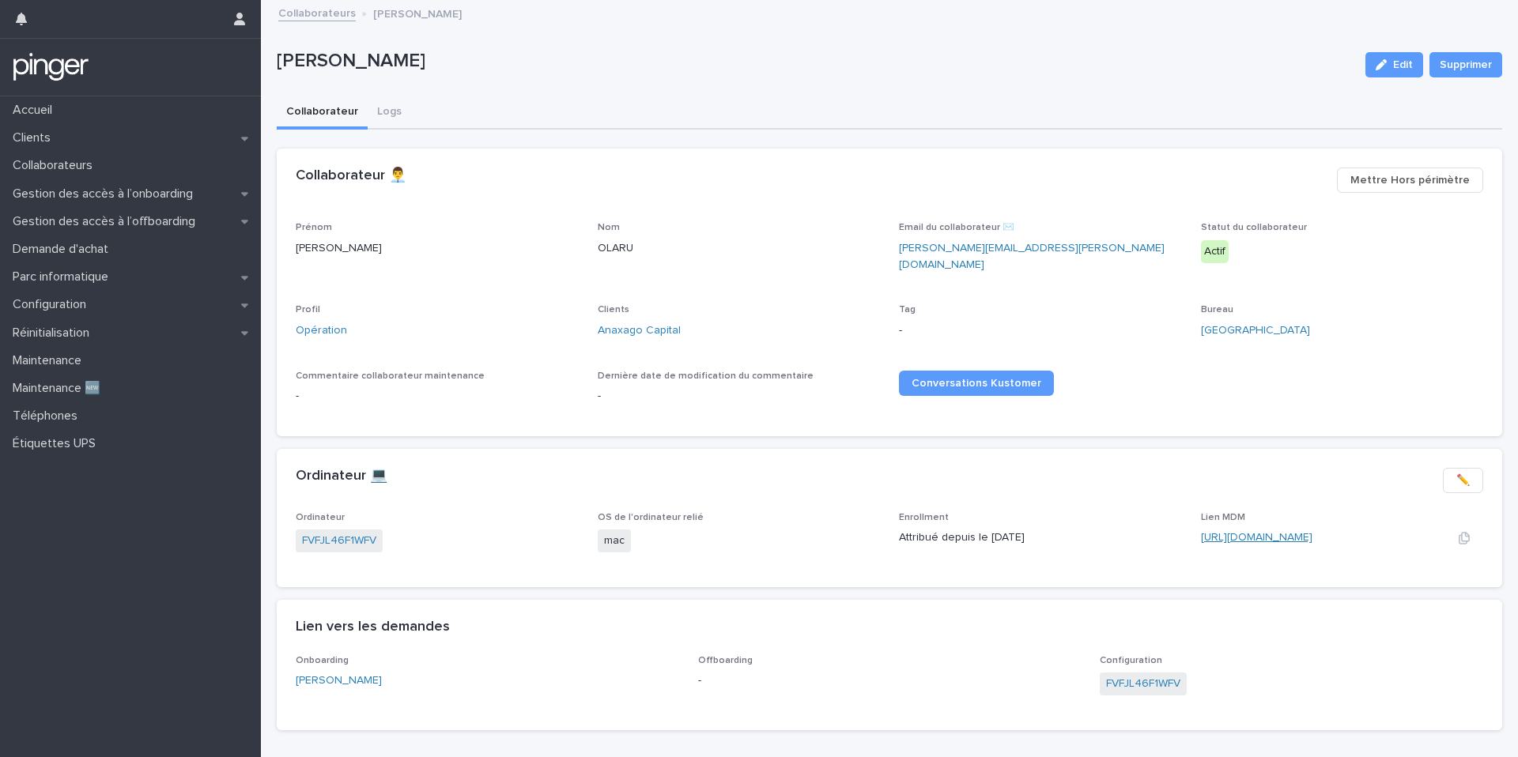
click at [1232, 532] on link "[URL][DOMAIN_NAME]" at bounding box center [1256, 537] width 111 height 11
click at [194, 131] on div "Clients" at bounding box center [130, 138] width 261 height 28
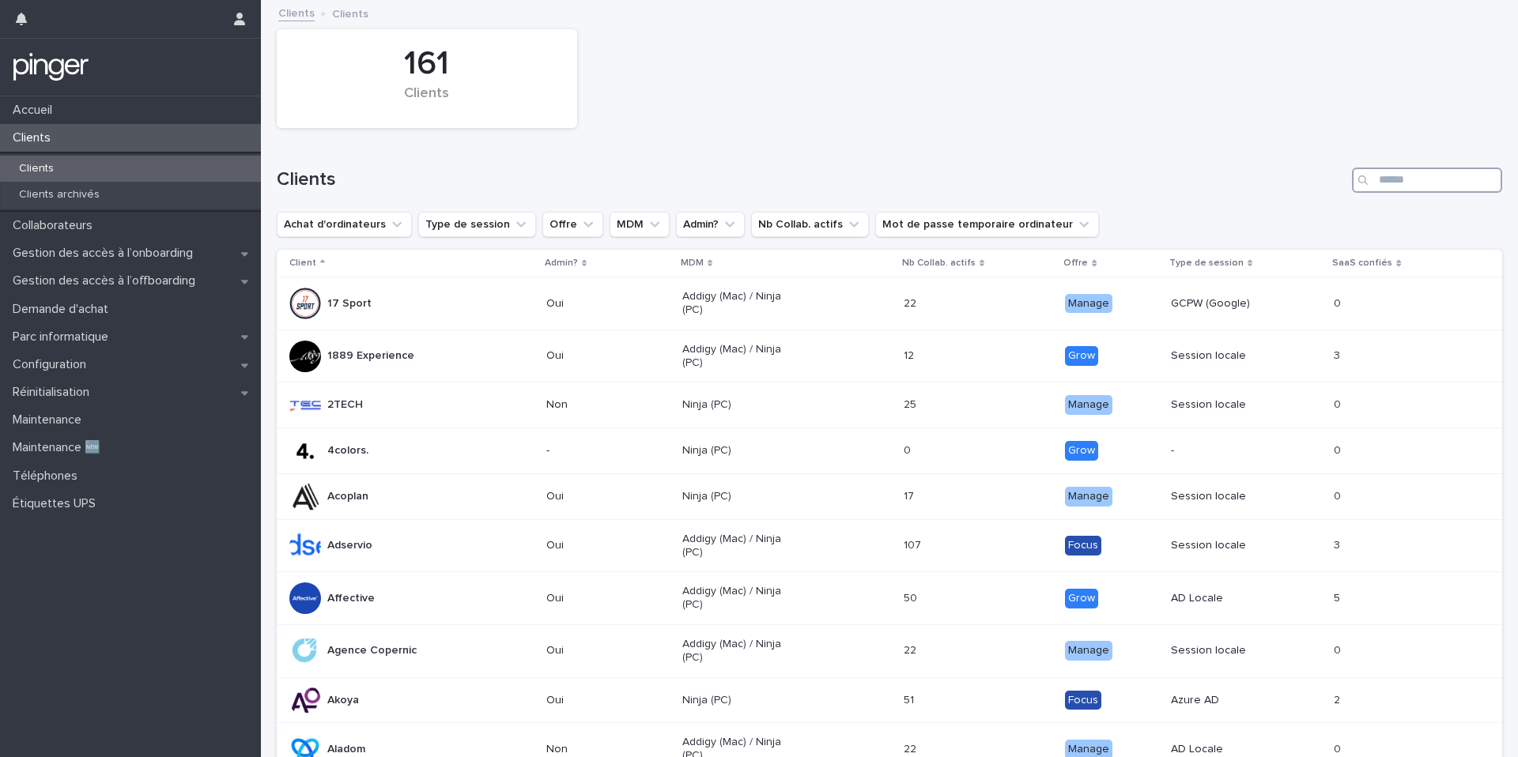
click at [1402, 172] on input "Search" at bounding box center [1427, 180] width 150 height 25
type input "****"
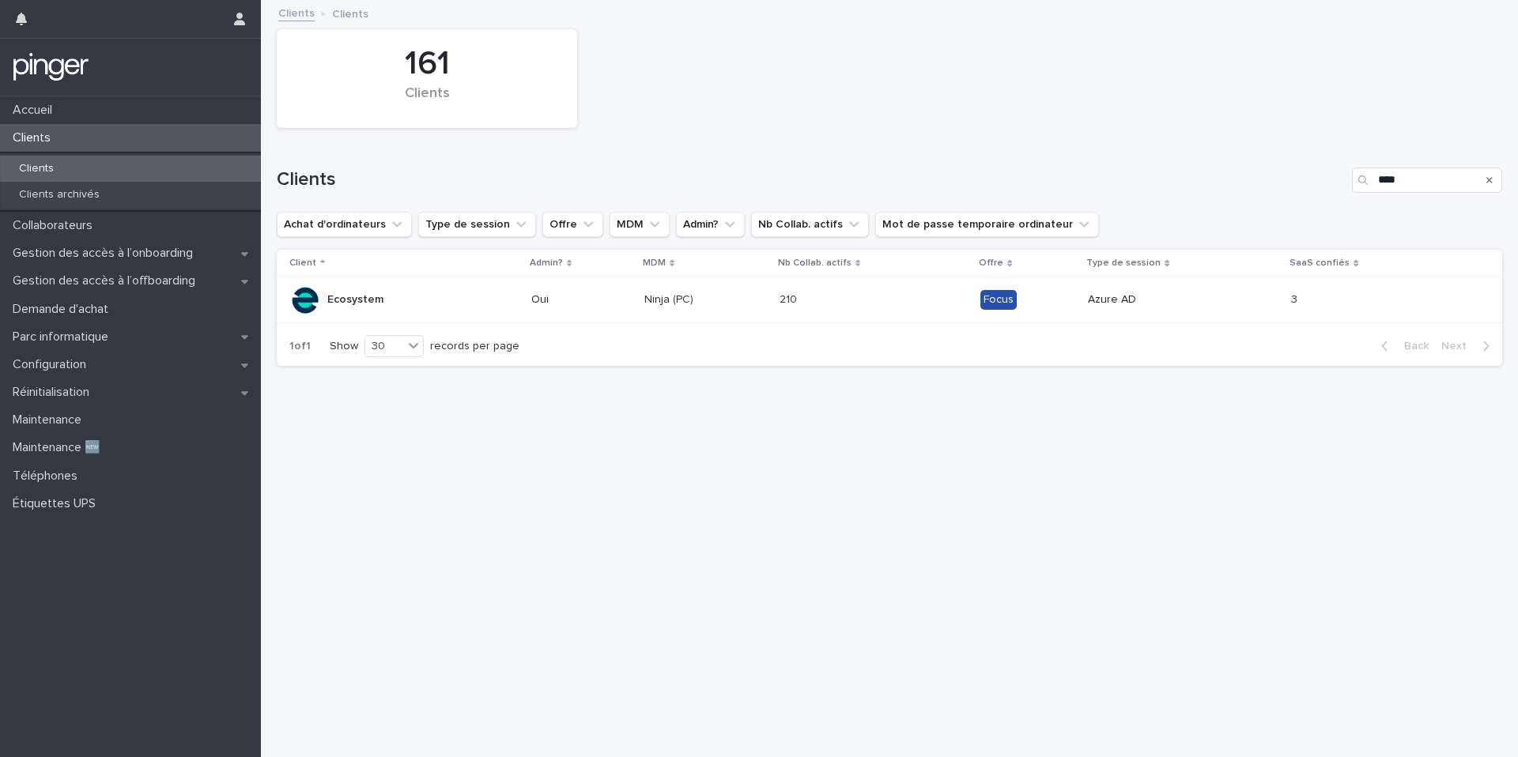
click at [570, 318] on td "Oui" at bounding box center [581, 300] width 113 height 46
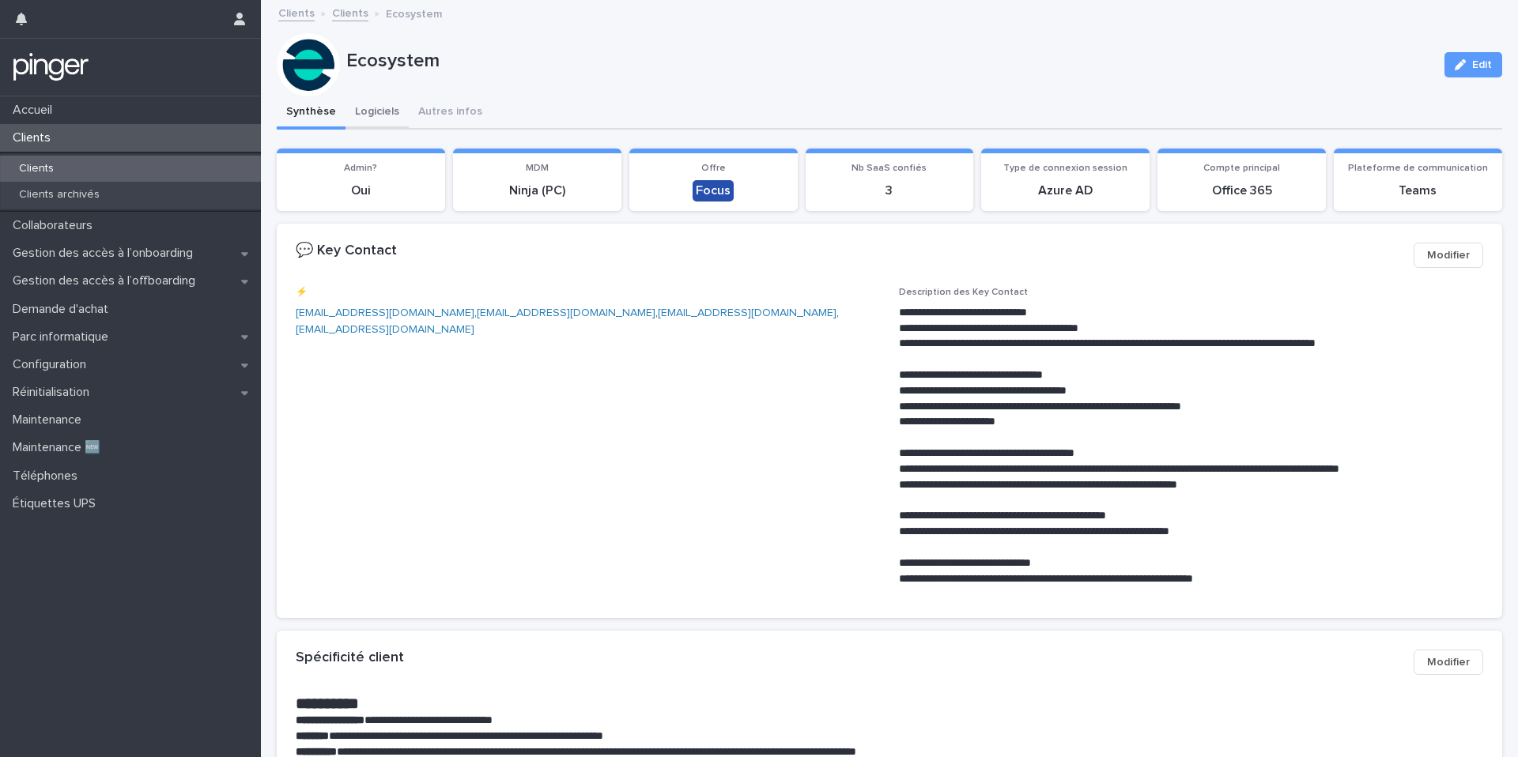
click at [383, 112] on button "Logiciels" at bounding box center [376, 112] width 63 height 33
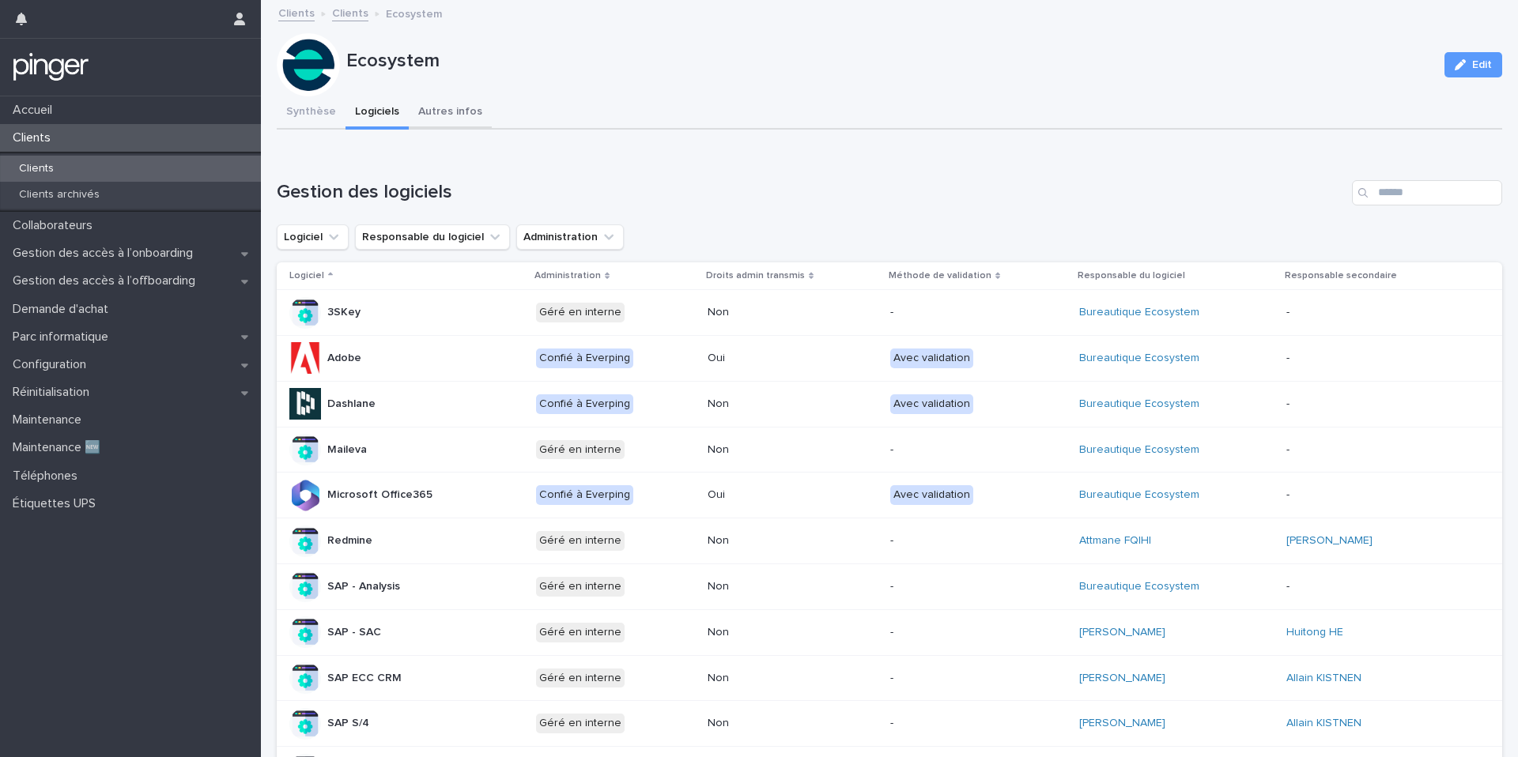
click at [432, 123] on button "Autres infos" at bounding box center [450, 112] width 83 height 33
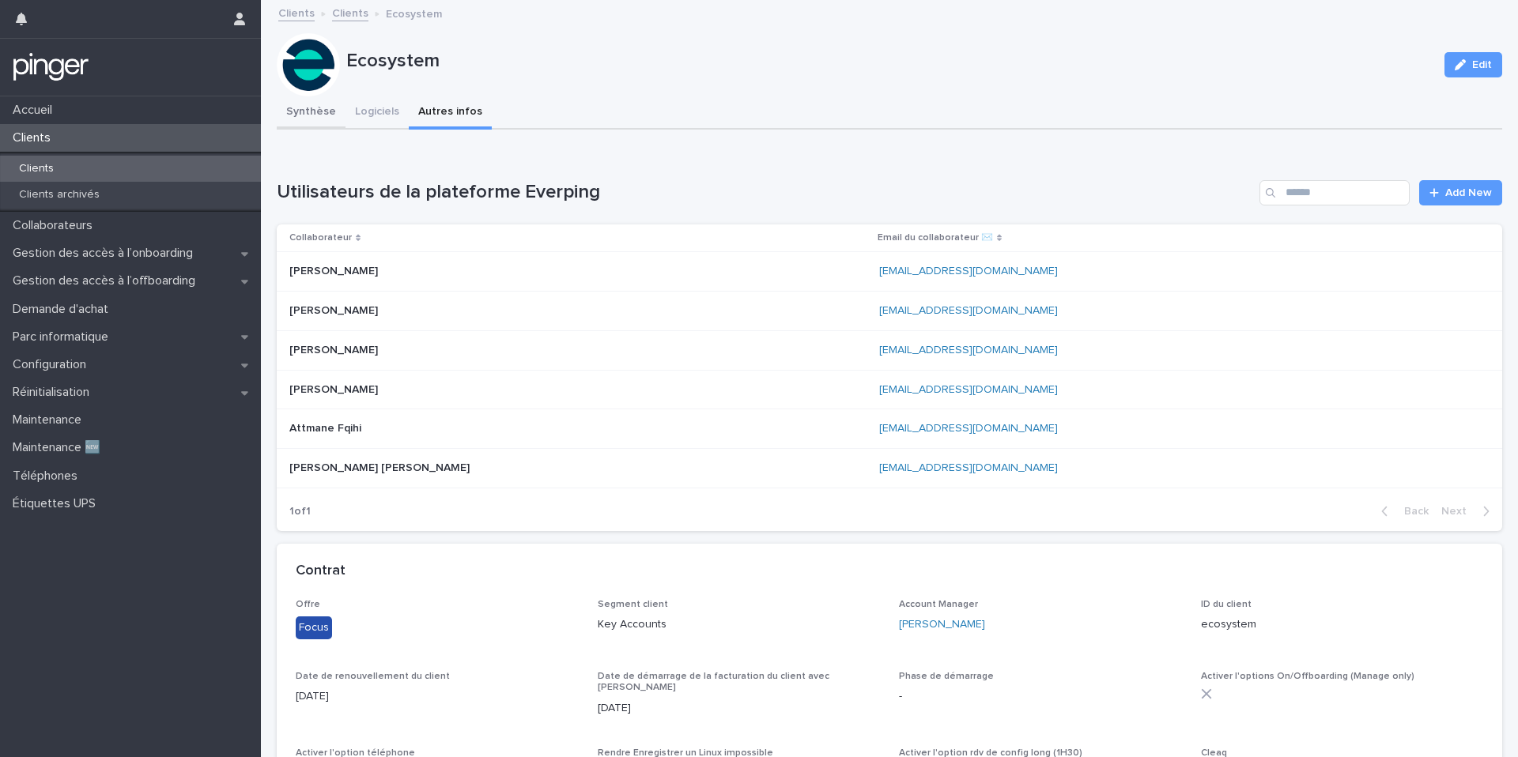
click at [320, 115] on button "Synthèse" at bounding box center [311, 112] width 69 height 33
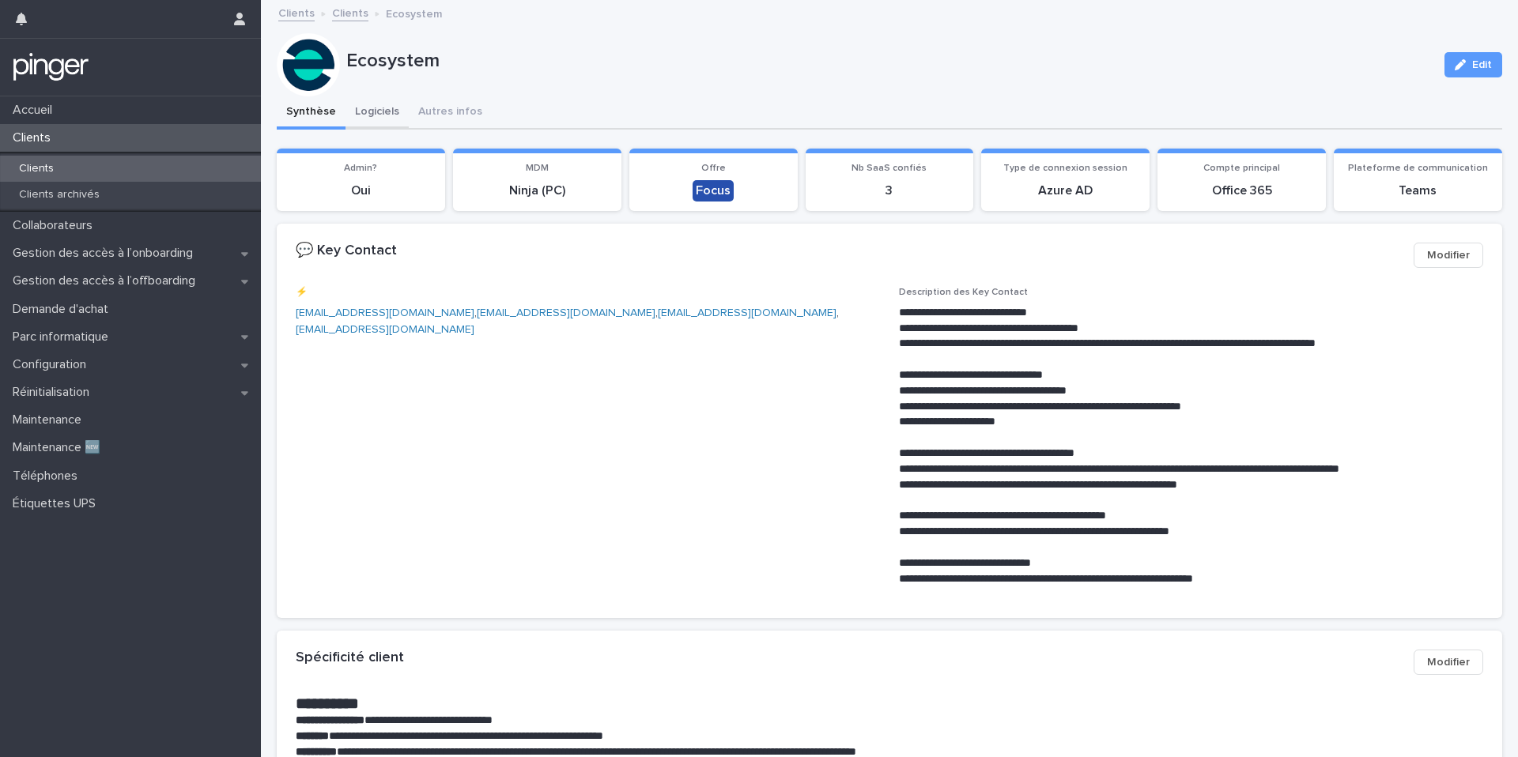
click at [379, 106] on button "Logiciels" at bounding box center [376, 112] width 63 height 33
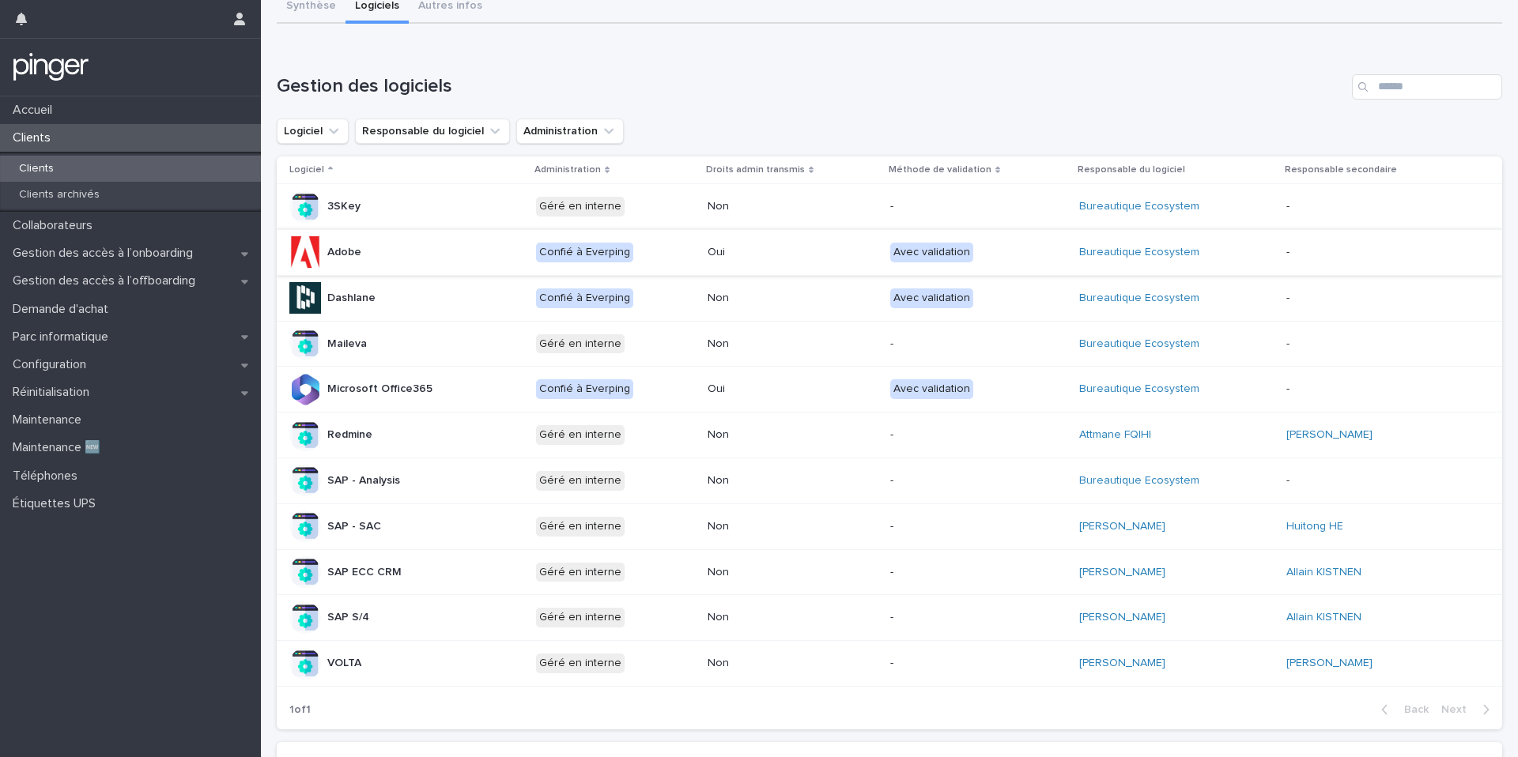
scroll to position [112, 0]
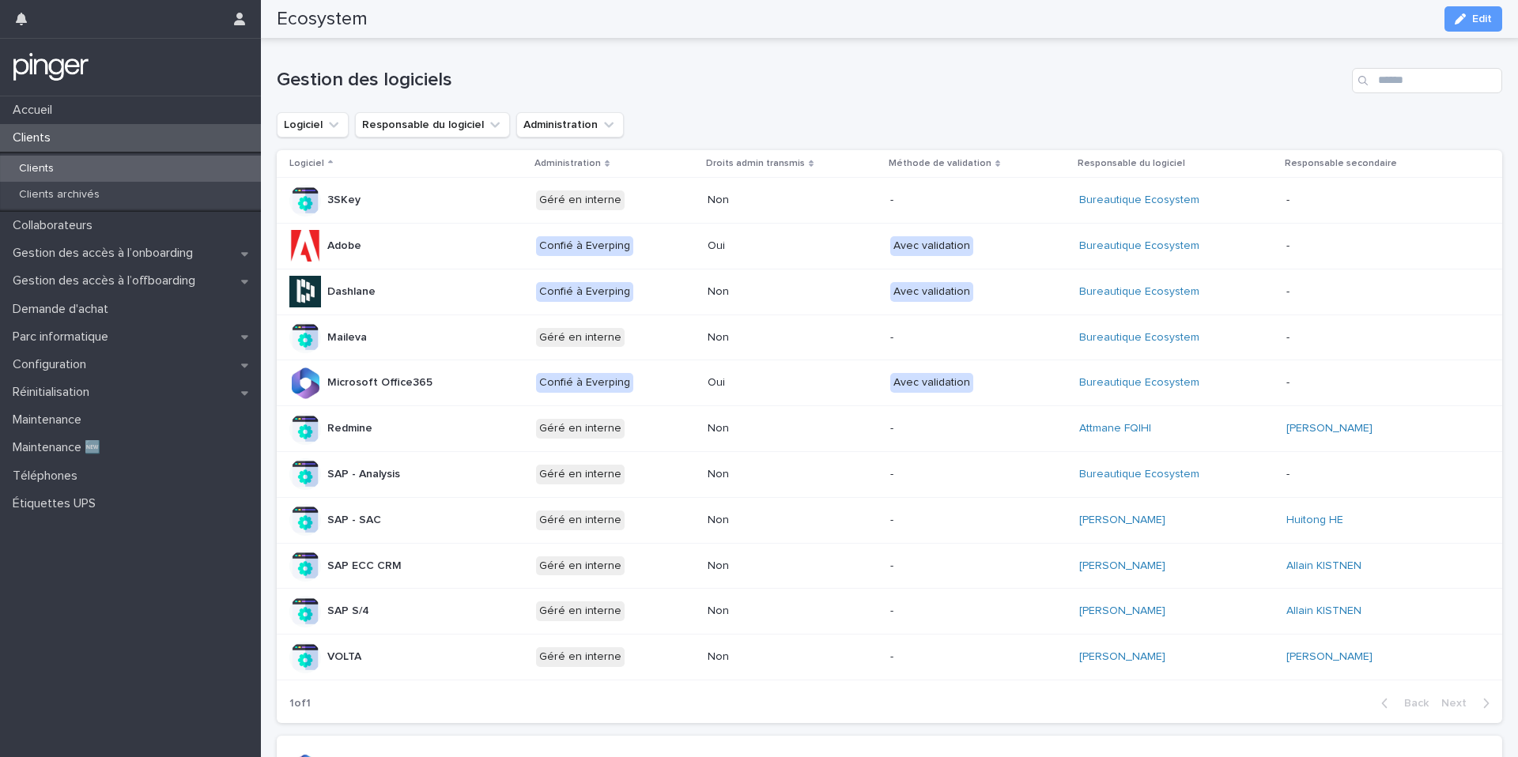
click at [1122, 194] on link "Bureautique Ecosystem" at bounding box center [1139, 200] width 120 height 13
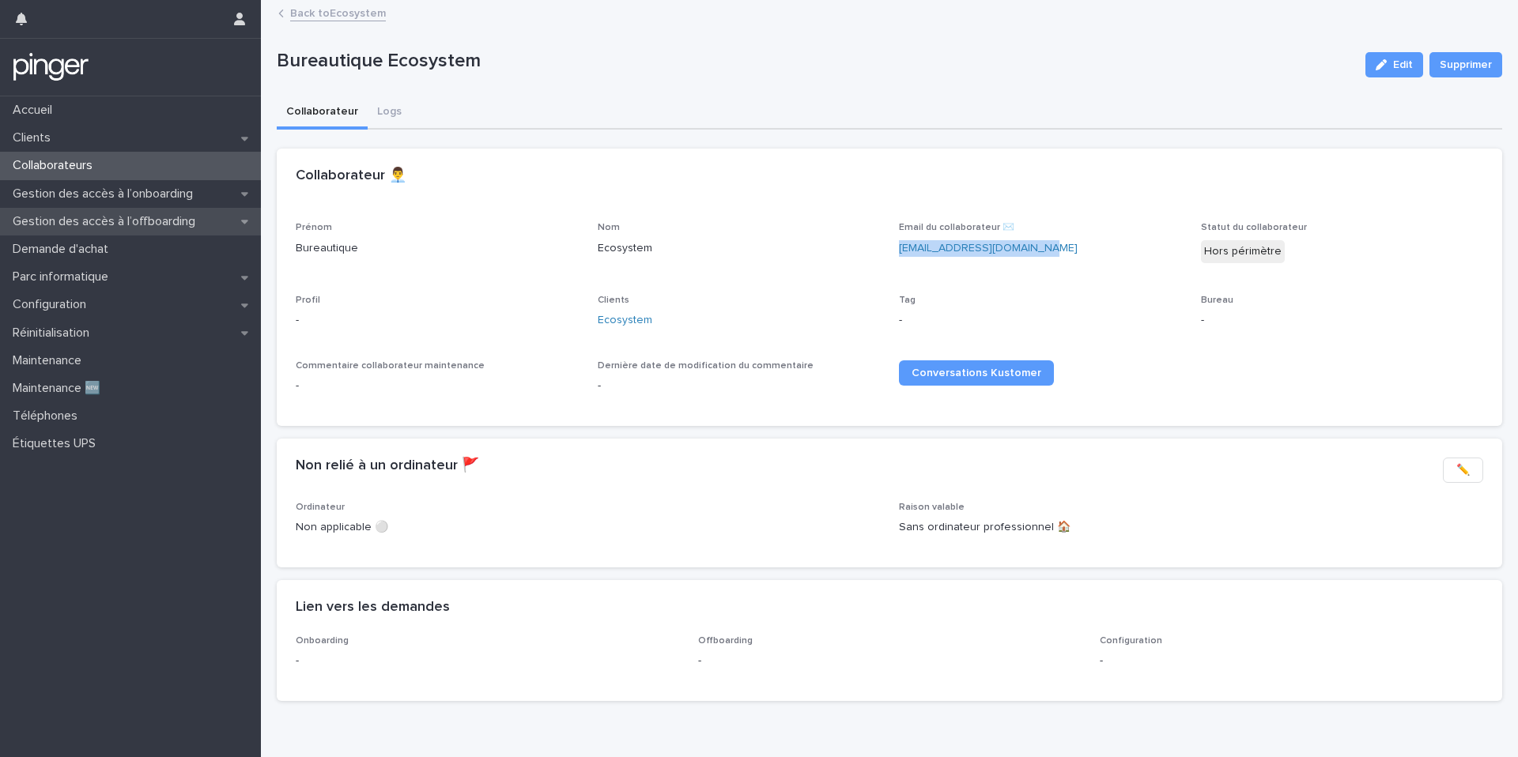
click at [145, 215] on p "Gestion des accès à l’offboarding" at bounding box center [107, 221] width 202 height 15
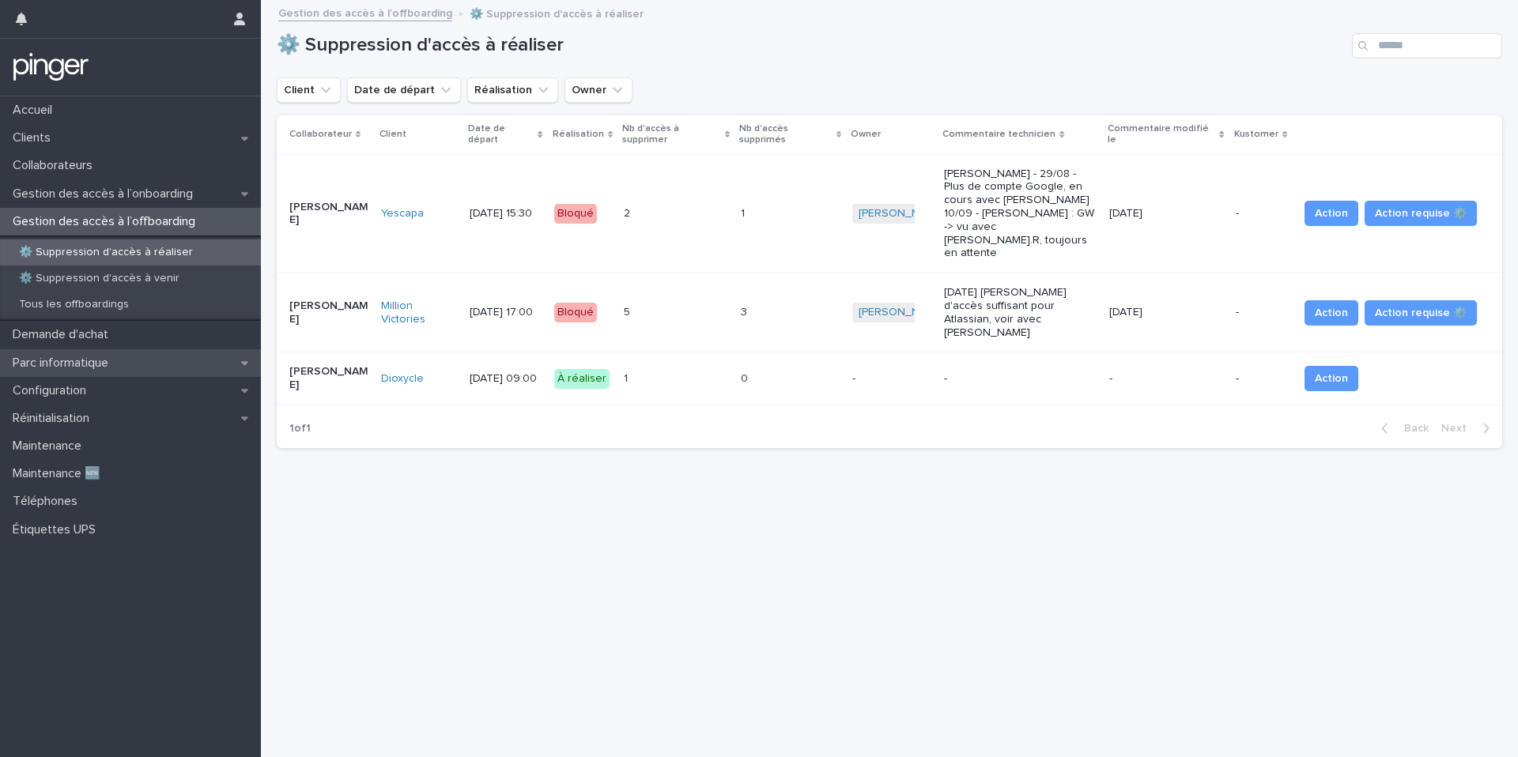
click at [166, 364] on div "Parc informatique" at bounding box center [130, 363] width 261 height 28
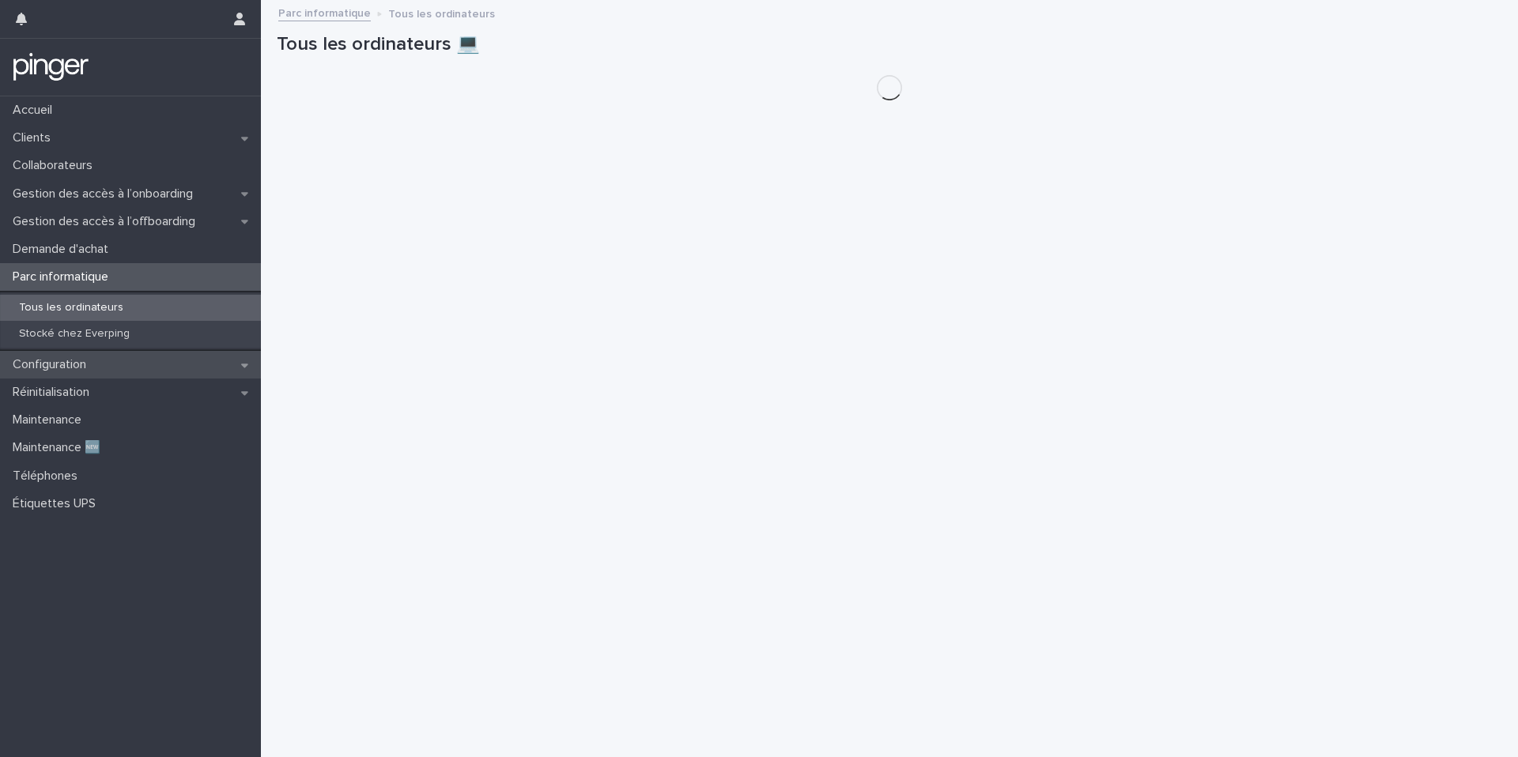
click at [168, 363] on div "Configuration" at bounding box center [130, 365] width 261 height 28
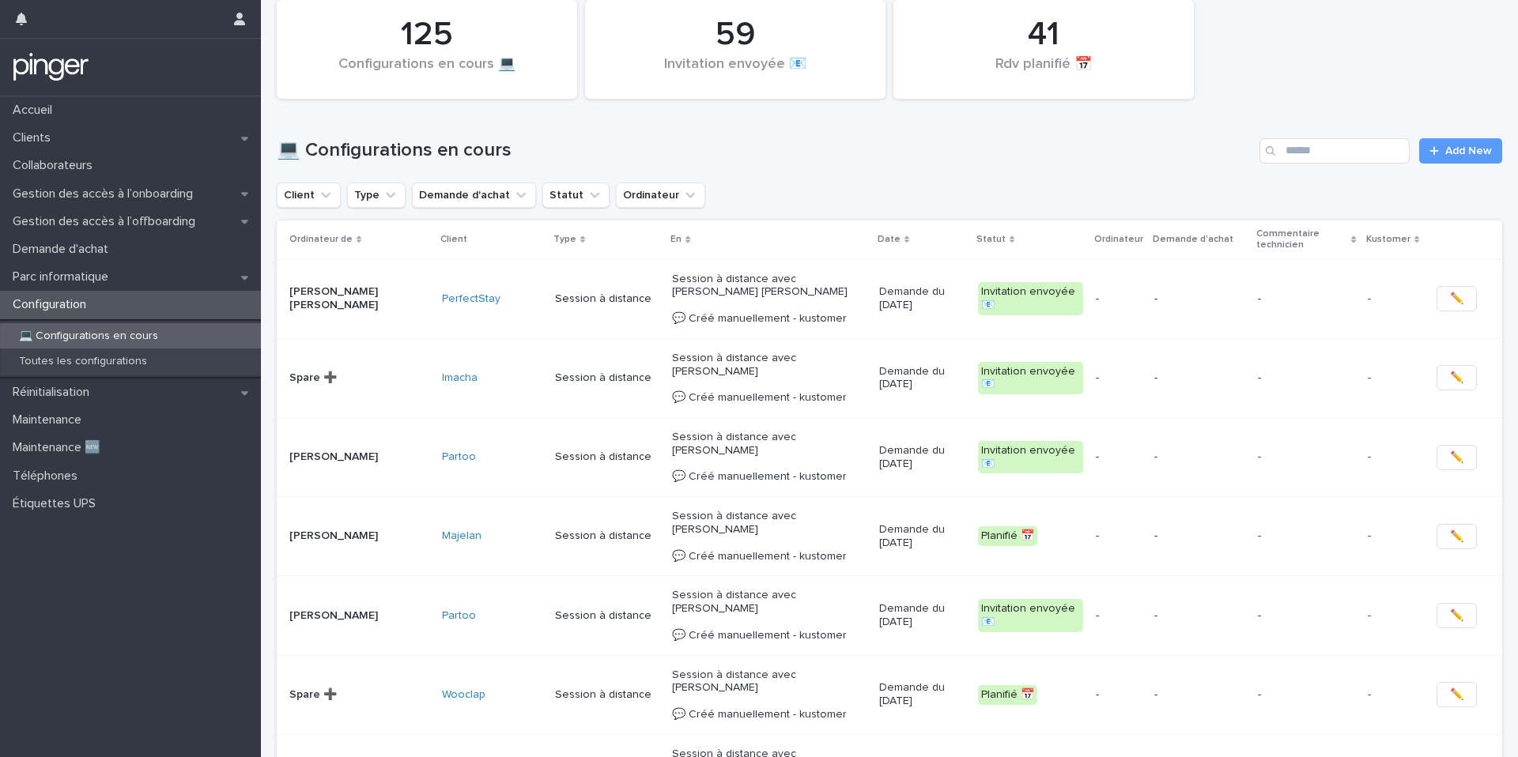
scroll to position [6, 0]
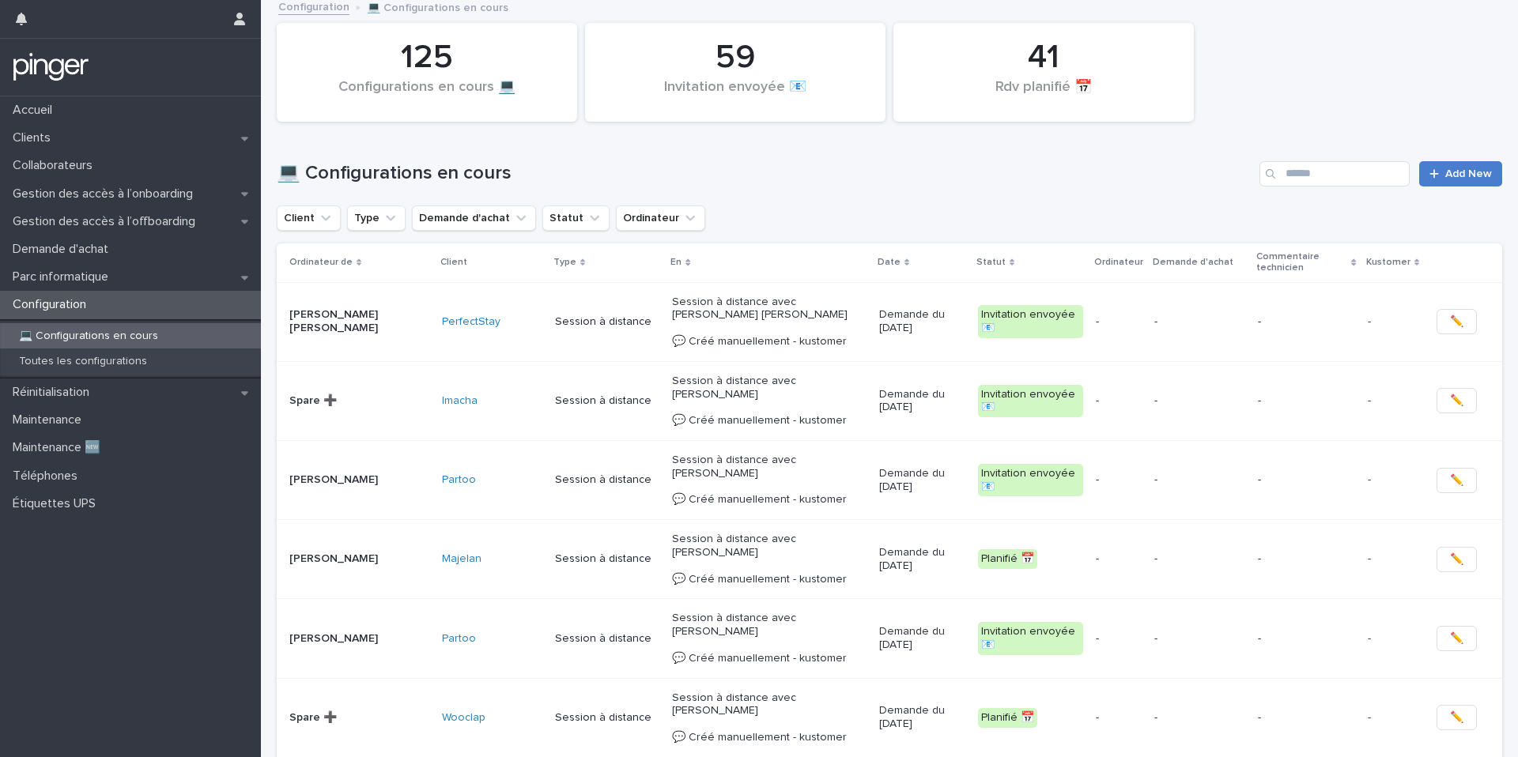
click at [1476, 181] on link "Add New" at bounding box center [1460, 173] width 83 height 25
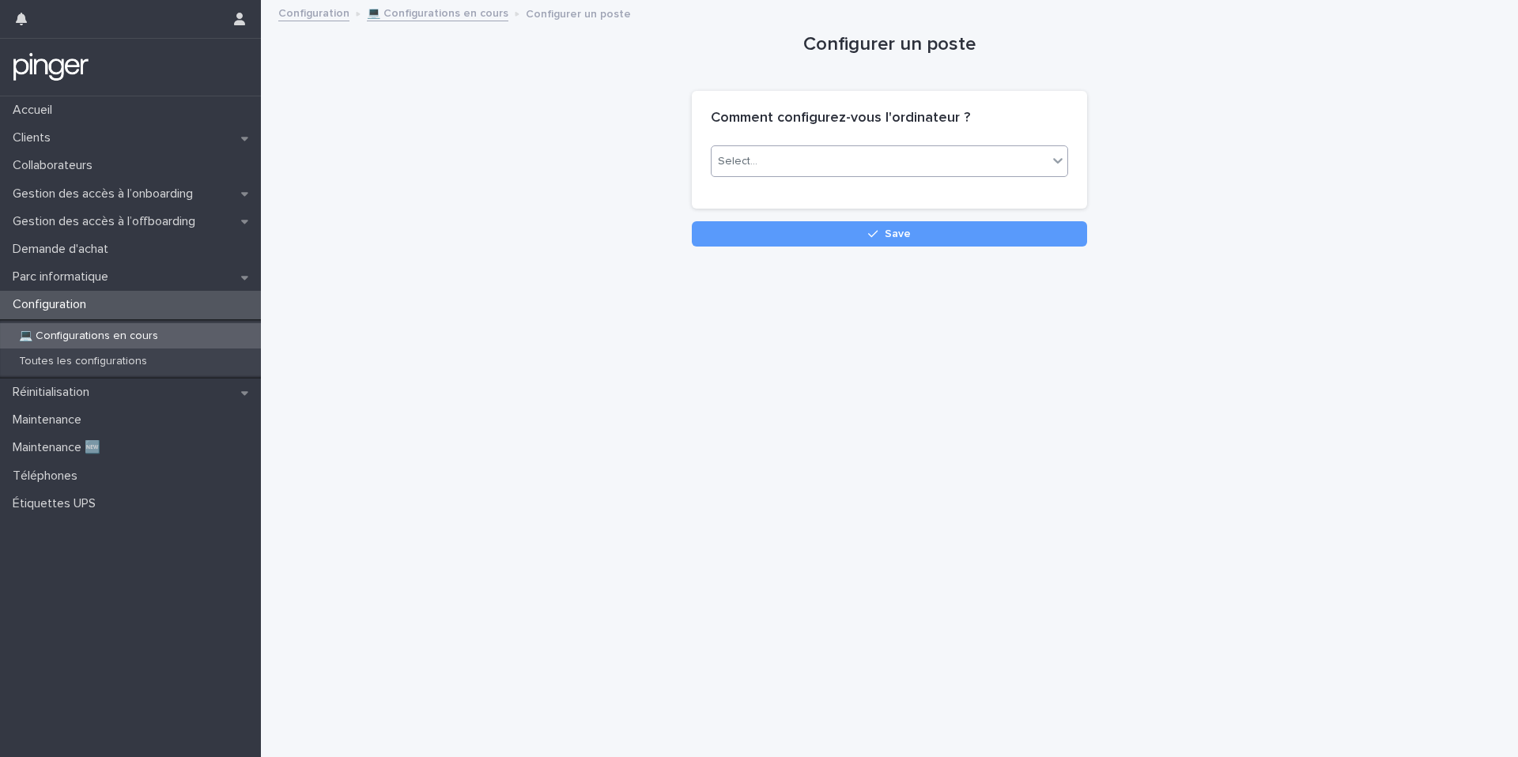
click at [804, 158] on div "Select..." at bounding box center [880, 162] width 336 height 26
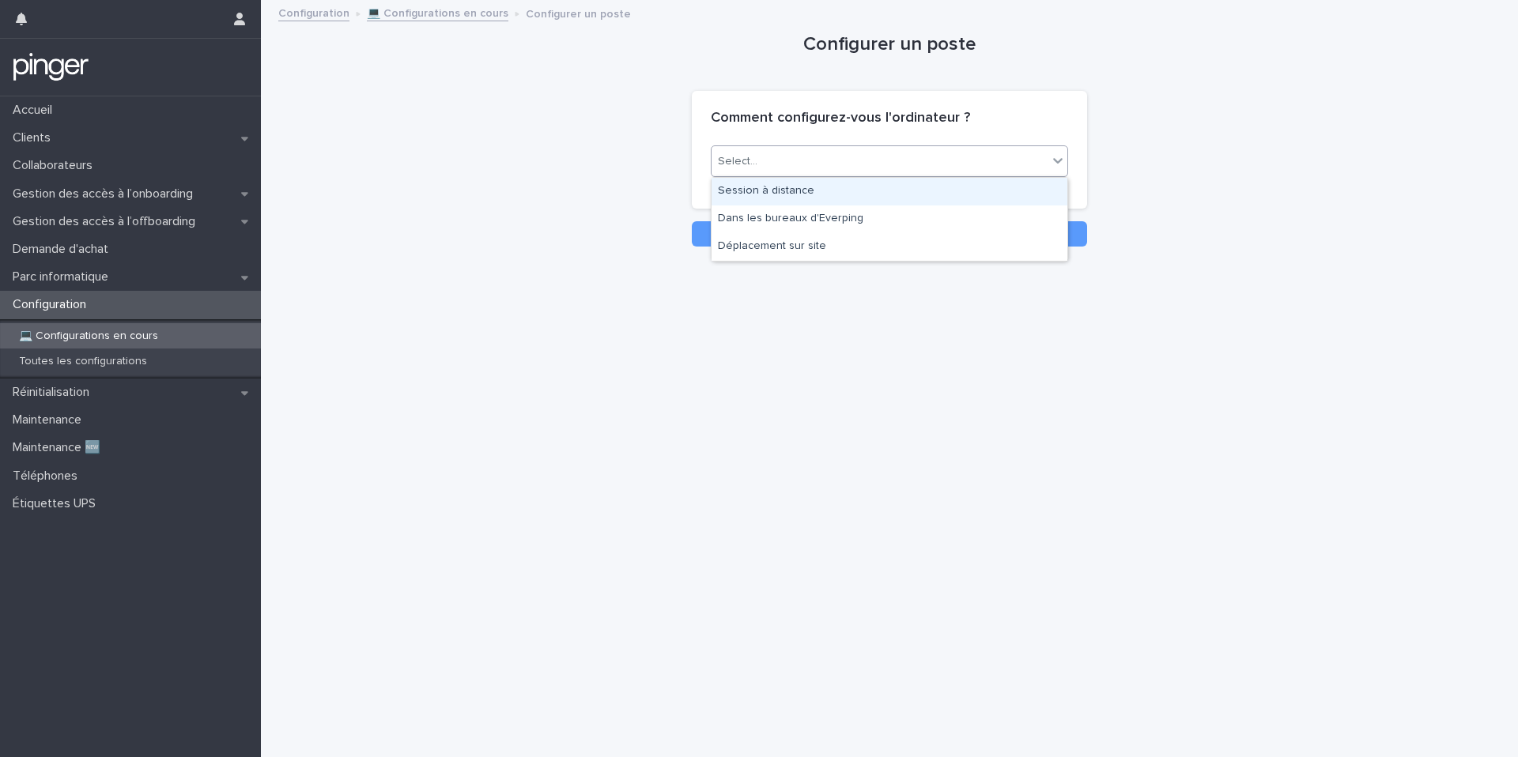
click at [787, 192] on div "Session à distance" at bounding box center [890, 192] width 356 height 28
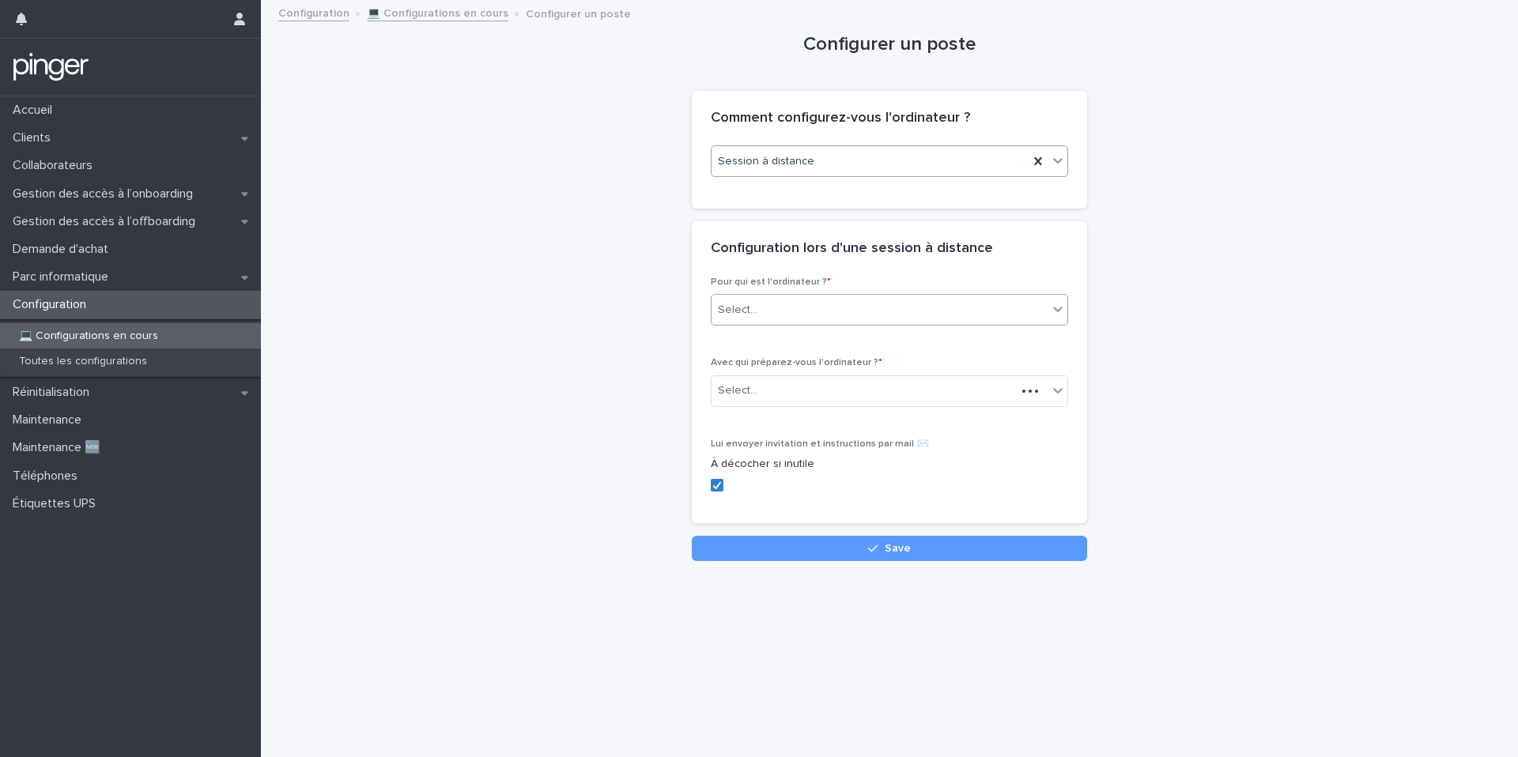
click at [785, 302] on div "Select..." at bounding box center [880, 310] width 336 height 26
click at [793, 340] on div "Collaborateur" at bounding box center [890, 341] width 356 height 28
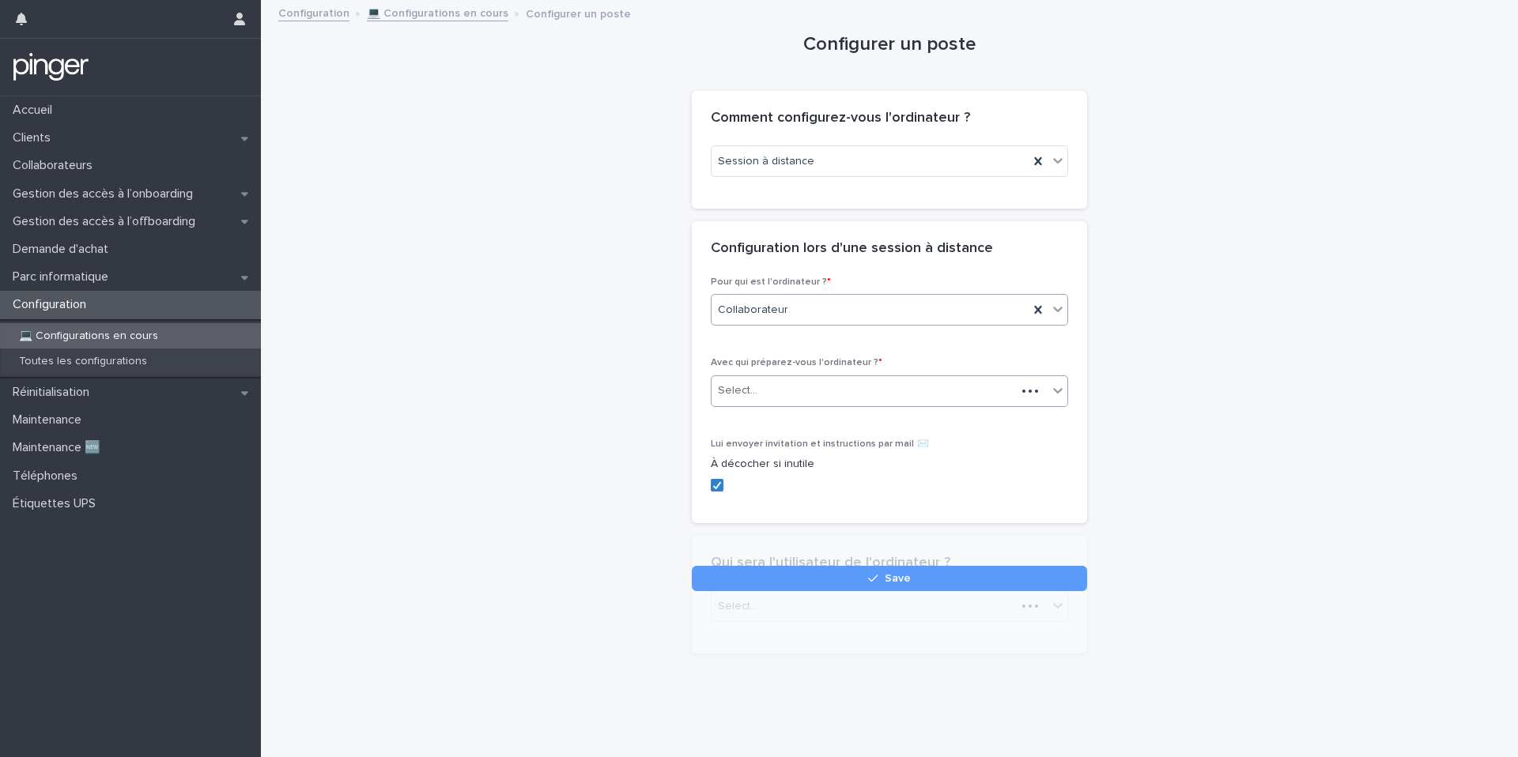
click at [770, 394] on div "Select..." at bounding box center [864, 391] width 304 height 26
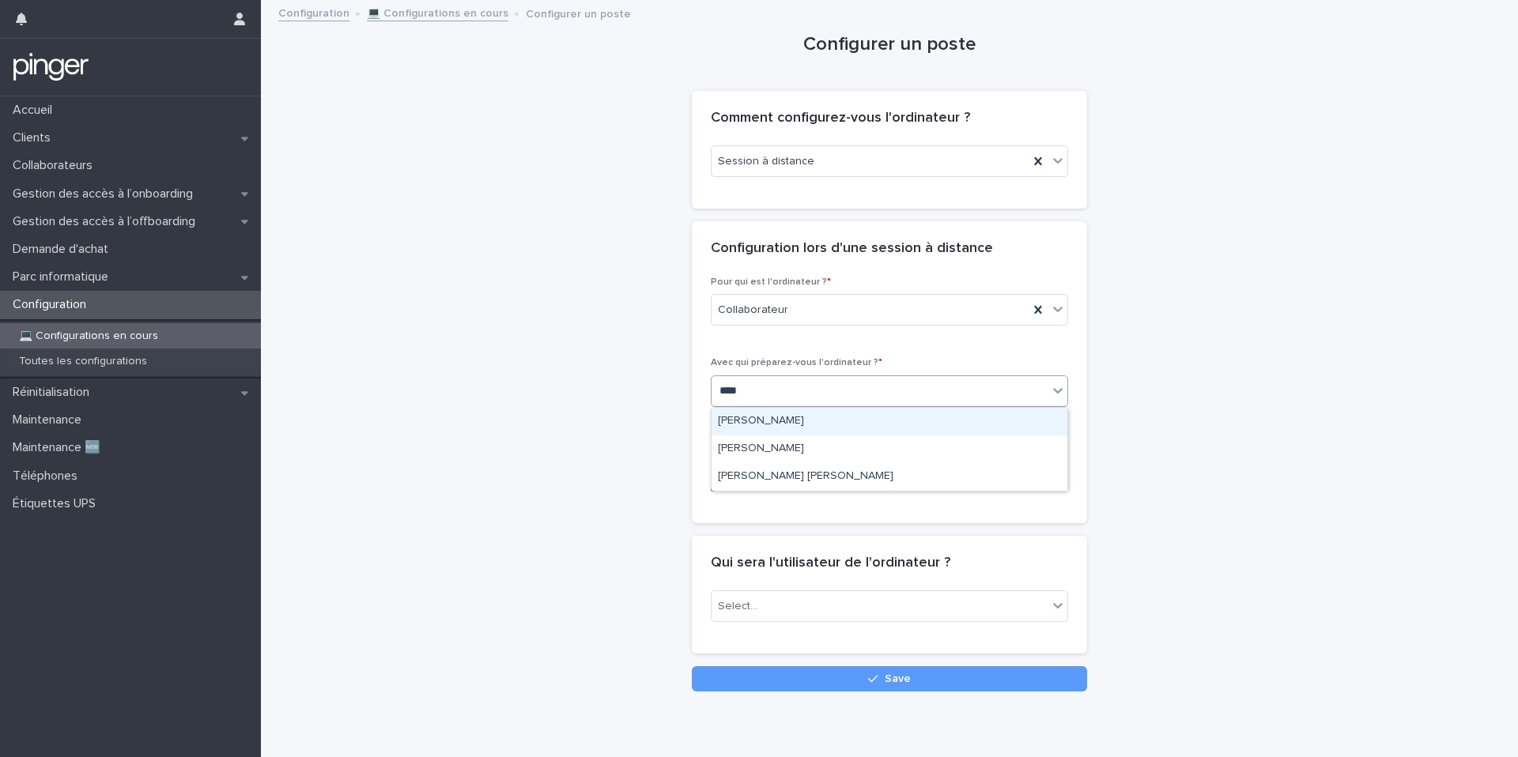
type input "*****"
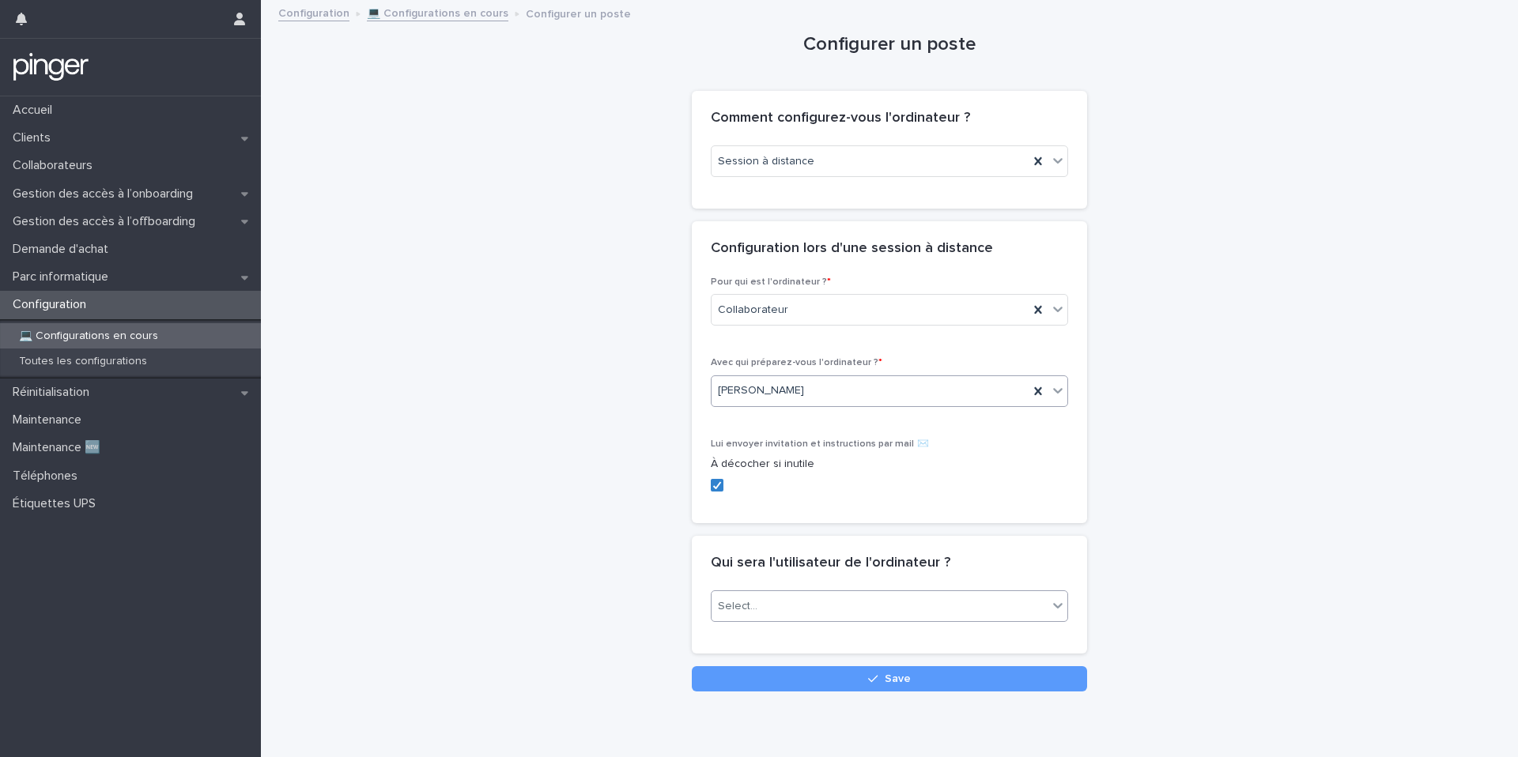
click at [746, 611] on div "Select..." at bounding box center [738, 606] width 40 height 17
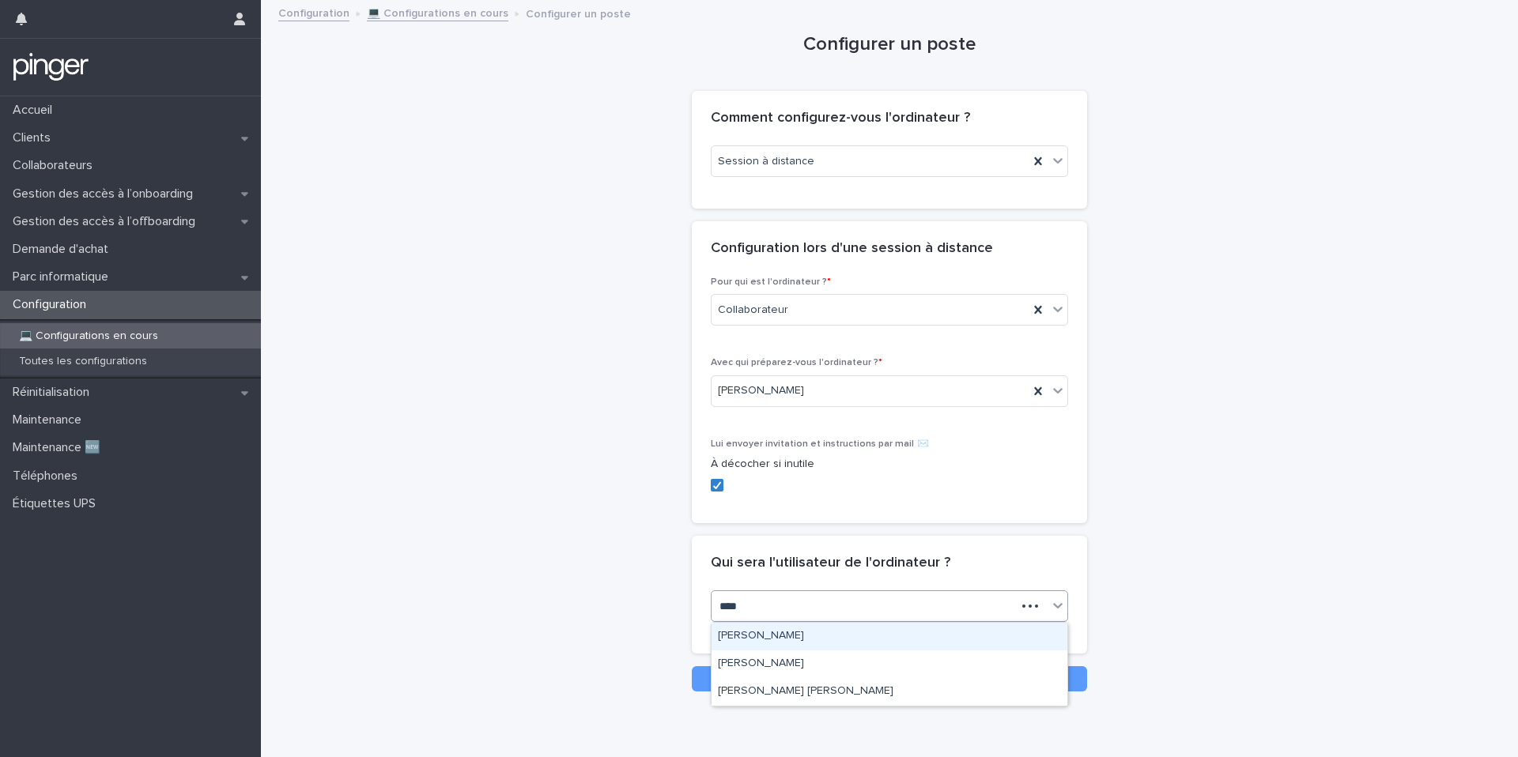
type input "*****"
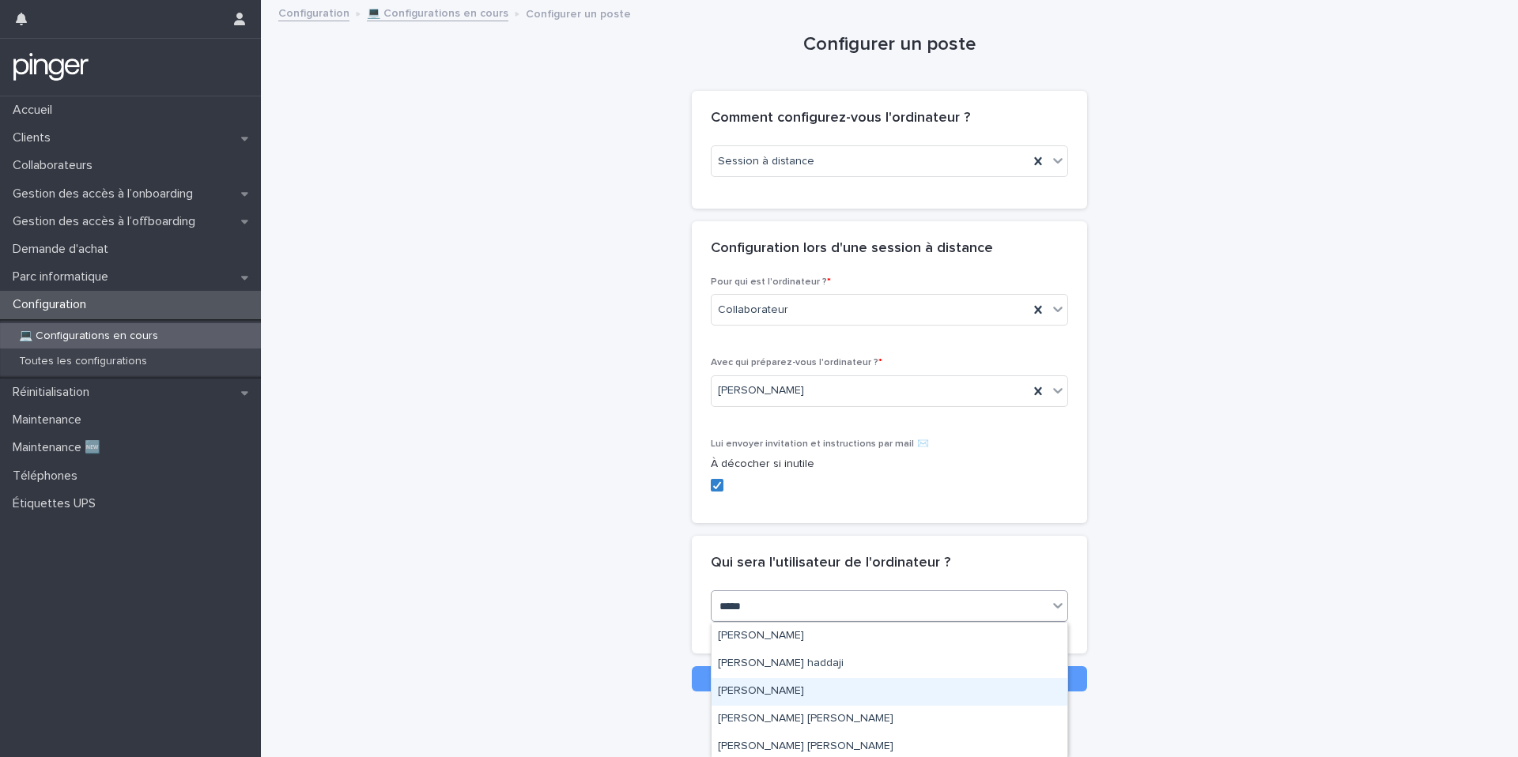
click at [806, 694] on div "[PERSON_NAME]" at bounding box center [890, 692] width 356 height 28
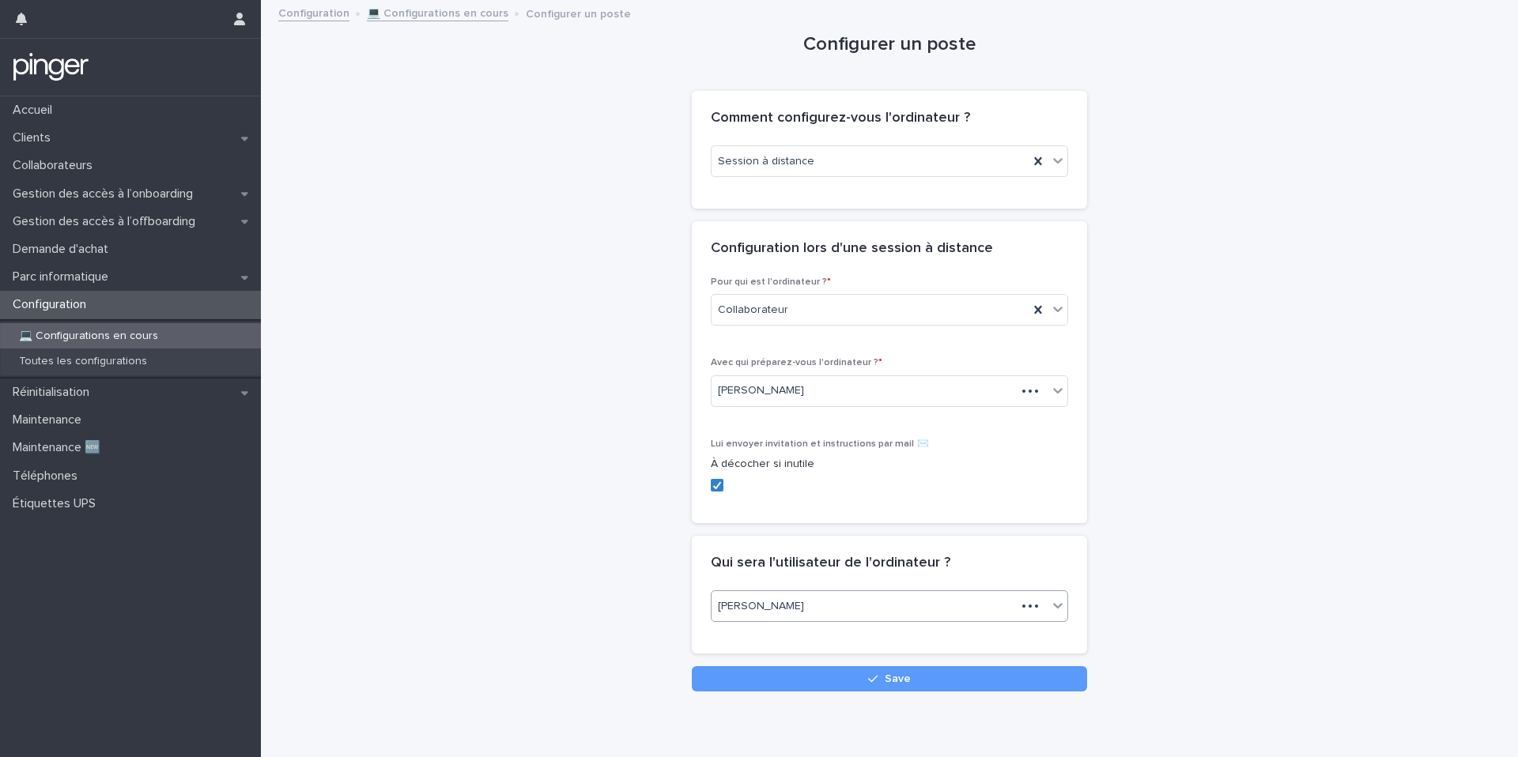
click at [775, 663] on div "Loading... Saving… Qui sera l'utilisateur de l'ordinateur ? option [PERSON_NAME…" at bounding box center [889, 601] width 395 height 131
click at [775, 671] on button "Save" at bounding box center [889, 678] width 395 height 25
